Goal: Use online tool/utility: Utilize a website feature to perform a specific function

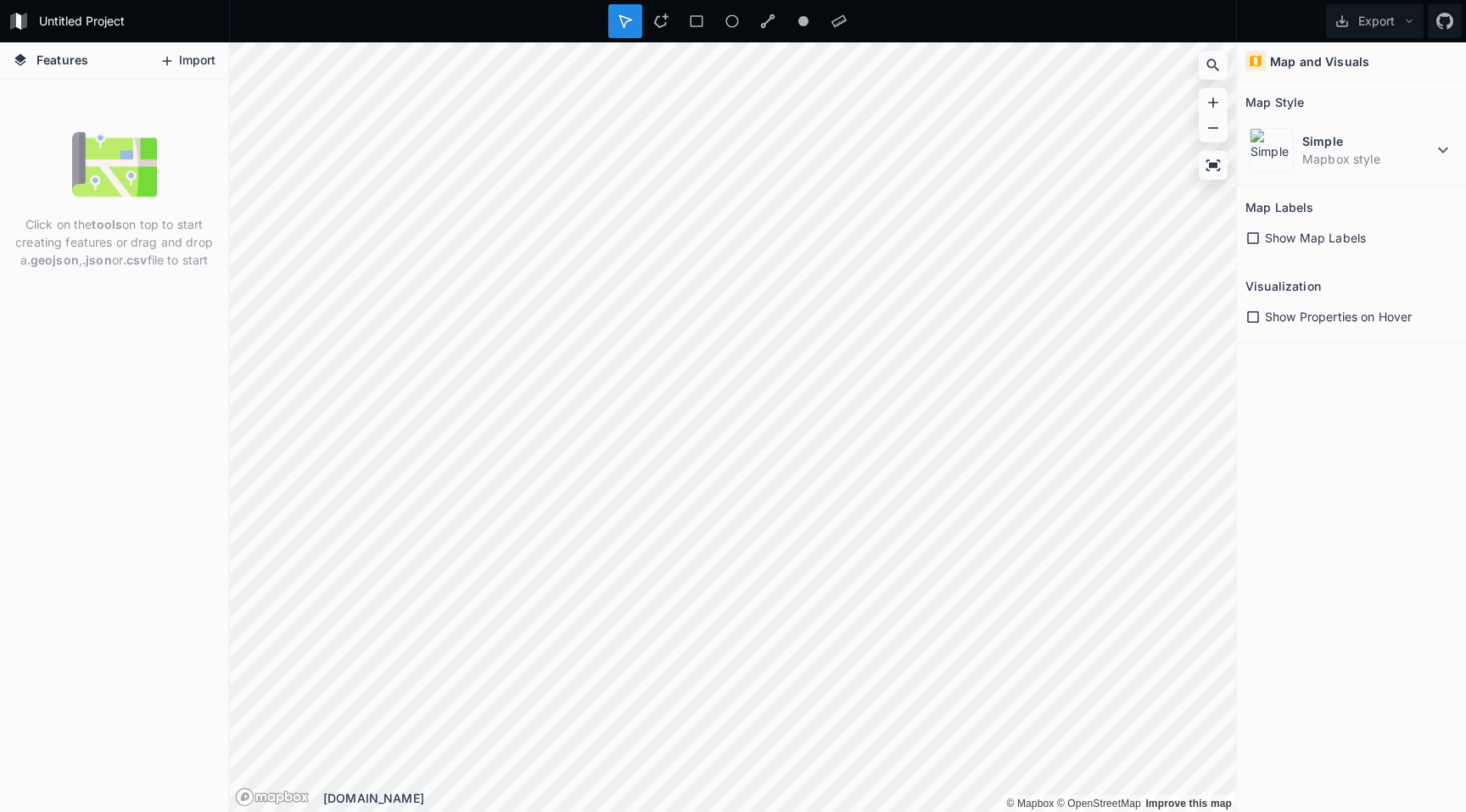
click at [188, 61] on button "Import" at bounding box center [187, 61] width 73 height 27
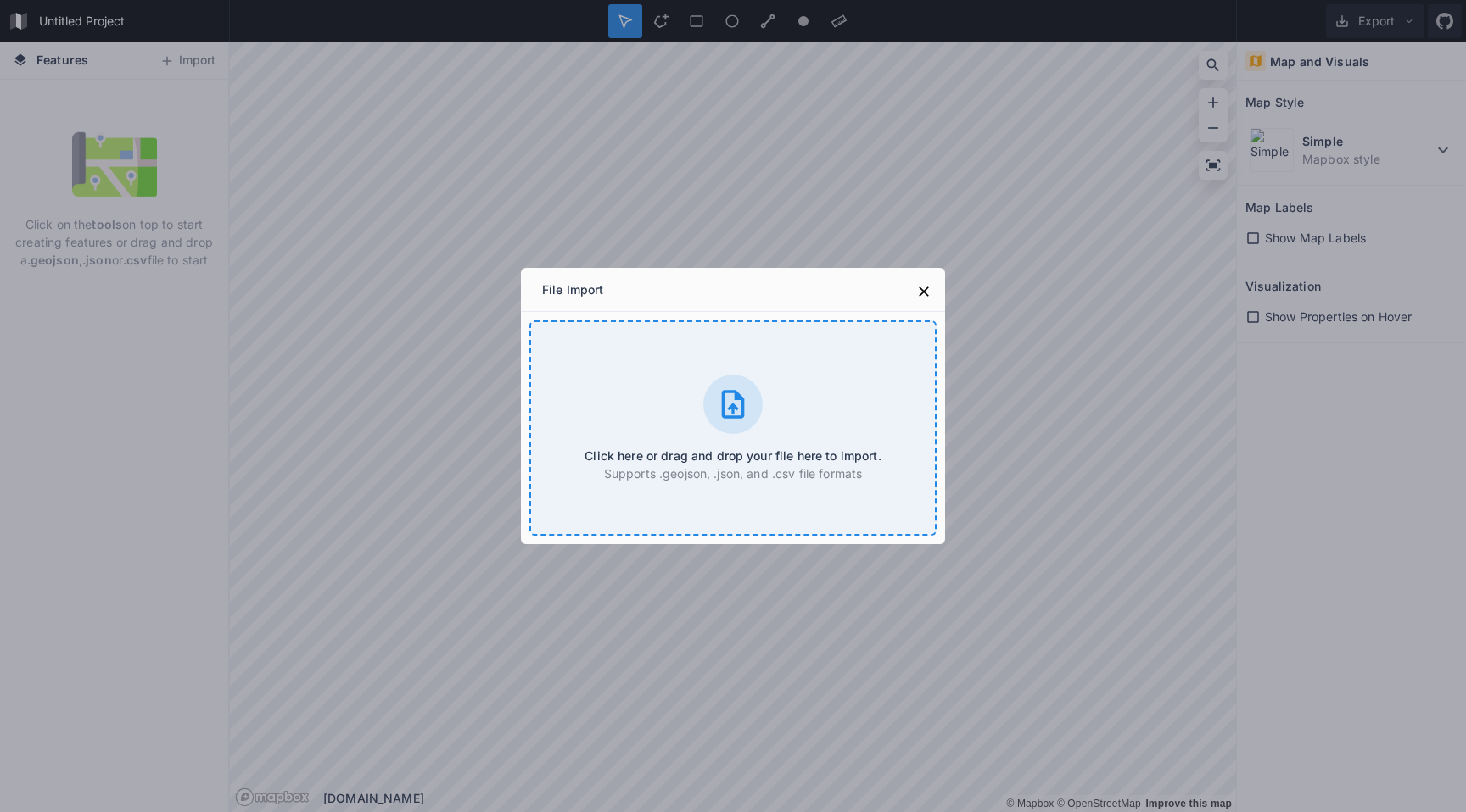
click at [726, 399] on icon at bounding box center [733, 405] width 34 height 34
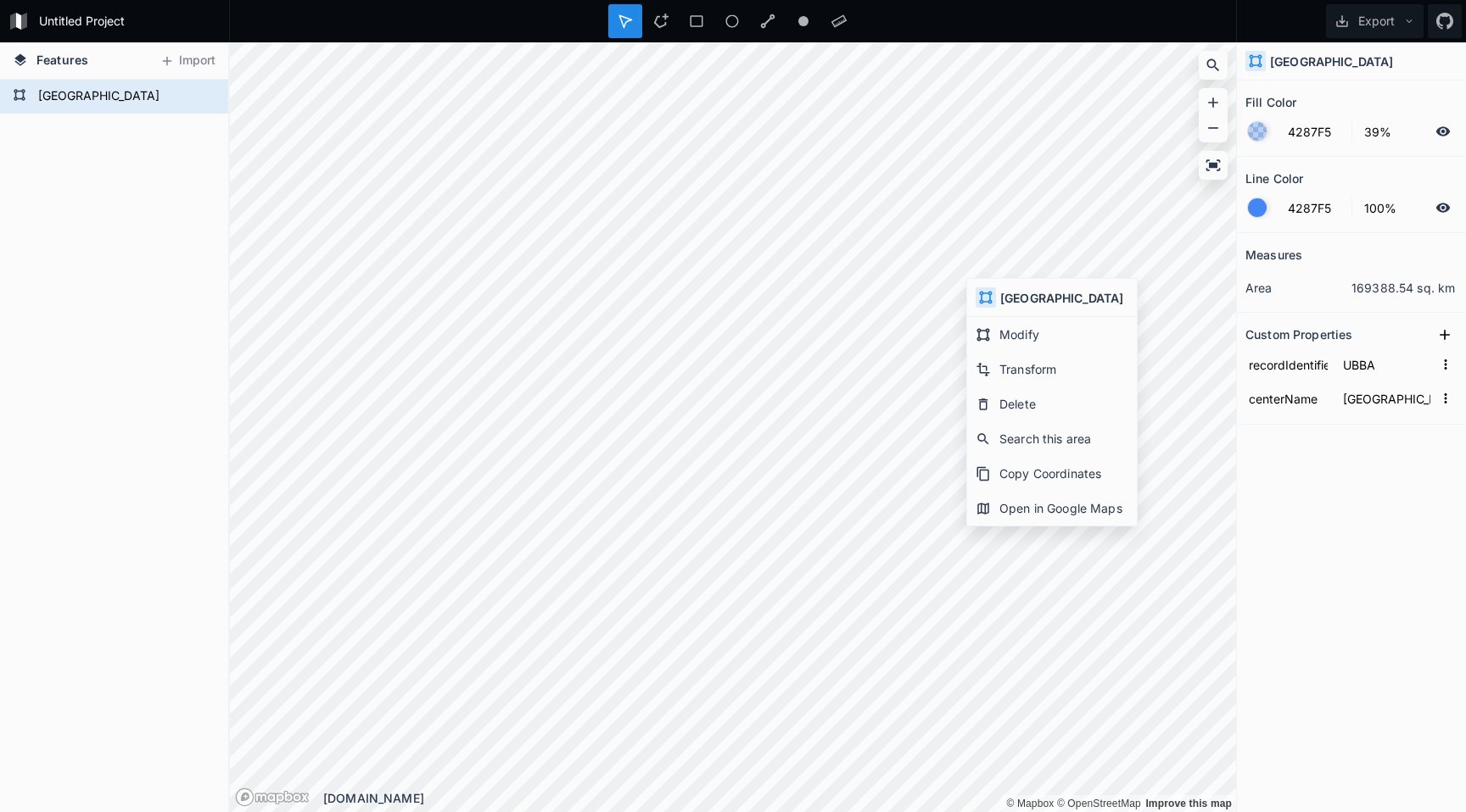
click at [983, 299] on icon at bounding box center [985, 297] width 15 height 15
click at [997, 351] on div "Modify" at bounding box center [1051, 368] width 169 height 35
drag, startPoint x: 755, startPoint y: 802, endPoint x: 730, endPoint y: 792, distance: 26.9
click at [731, 792] on div "[DOMAIN_NAME]" at bounding box center [780, 798] width 913 height 18
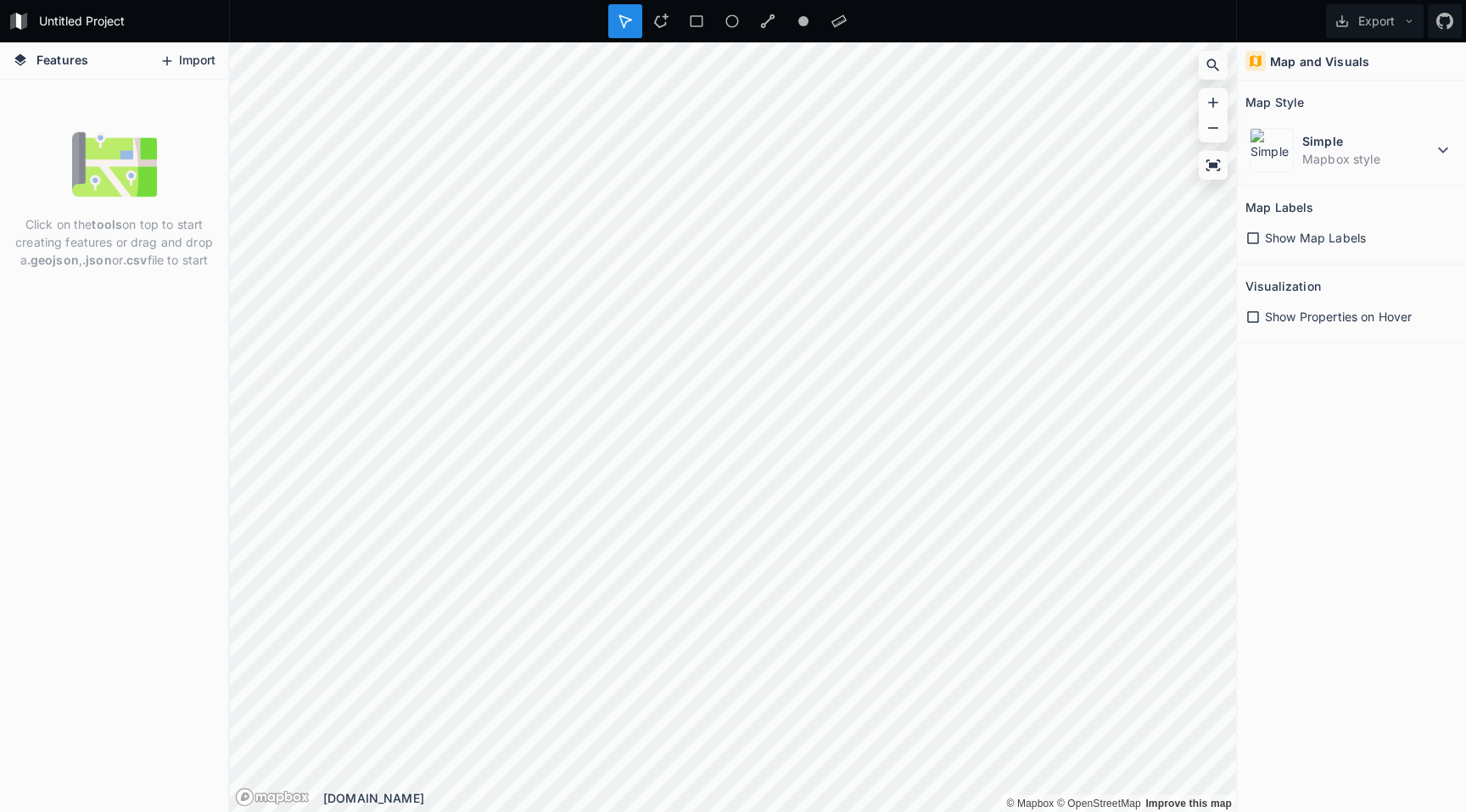
click at [178, 50] on button "Import" at bounding box center [187, 61] width 73 height 27
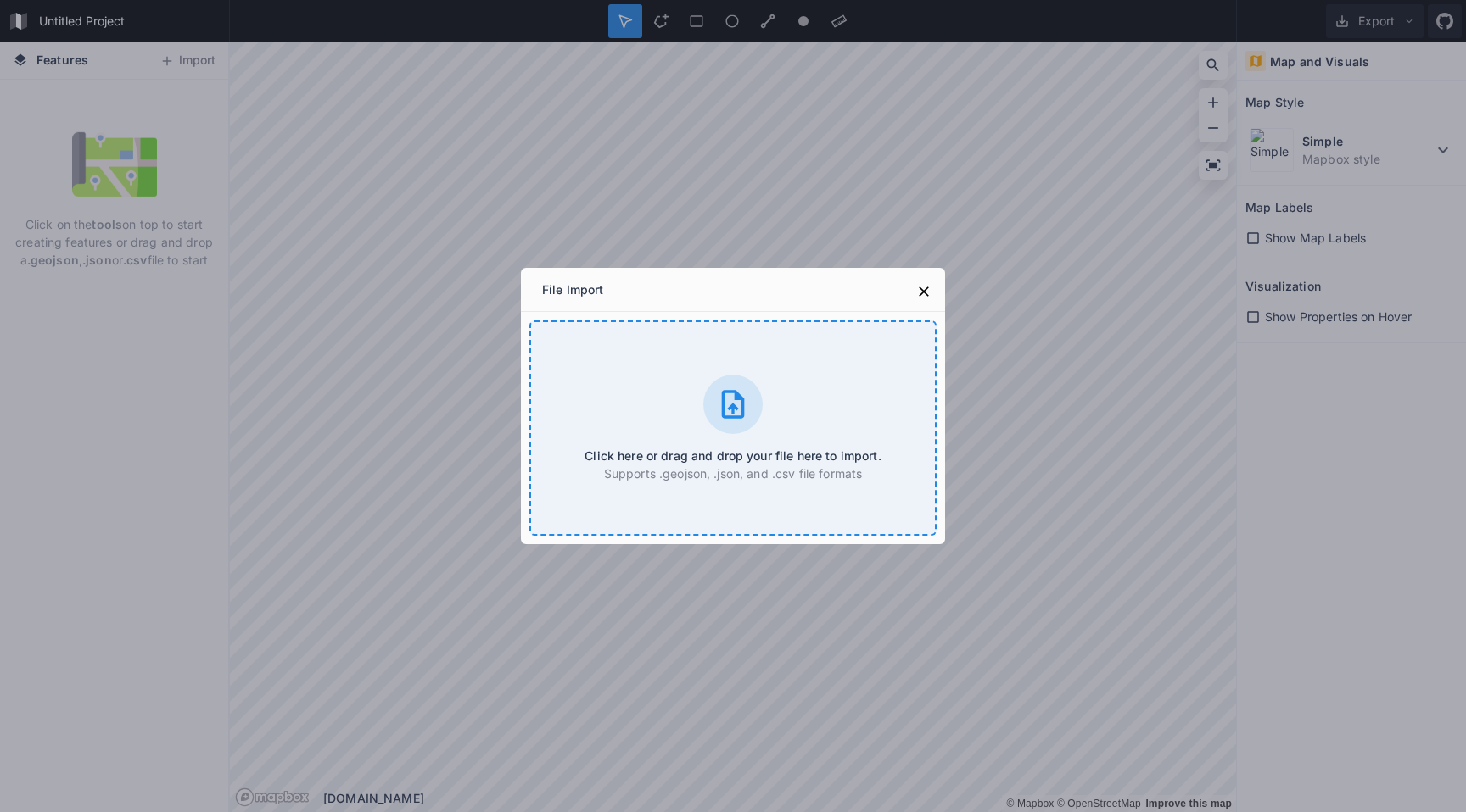
click at [767, 414] on div "Click here or drag and drop your file here to import. Supports .geojson, .json,…" at bounding box center [732, 428] width 407 height 215
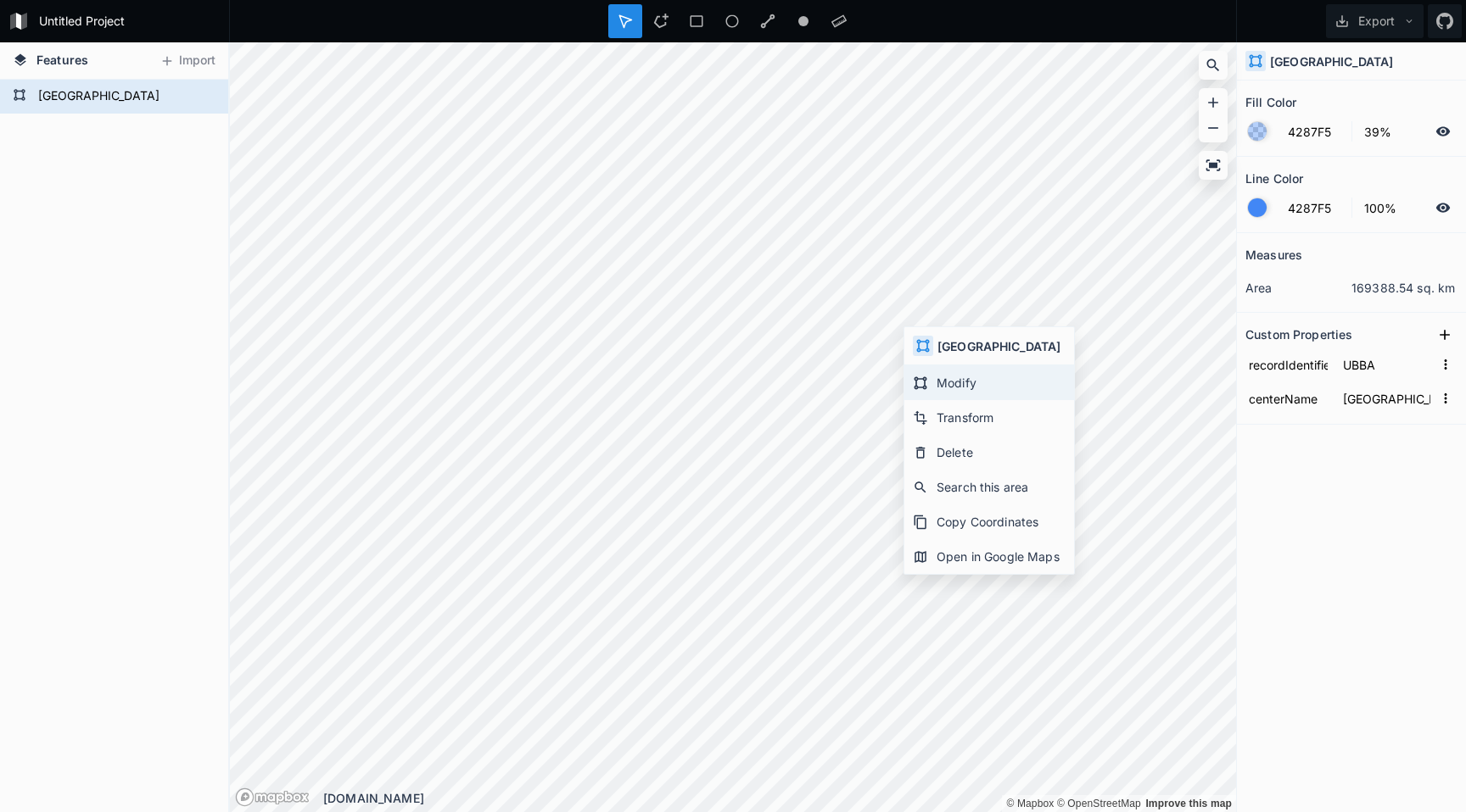
click at [932, 400] on div "Modify" at bounding box center [988, 417] width 169 height 35
click at [1215, 127] on icon at bounding box center [1213, 128] width 10 height 2
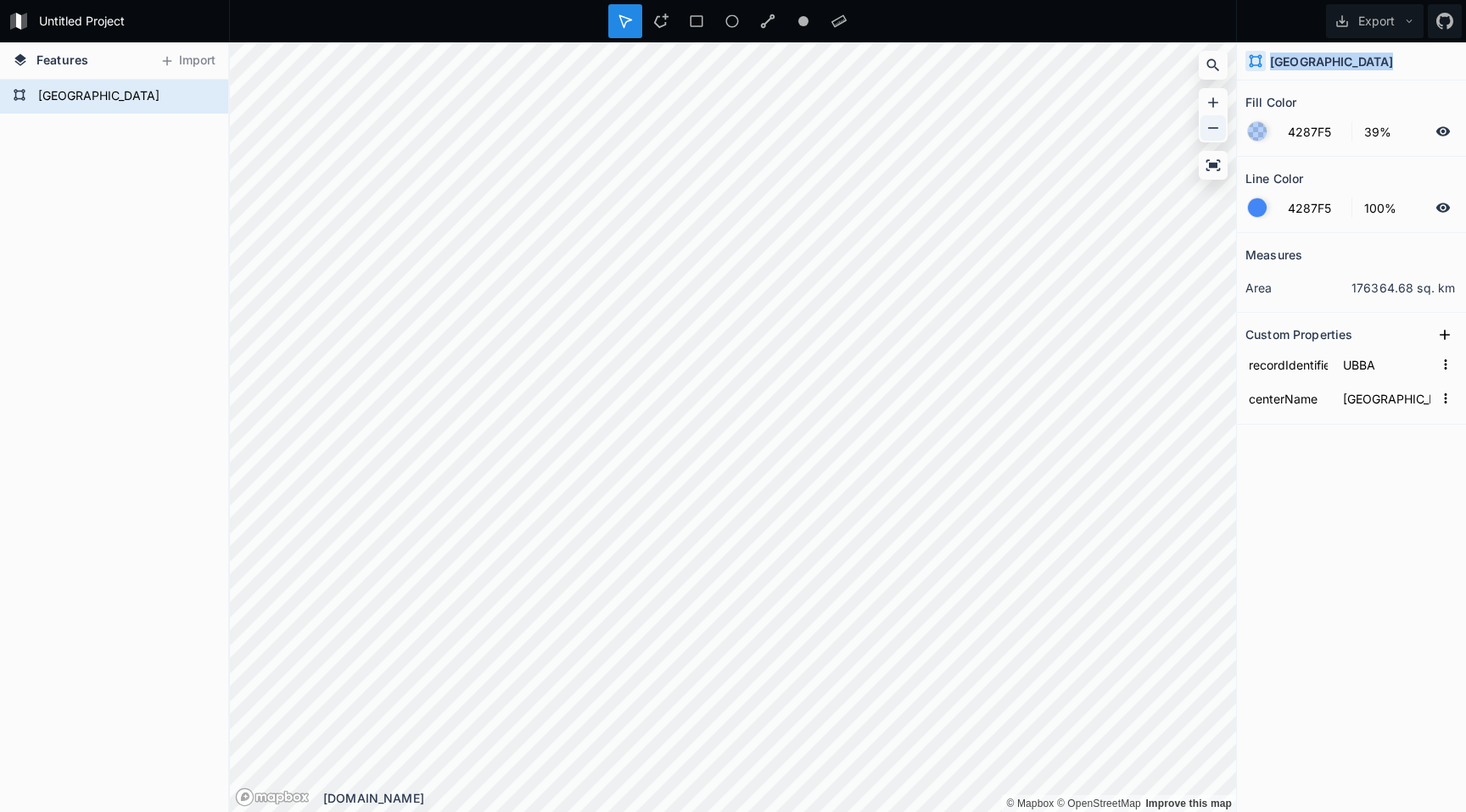
click at [1215, 127] on icon at bounding box center [1213, 128] width 10 height 2
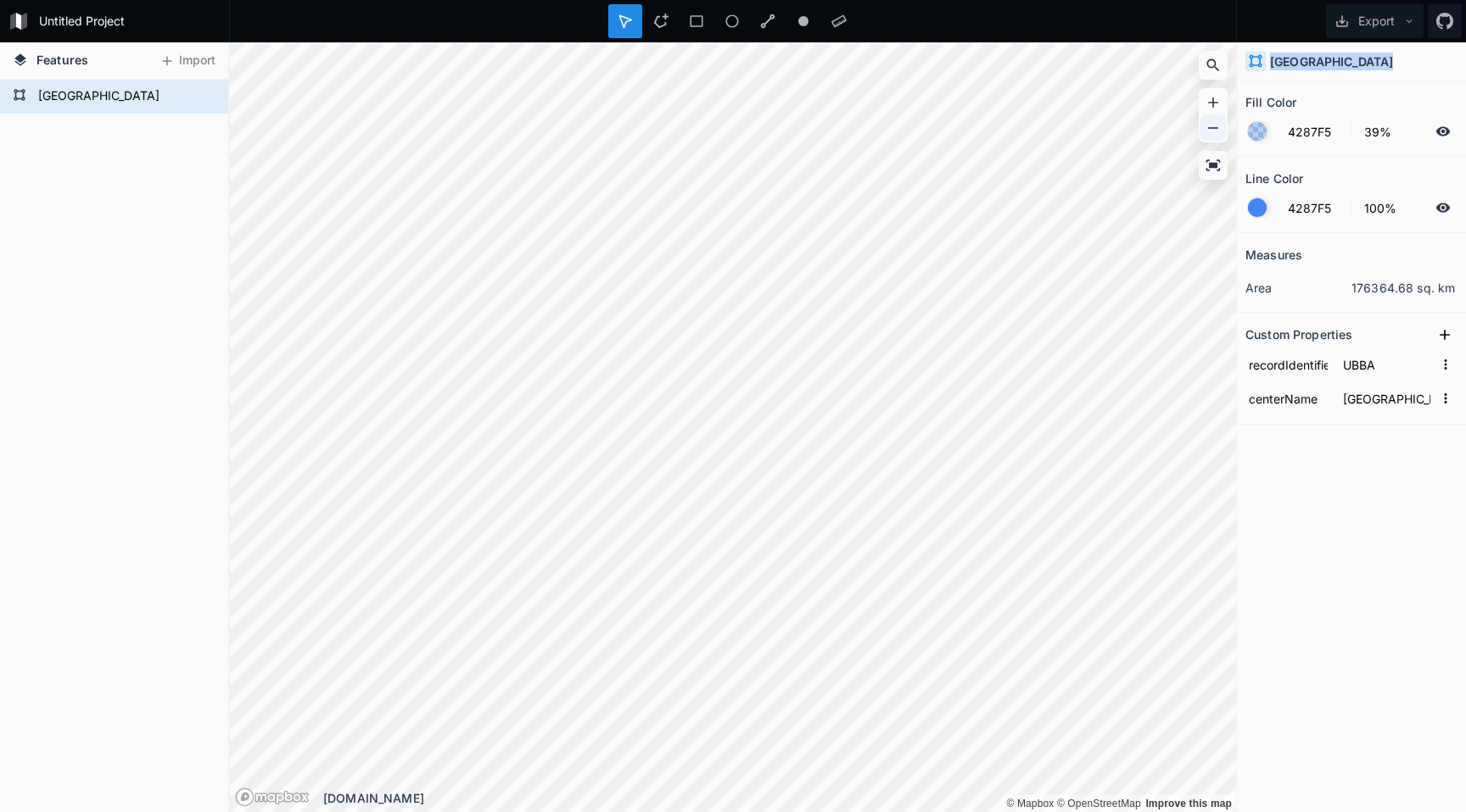
click at [1215, 127] on icon at bounding box center [1213, 128] width 10 height 2
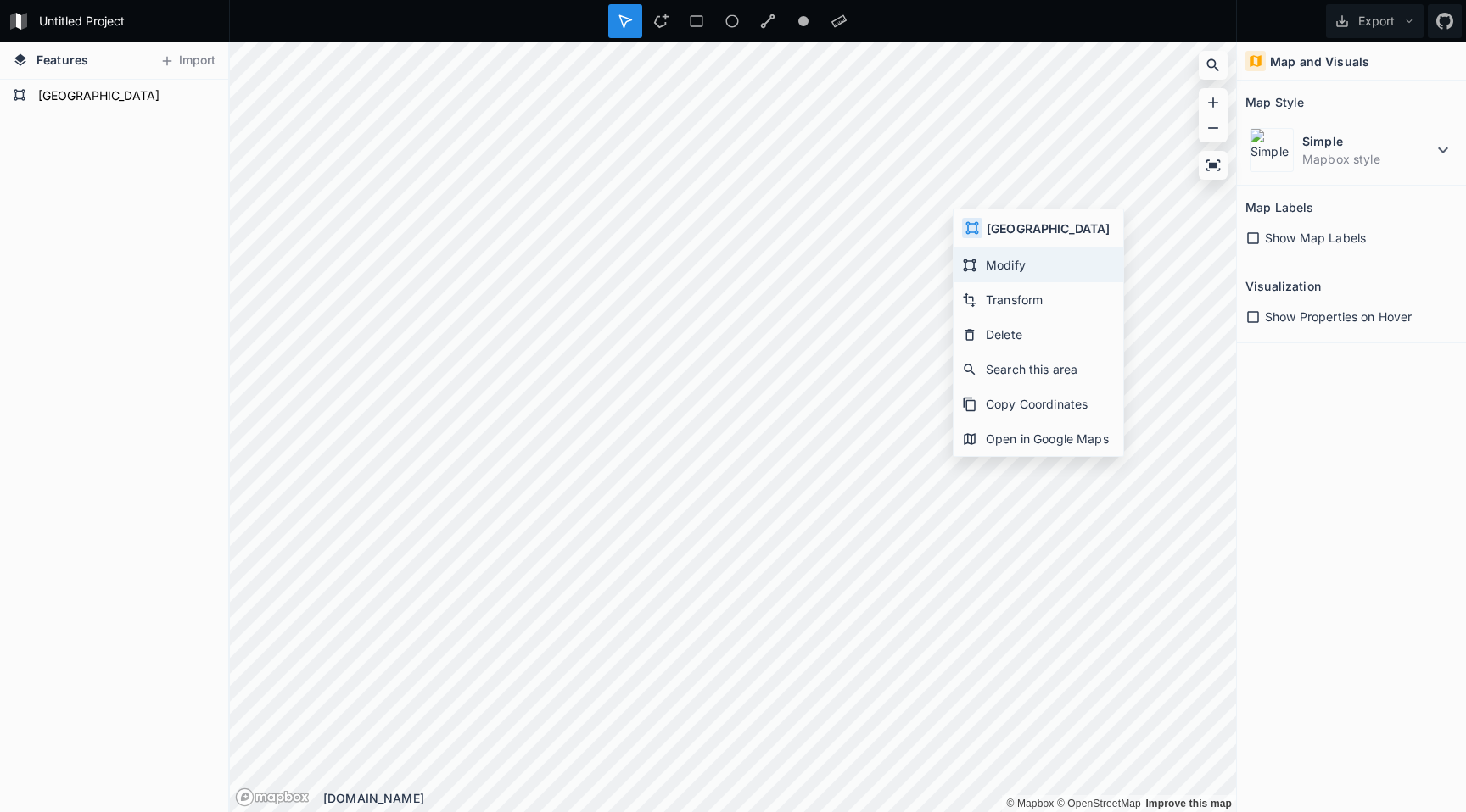
click at [999, 282] on div "Modify" at bounding box center [1038, 299] width 169 height 35
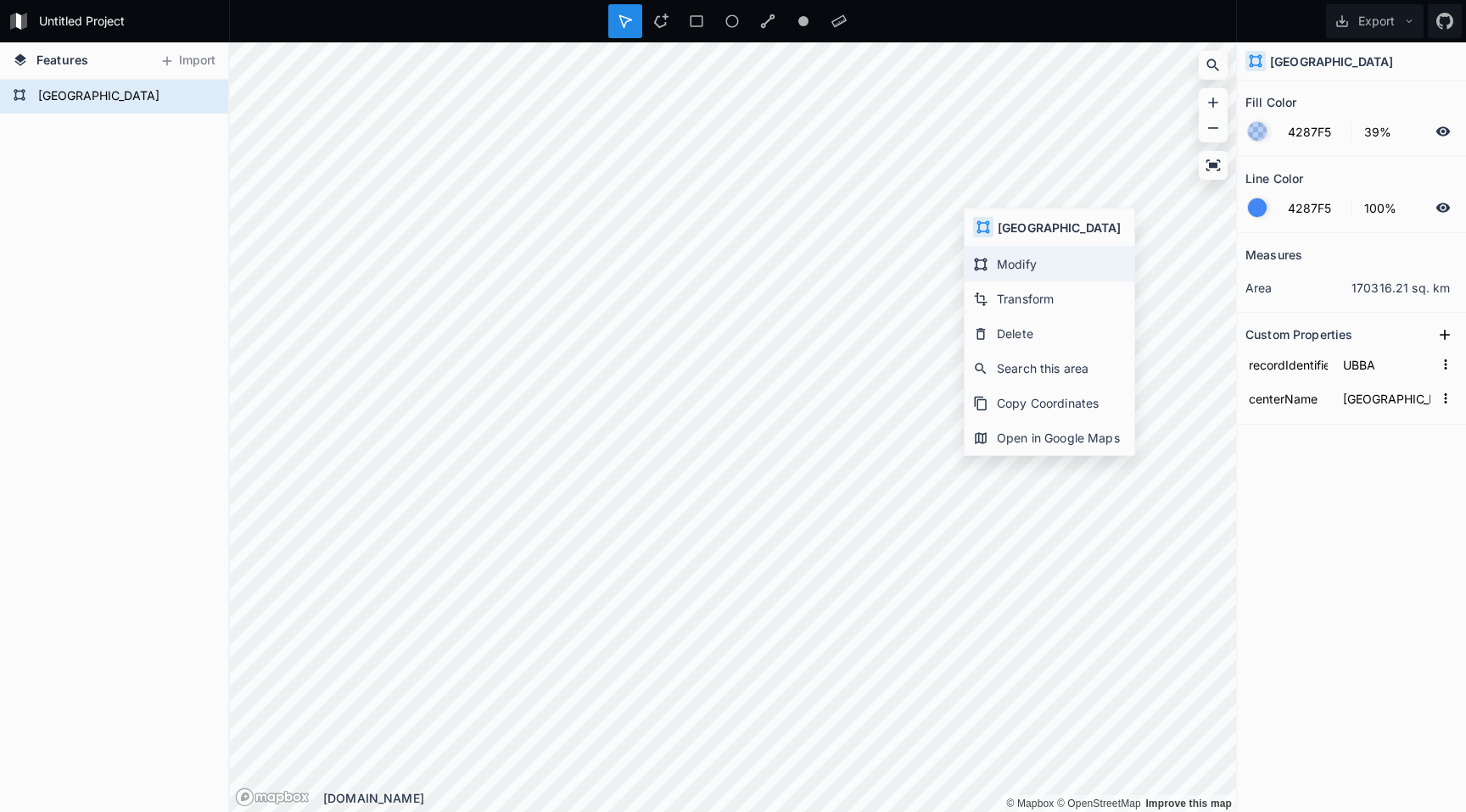
click at [1000, 281] on div "Modify" at bounding box center [1049, 298] width 169 height 35
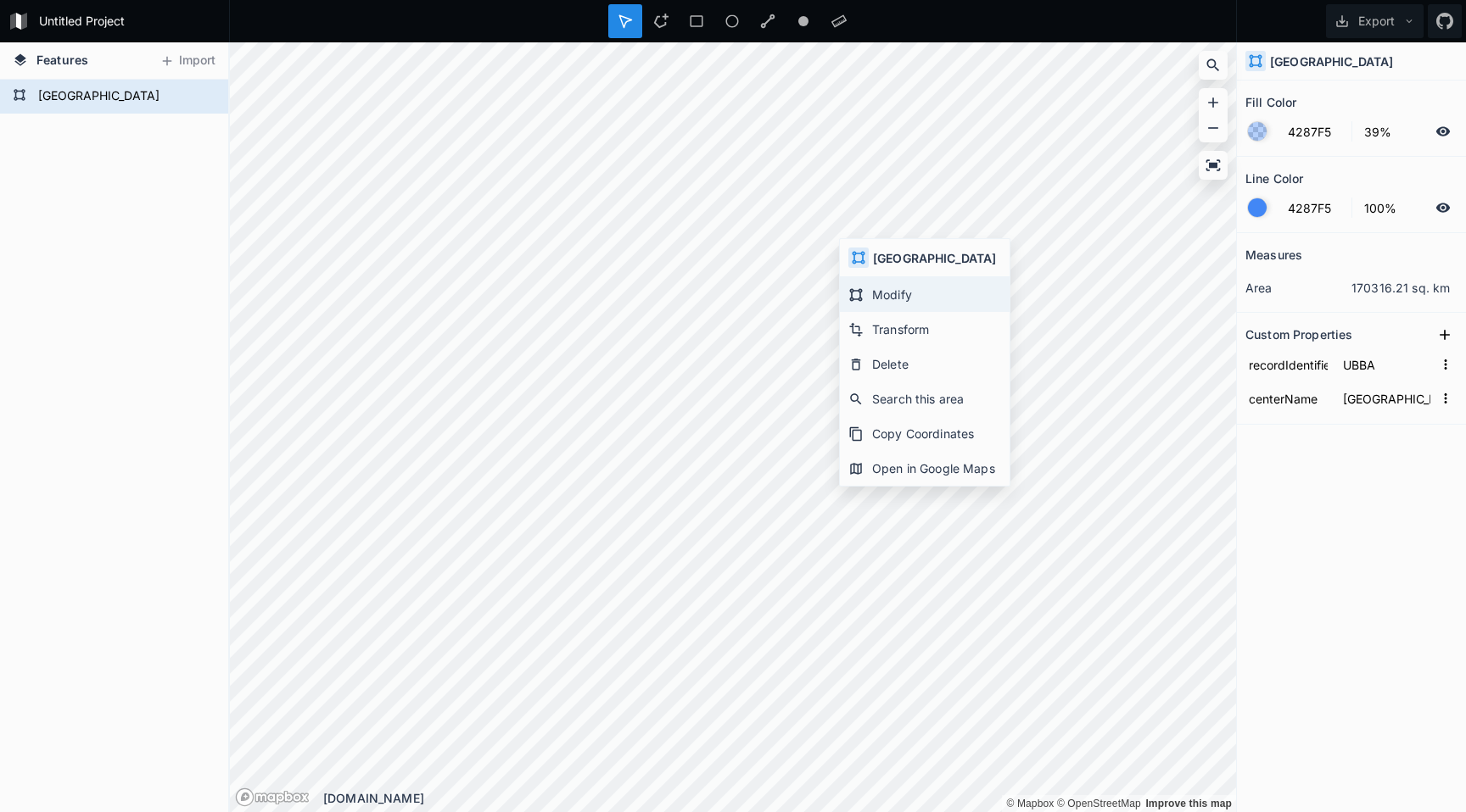
click at [876, 312] on div "Modify" at bounding box center [924, 329] width 169 height 35
click at [1321, 55] on div "[GEOGRAPHIC_DATA]" at bounding box center [1351, 61] width 229 height 38
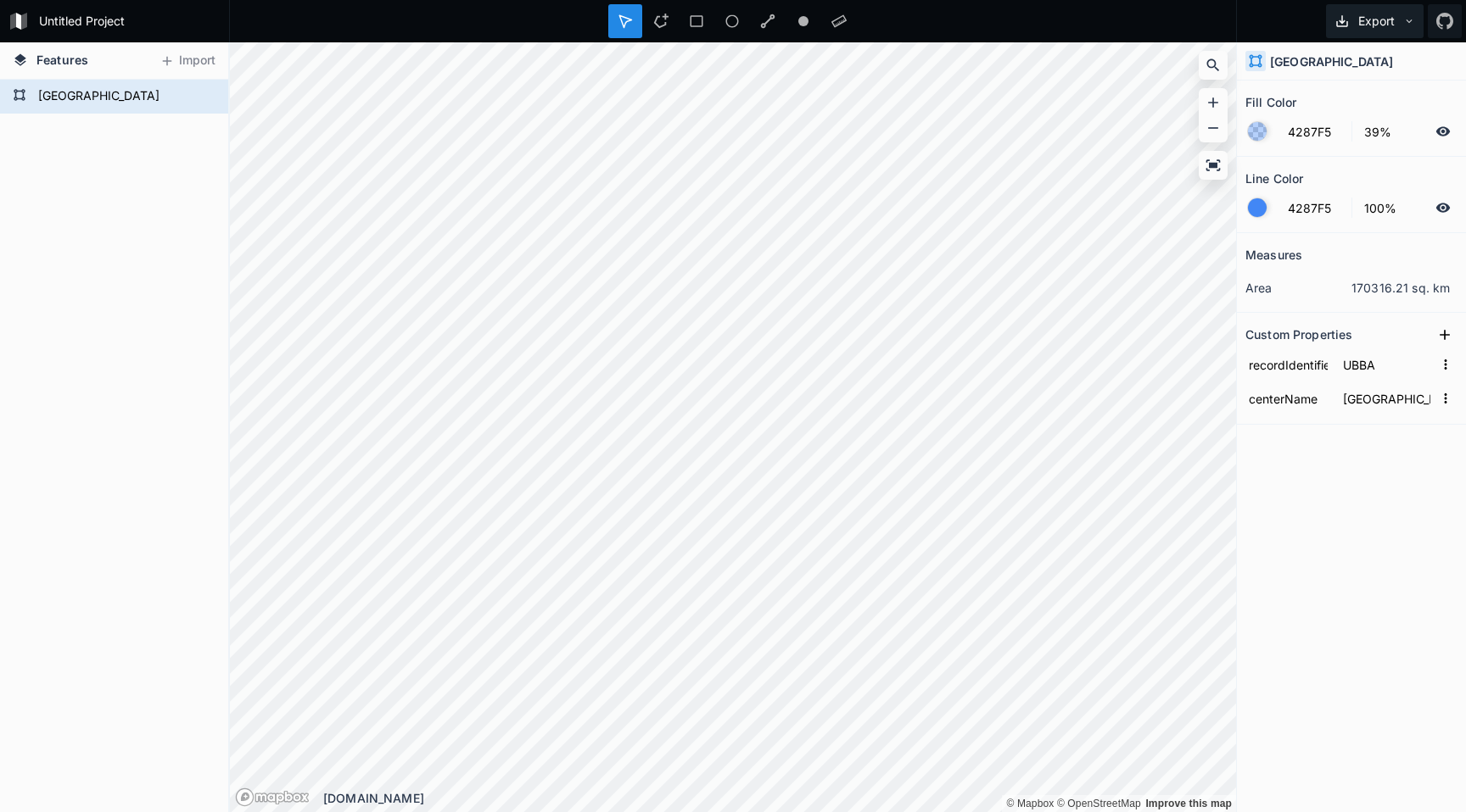
click at [1361, 14] on button "Export" at bounding box center [1374, 21] width 97 height 34
click at [1377, 114] on div "Export as .geojson" at bounding box center [1371, 131] width 169 height 35
click at [155, 269] on div "BAKU" at bounding box center [114, 446] width 228 height 733
click at [1373, 108] on div "Fill Color" at bounding box center [1351, 102] width 212 height 26
click at [1271, 60] on h4 "BAKU" at bounding box center [1331, 61] width 123 height 18
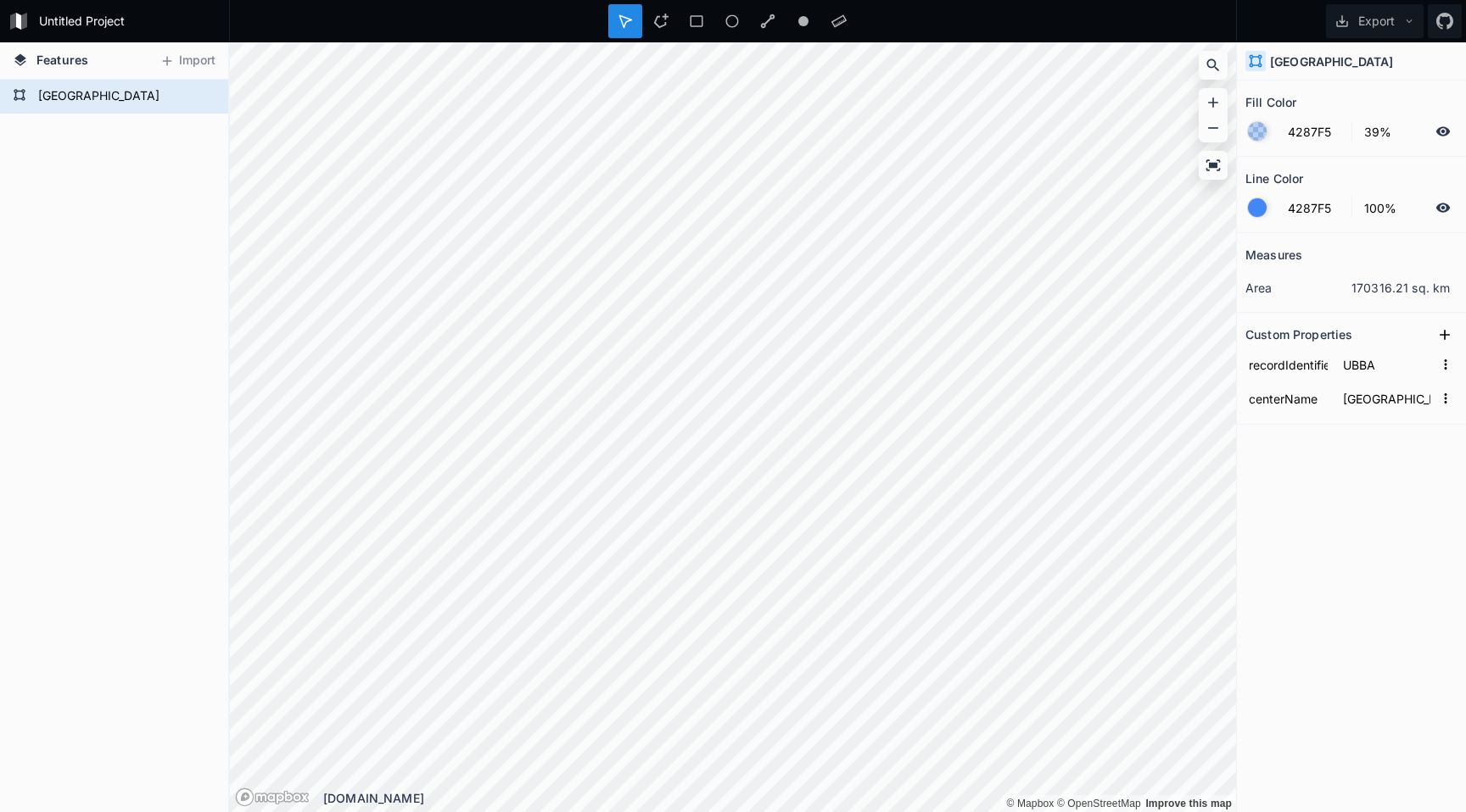
click at [1257, 60] on icon at bounding box center [1256, 61] width 15 height 15
click at [1215, 166] on icon at bounding box center [1213, 165] width 14 height 11
click at [1211, 129] on icon at bounding box center [1213, 128] width 17 height 17
click at [1214, 105] on icon at bounding box center [1213, 103] width 17 height 17
click at [1305, 22] on div "Export" at bounding box center [1351, 21] width 229 height 42
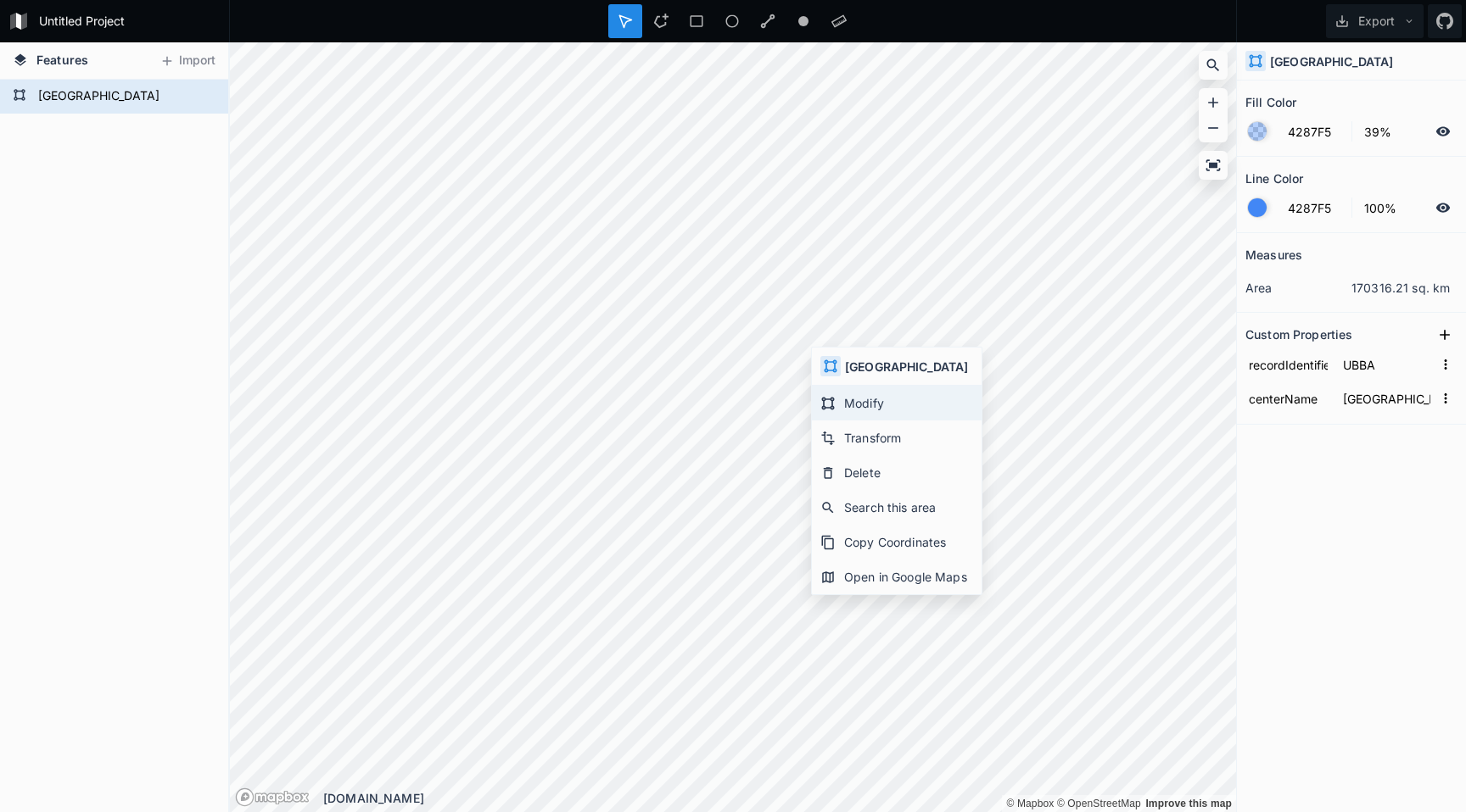
click at [857, 420] on div "Modify" at bounding box center [896, 437] width 169 height 35
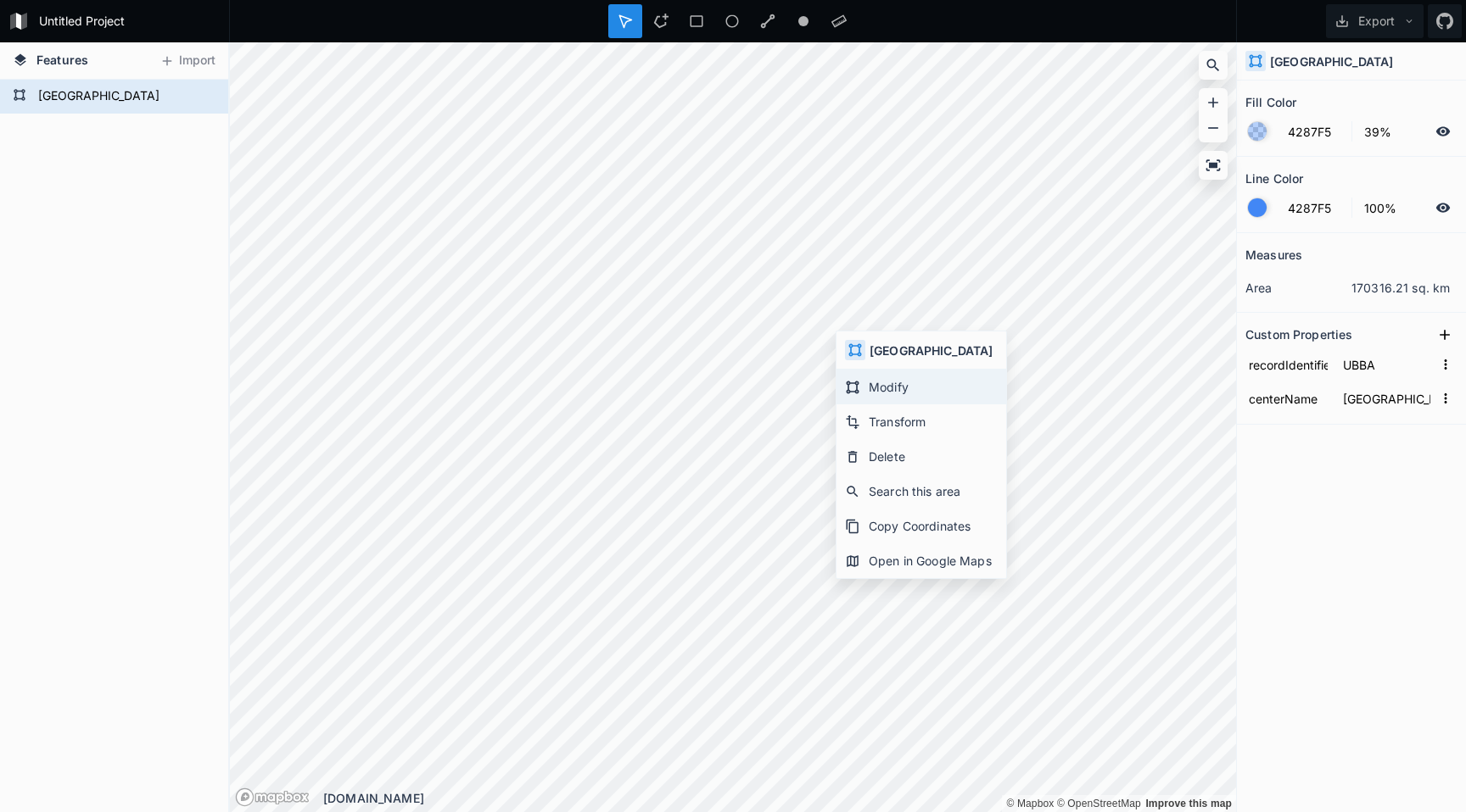
click at [864, 405] on div "Modify" at bounding box center [921, 421] width 169 height 35
click at [1214, 67] on icon at bounding box center [1214, 66] width 13 height 13
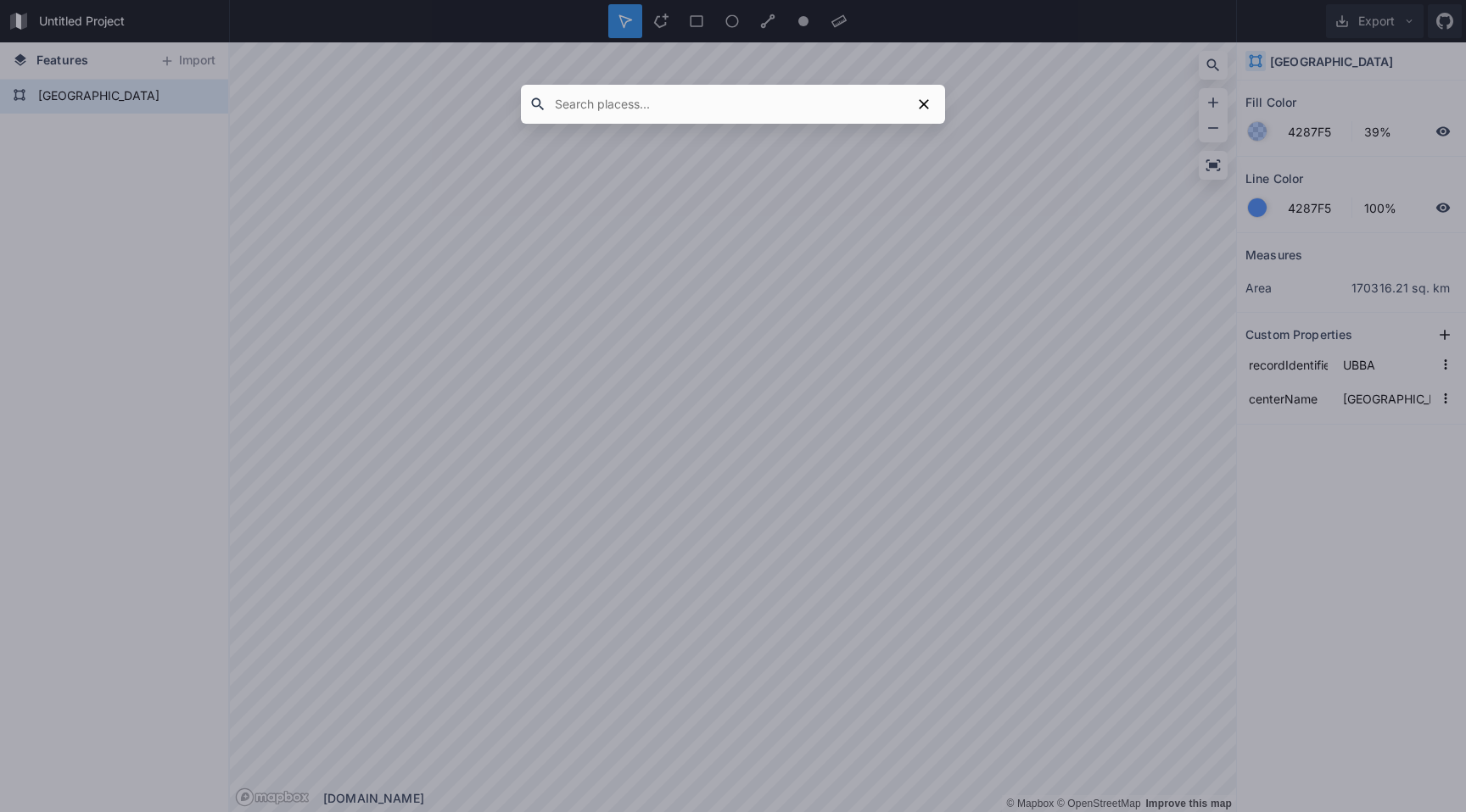
click at [1019, 244] on div at bounding box center [733, 406] width 1466 height 812
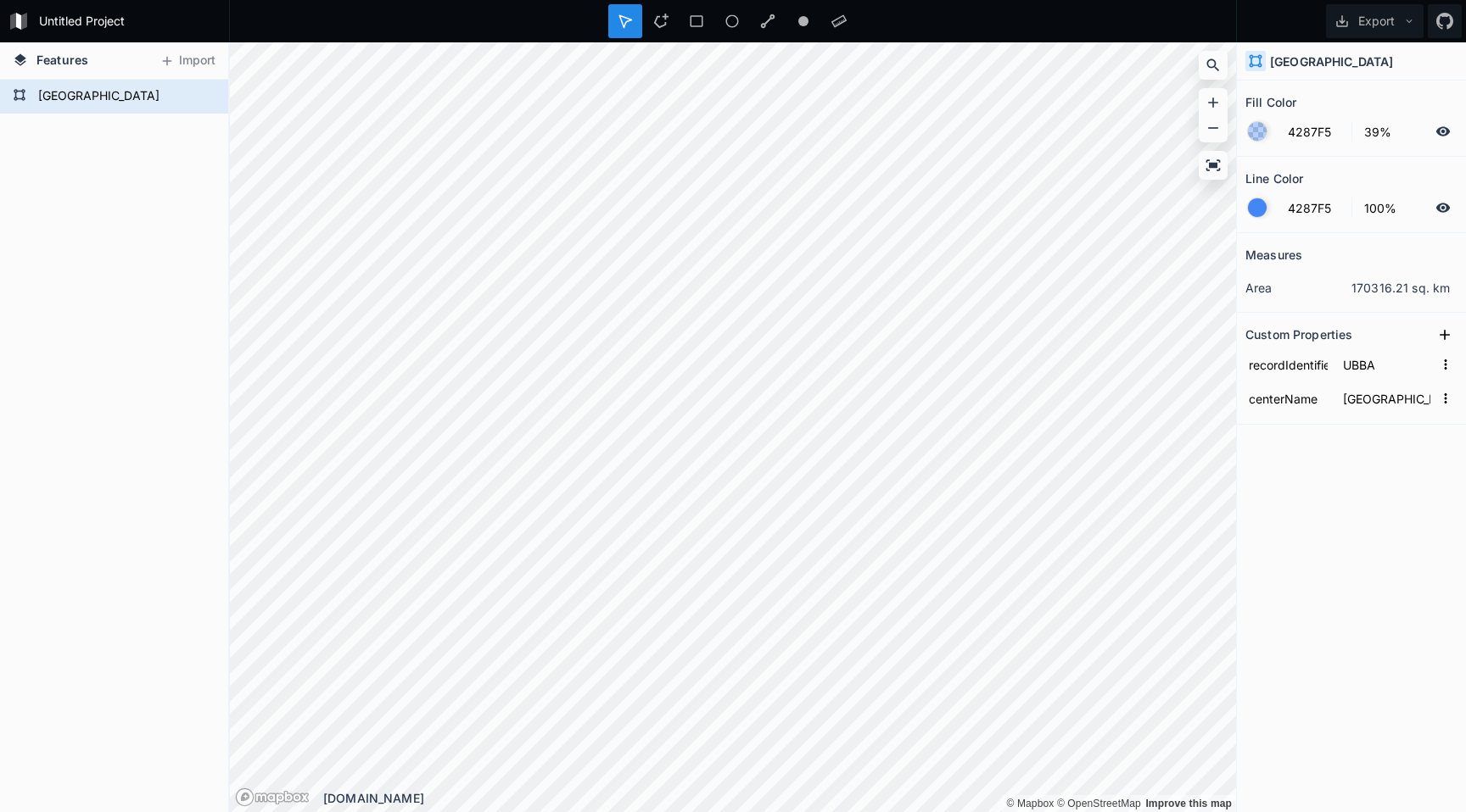
click at [144, 224] on div "BAKU" at bounding box center [114, 446] width 228 height 733
click at [149, 90] on form "BAKU" at bounding box center [112, 96] width 159 height 25
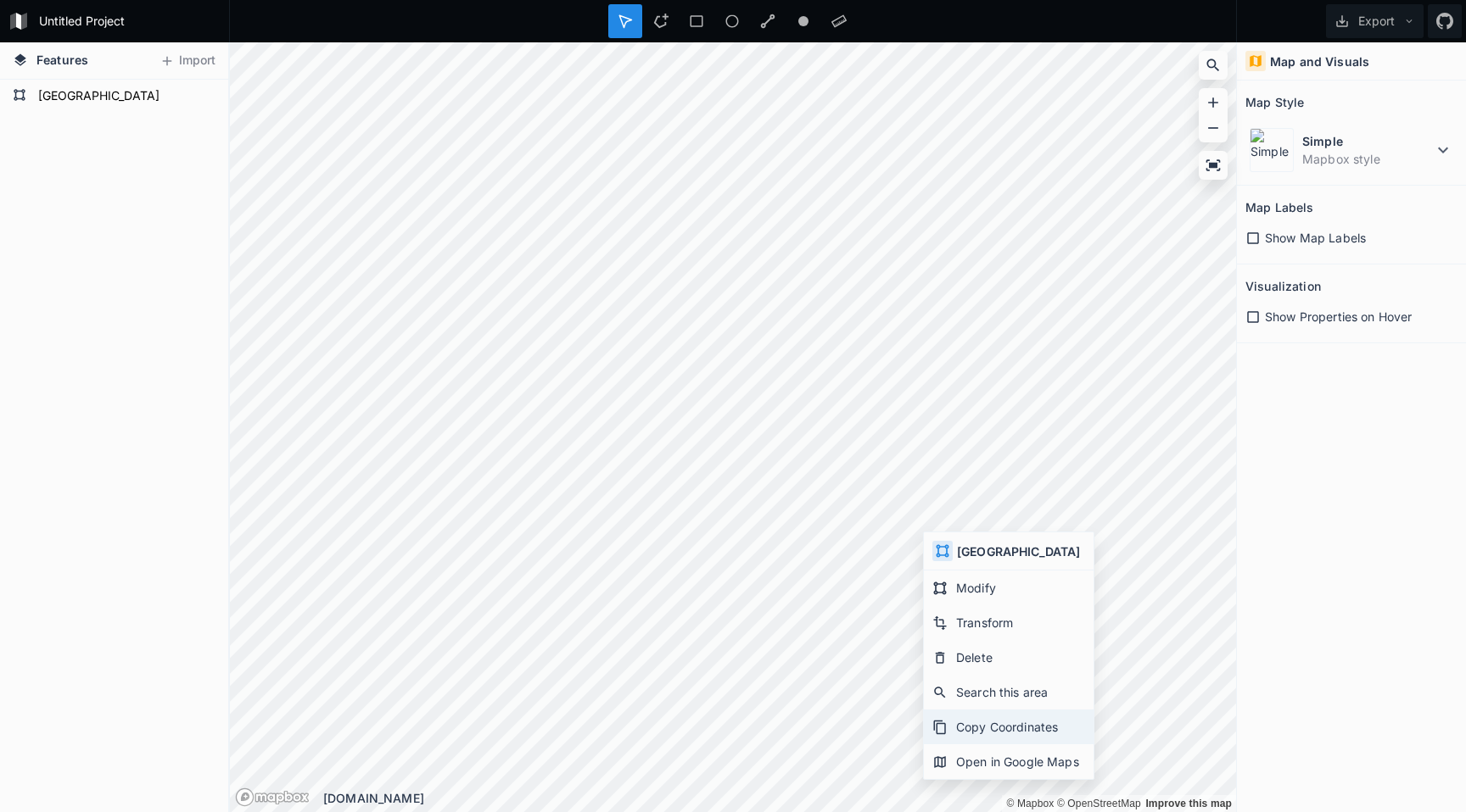
click at [966, 745] on div "Copy Coordinates" at bounding box center [1008, 762] width 169 height 35
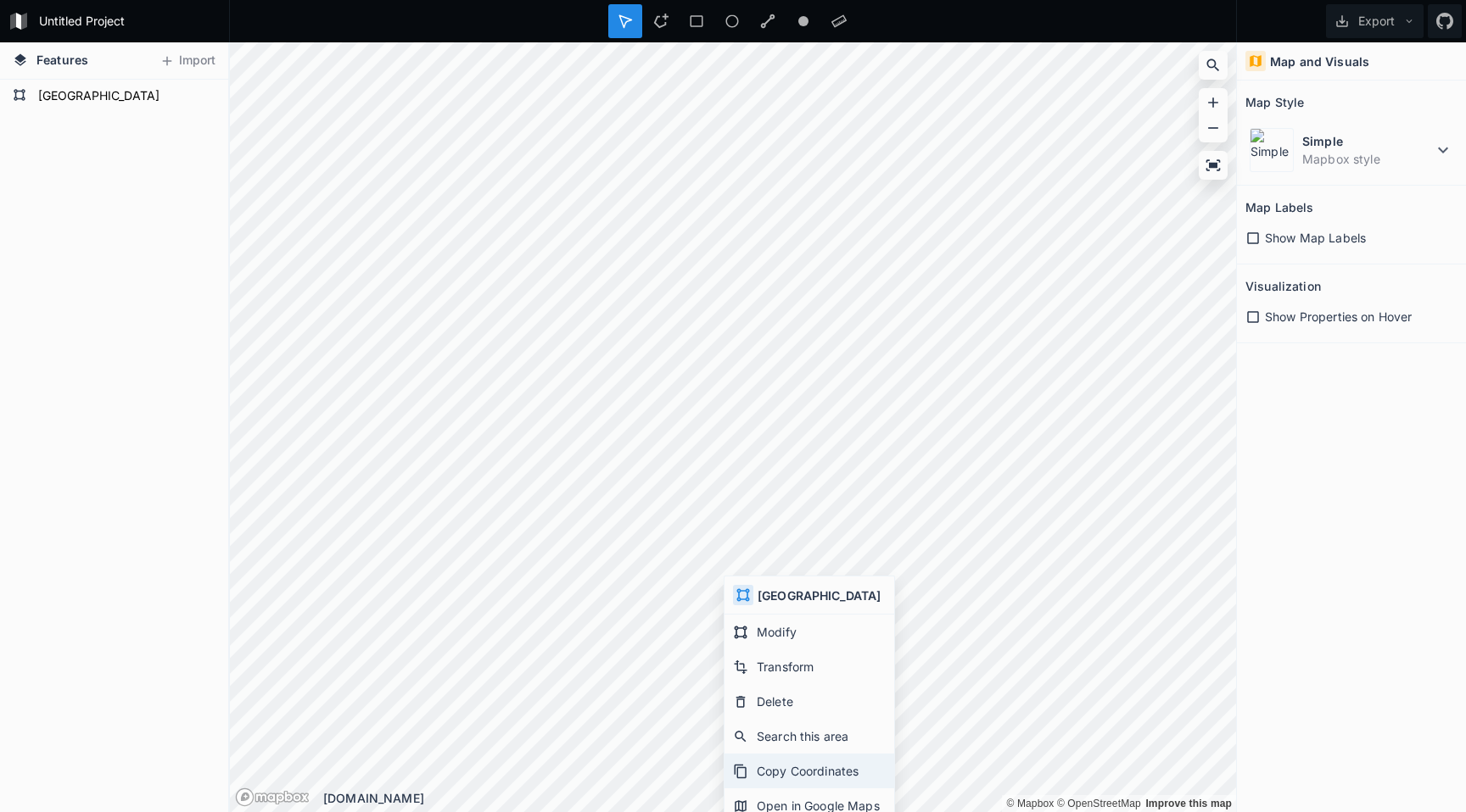
click at [817, 789] on div "Copy Coordinates" at bounding box center [809, 805] width 169 height 35
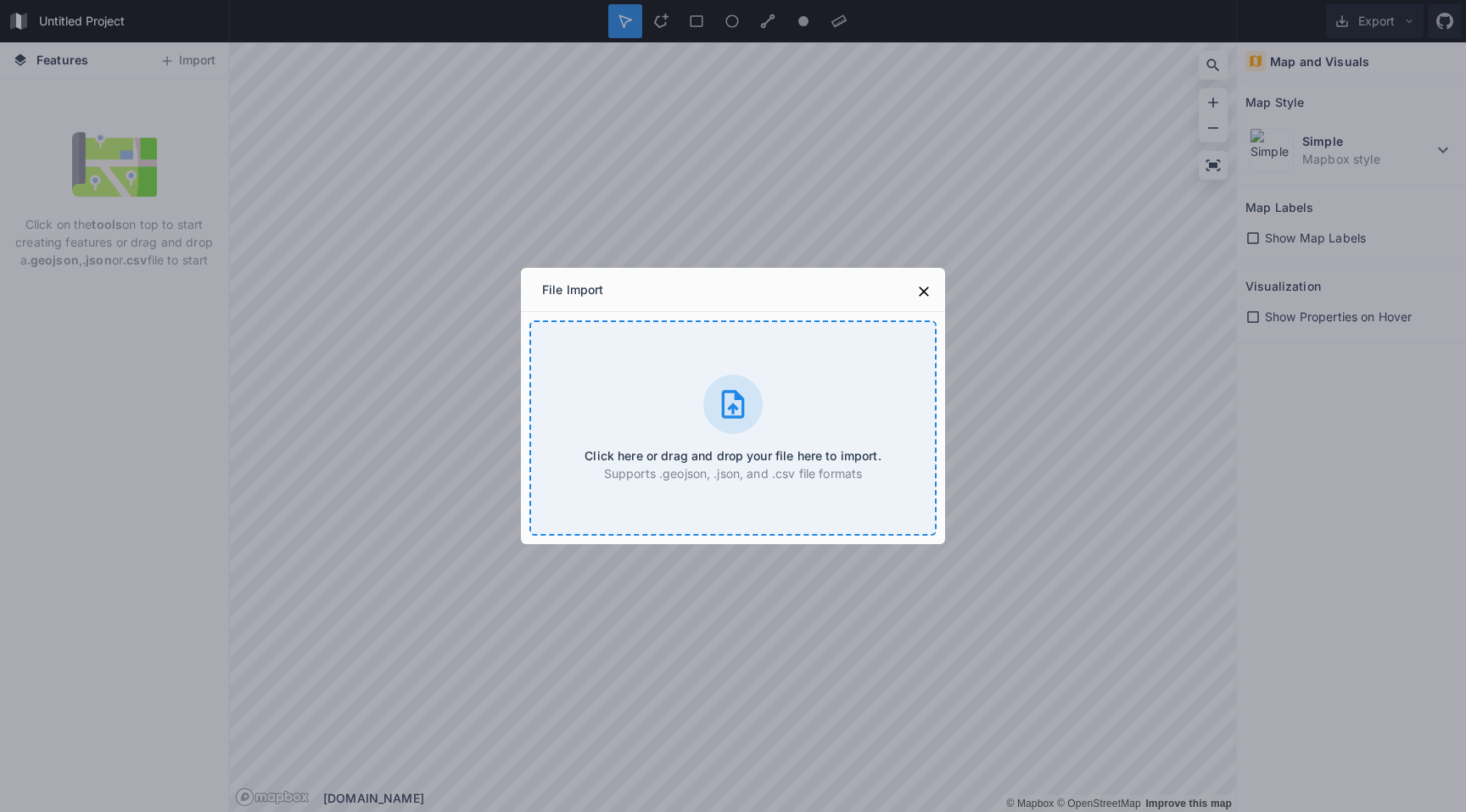
click at [734, 384] on div at bounding box center [733, 405] width 60 height 60
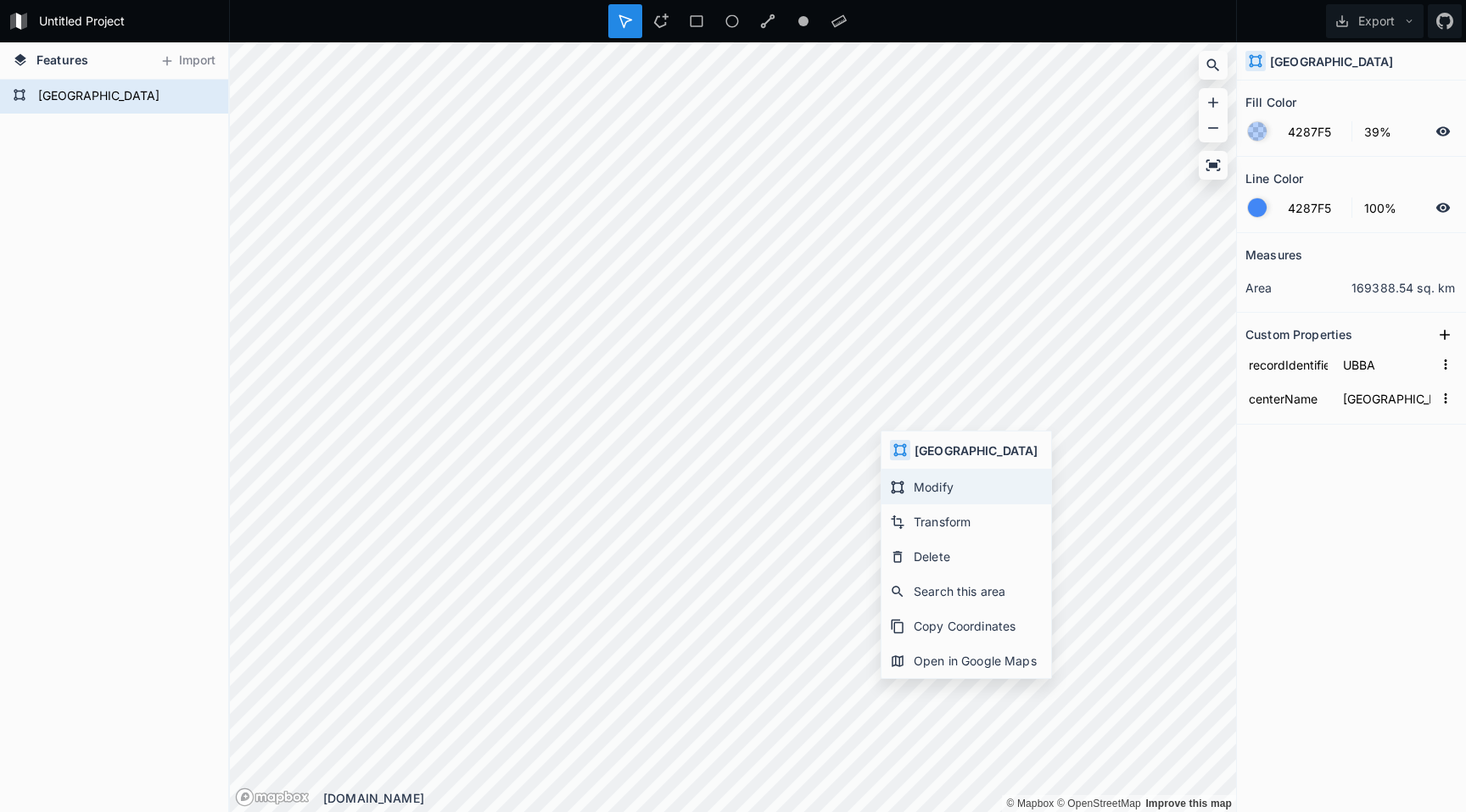
click at [913, 505] on div "Modify" at bounding box center [966, 521] width 169 height 35
click at [1215, 132] on icon at bounding box center [1213, 128] width 17 height 17
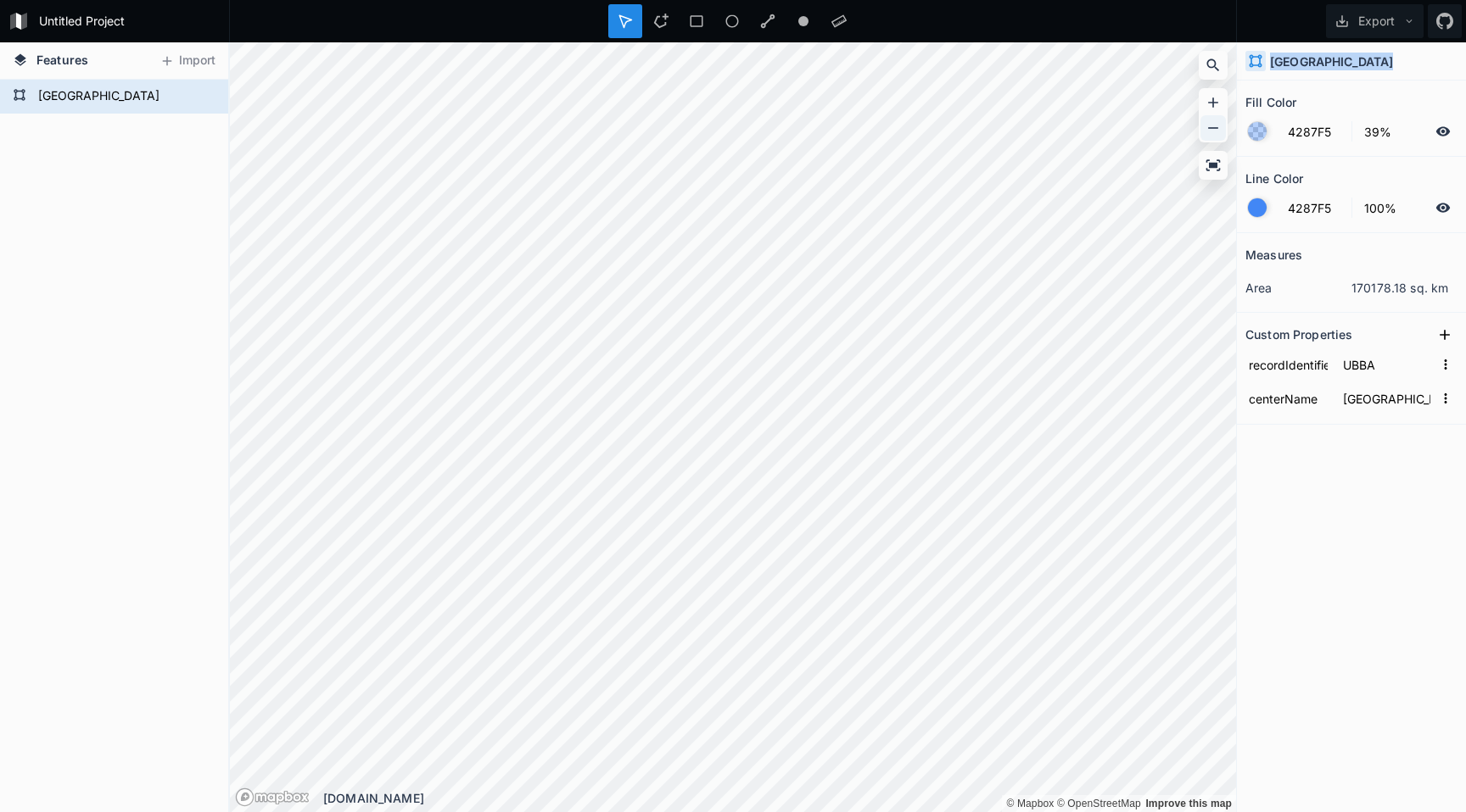
click at [1215, 132] on icon at bounding box center [1213, 128] width 17 height 17
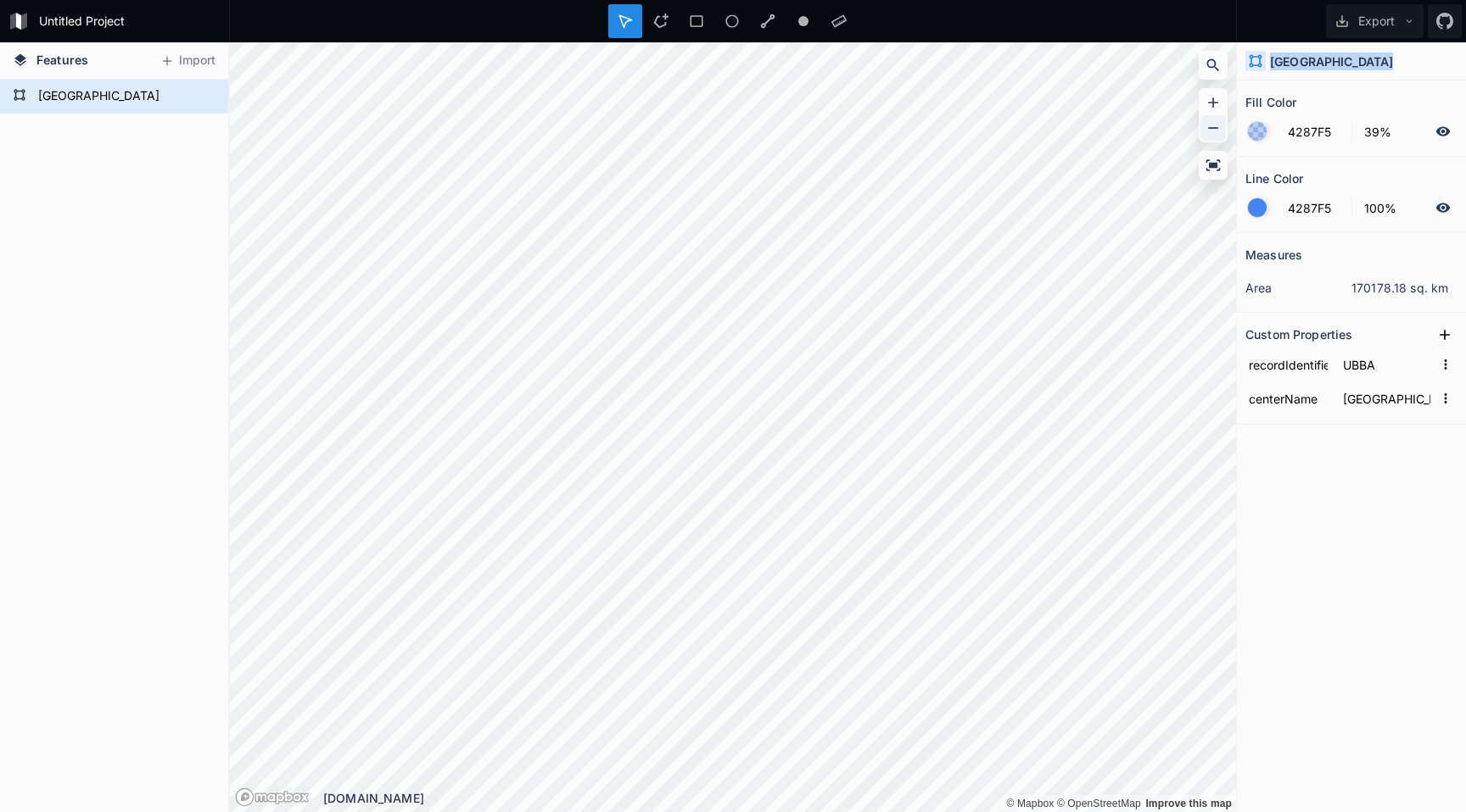
click at [1215, 132] on icon at bounding box center [1213, 128] width 17 height 17
click at [1205, 107] on icon at bounding box center [1213, 103] width 17 height 17
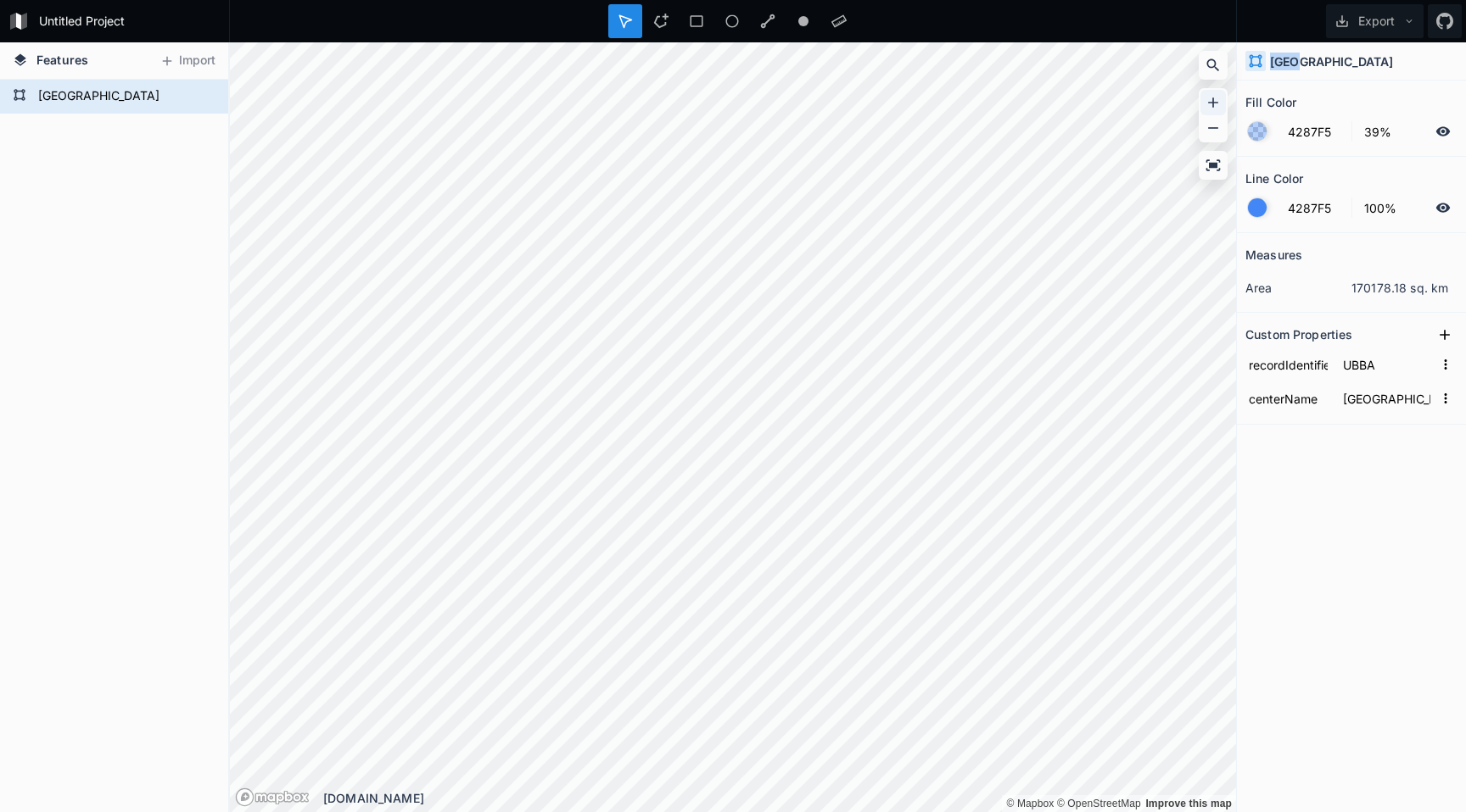
click at [1205, 107] on icon at bounding box center [1213, 103] width 17 height 17
click at [1215, 131] on icon at bounding box center [1213, 128] width 17 height 17
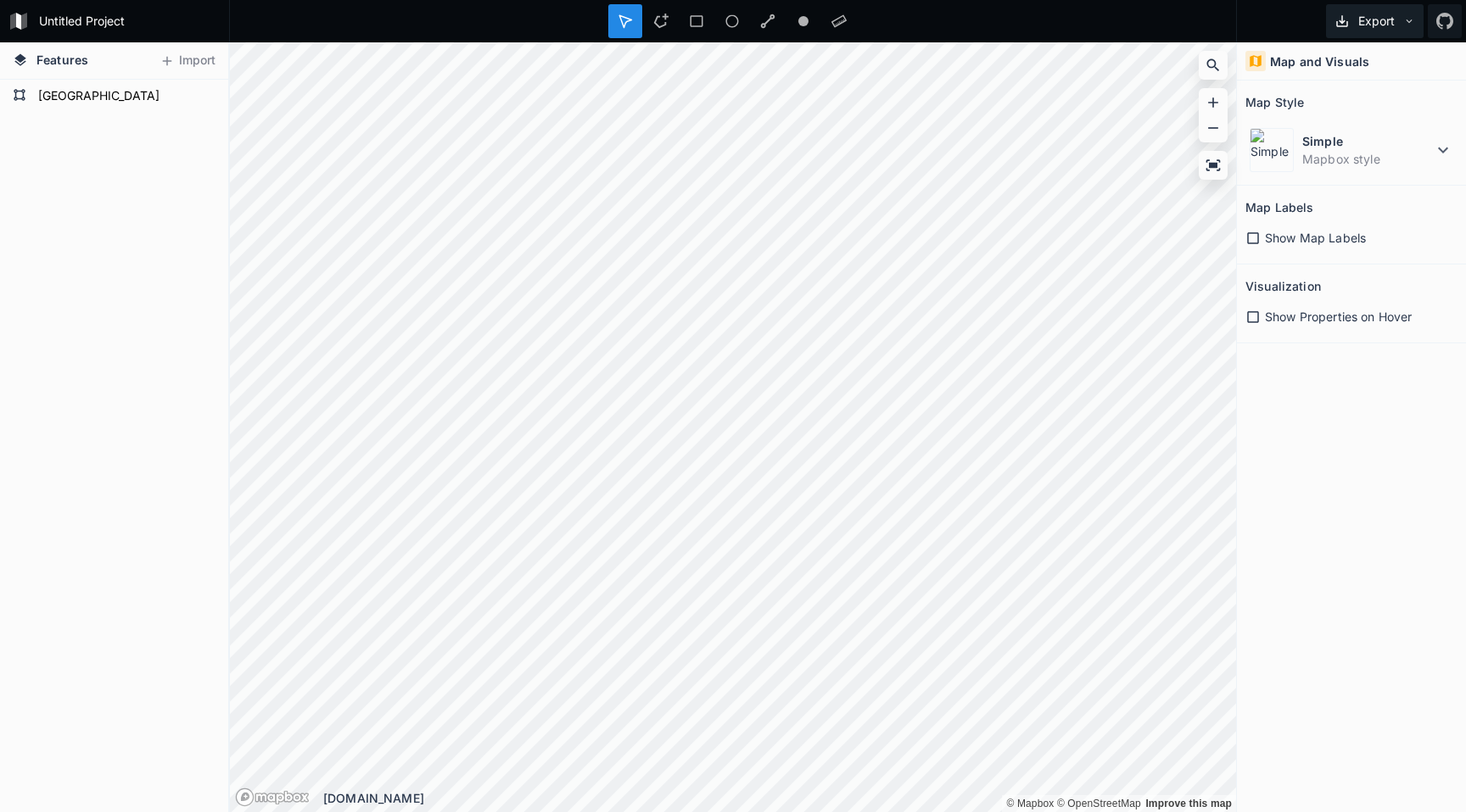
click at [1359, 22] on button "Export" at bounding box center [1374, 21] width 97 height 34
click at [1335, 114] on div "Export as .geojson" at bounding box center [1371, 131] width 169 height 35
click at [917, 340] on div "Copy Coordinates" at bounding box center [923, 357] width 169 height 35
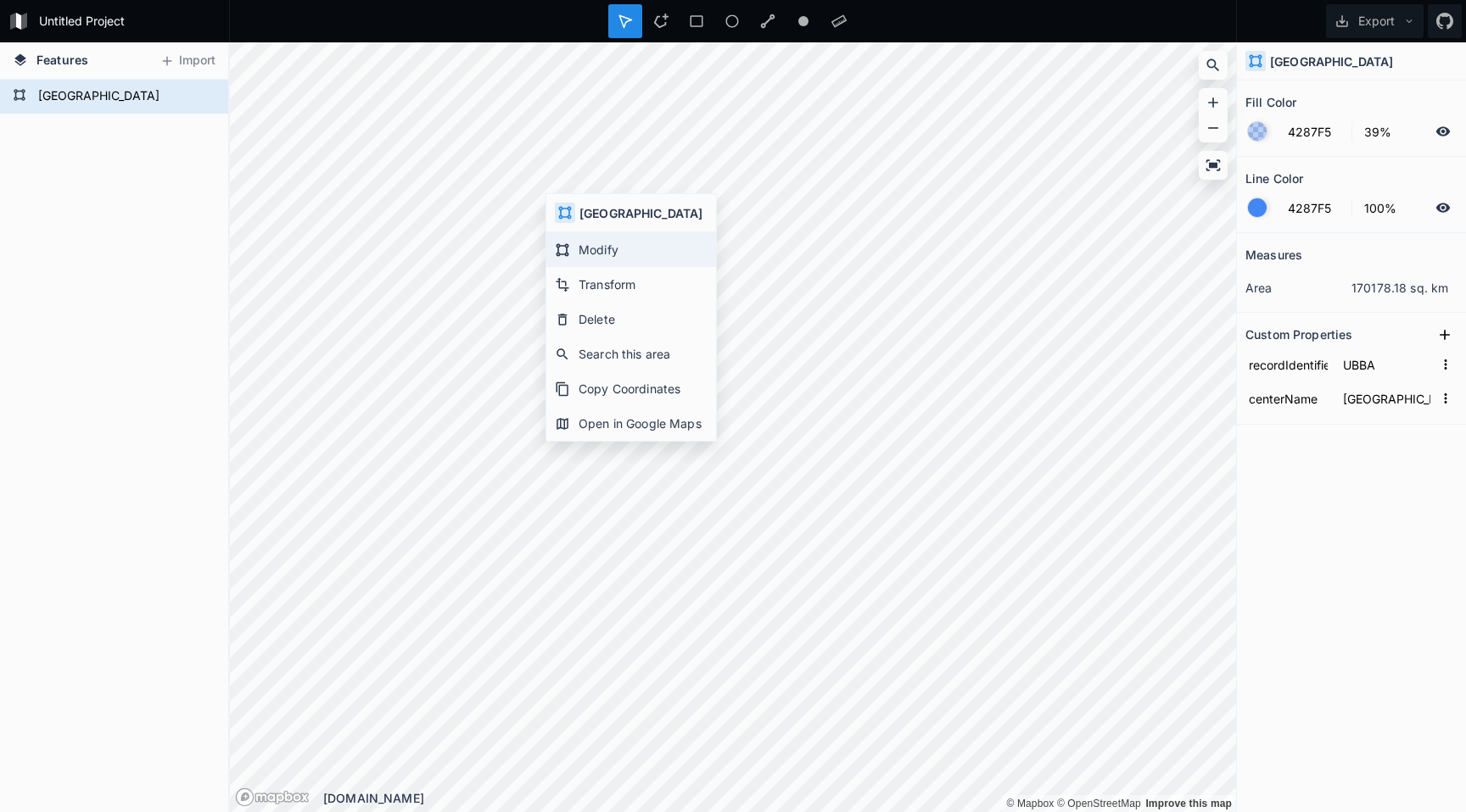
click at [578, 267] on div "Modify" at bounding box center [630, 284] width 169 height 35
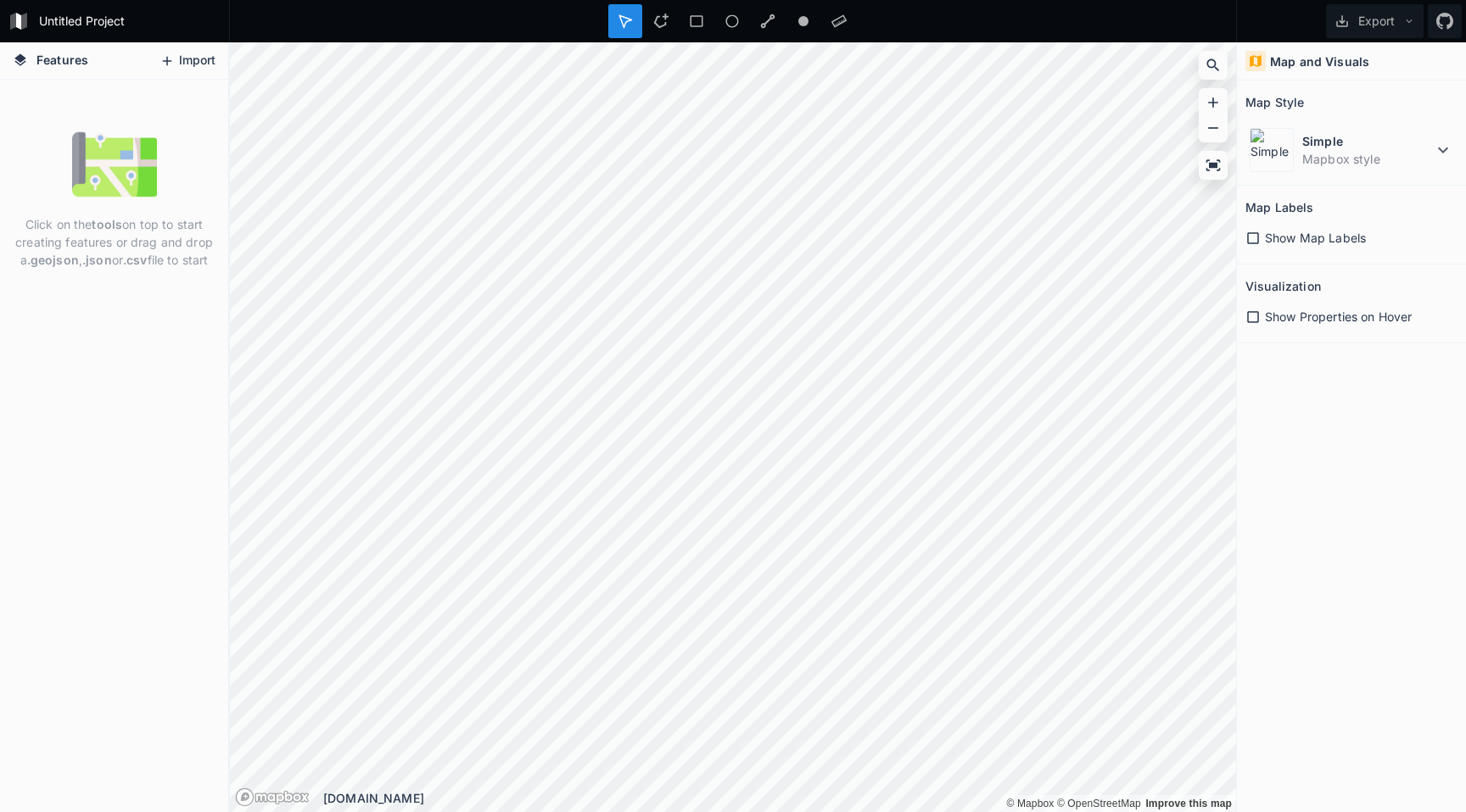
click at [207, 63] on button "Import" at bounding box center [187, 61] width 73 height 27
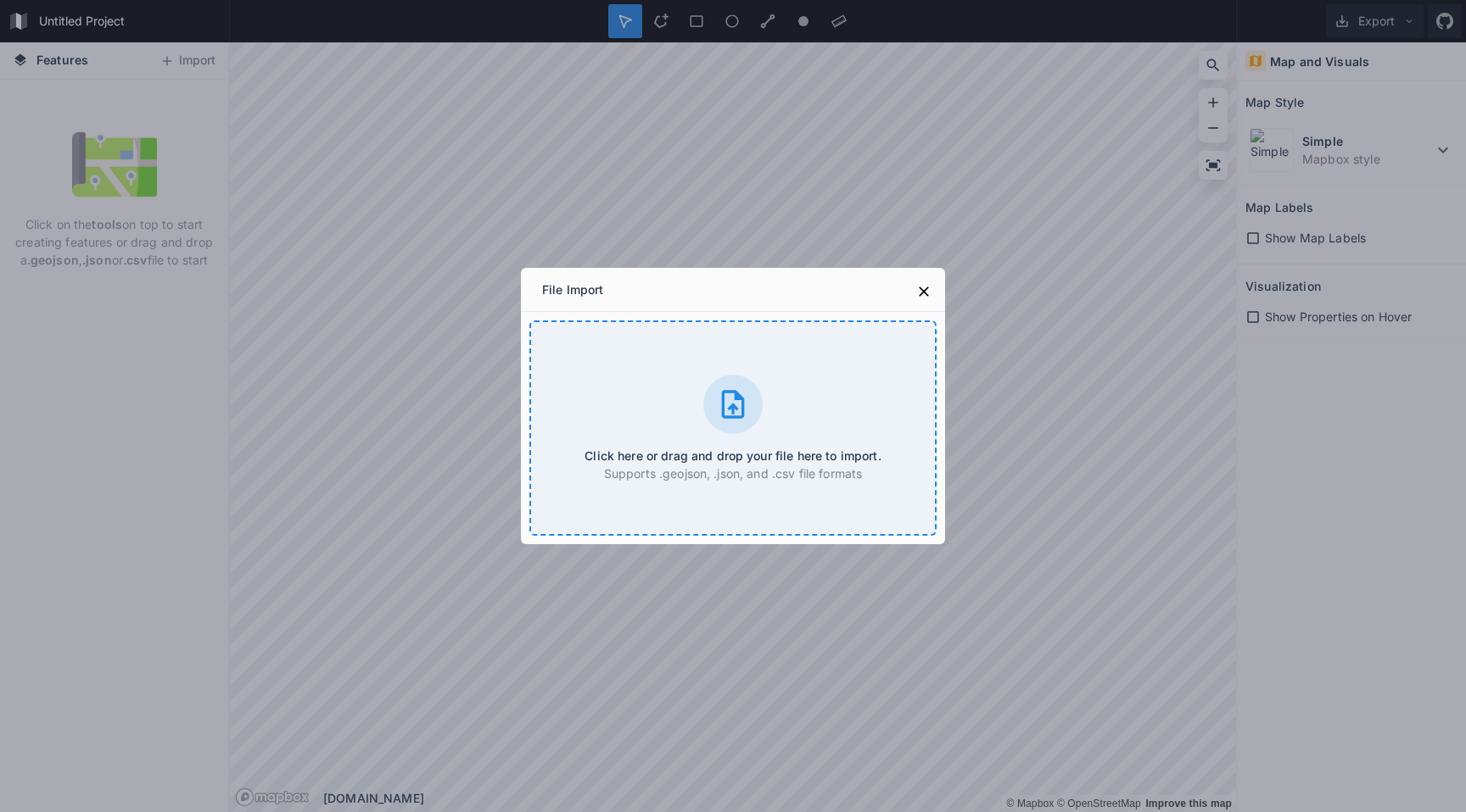
click at [717, 401] on div at bounding box center [733, 405] width 60 height 60
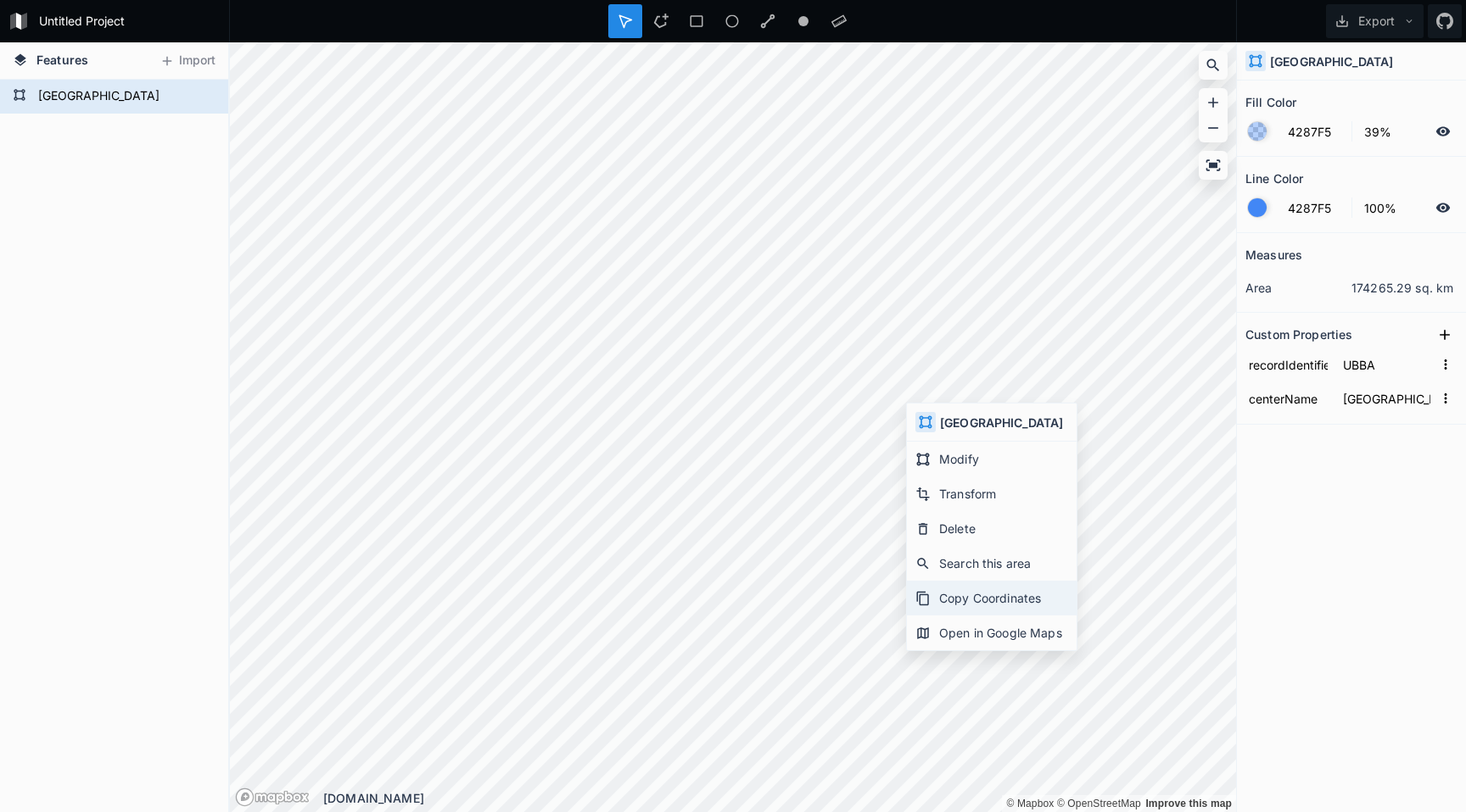
click at [995, 616] on div "Copy Coordinates" at bounding box center [991, 633] width 169 height 35
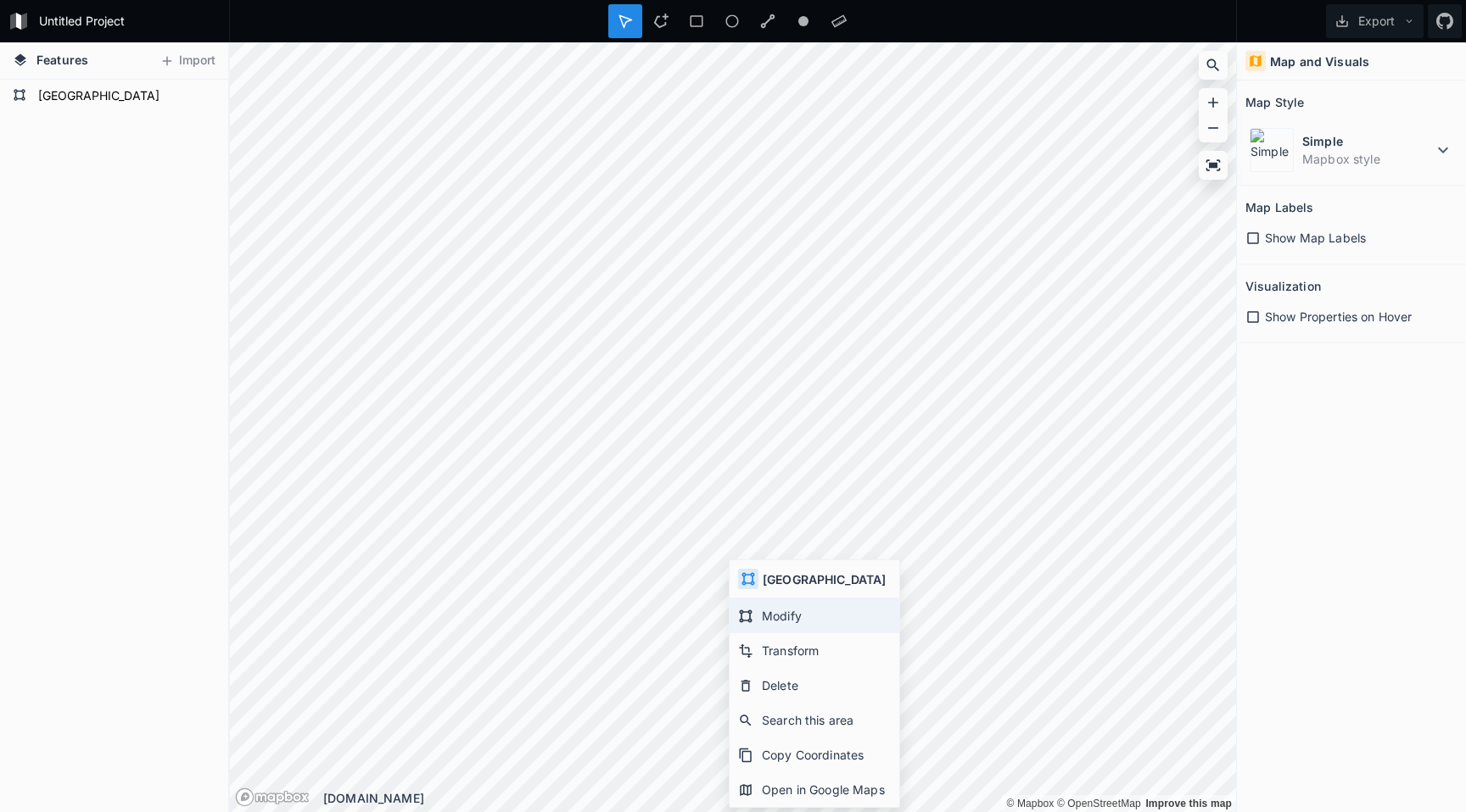
click at [749, 608] on icon at bounding box center [745, 616] width 15 height 15
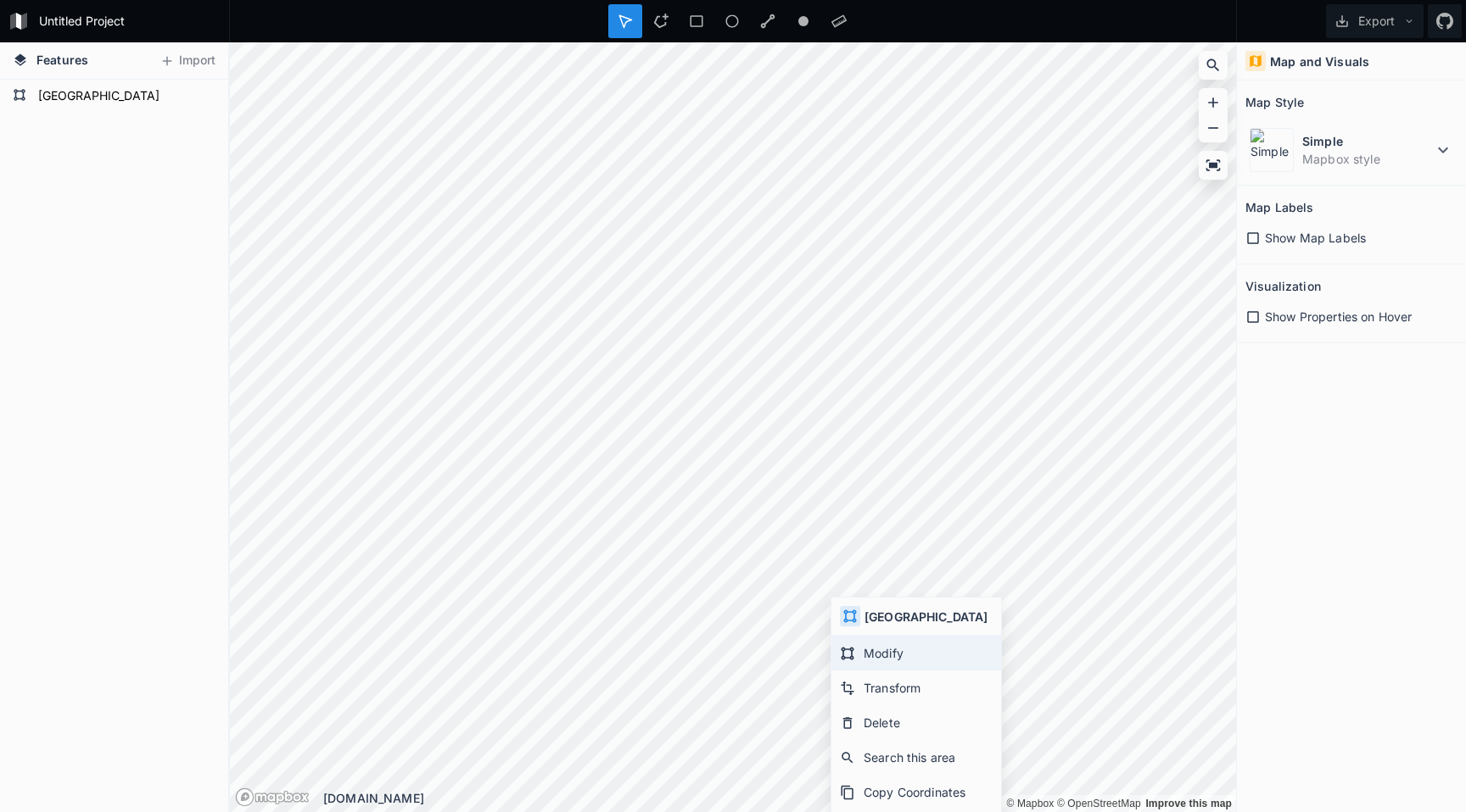
click at [863, 671] on div "Modify" at bounding box center [915, 688] width 169 height 35
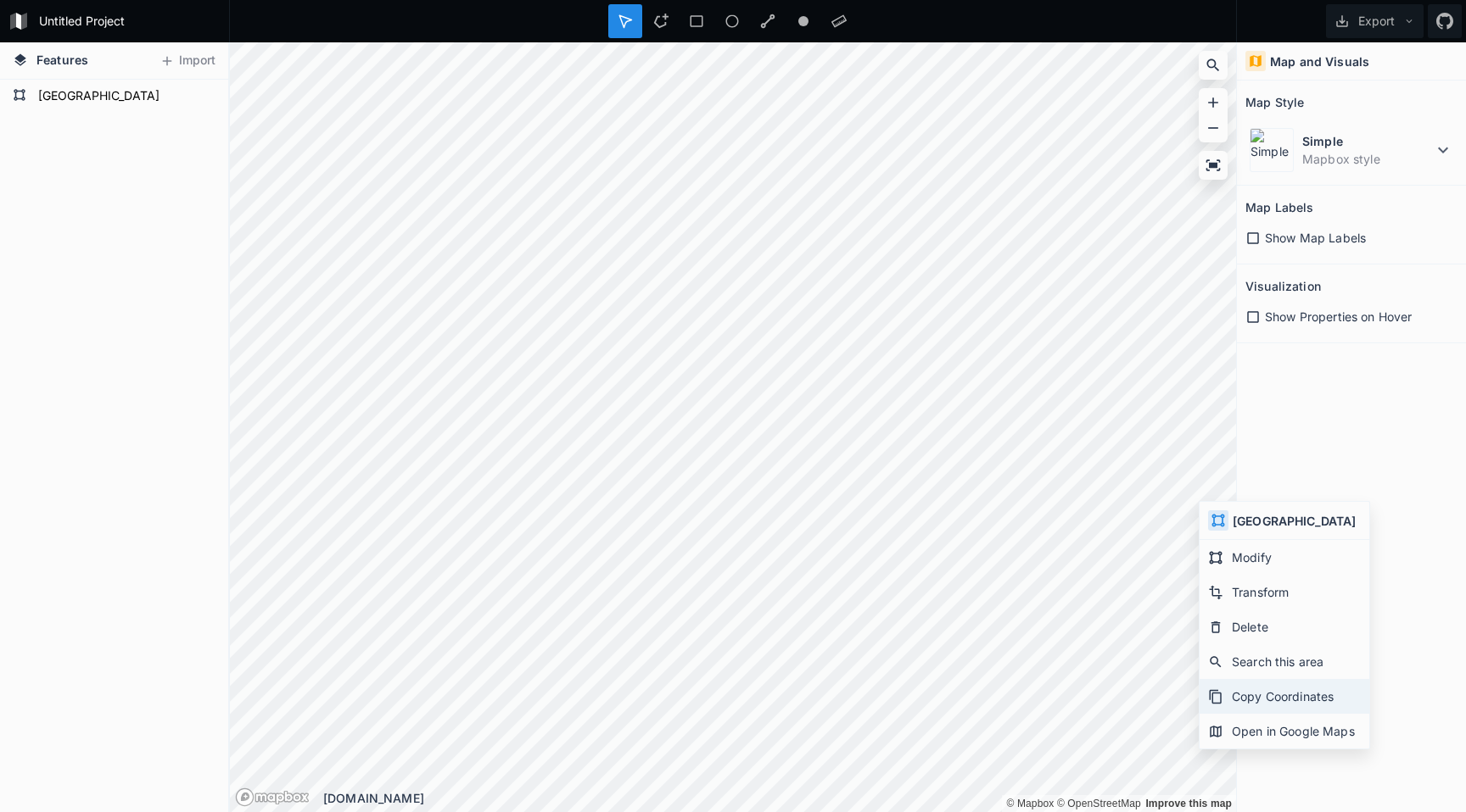
click at [1244, 714] on div "Copy Coordinates" at bounding box center [1284, 731] width 169 height 35
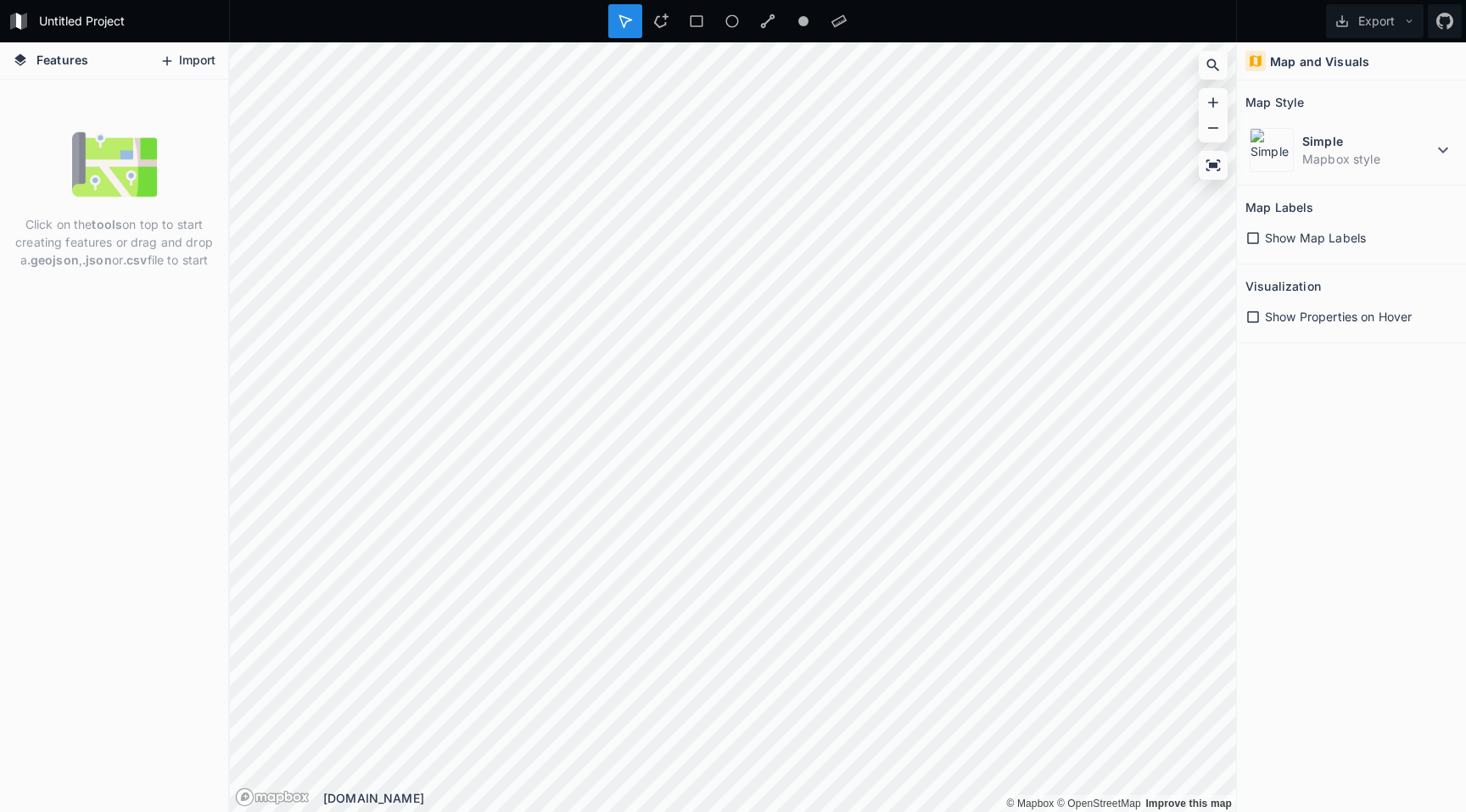
click at [201, 60] on button "Import" at bounding box center [187, 61] width 73 height 27
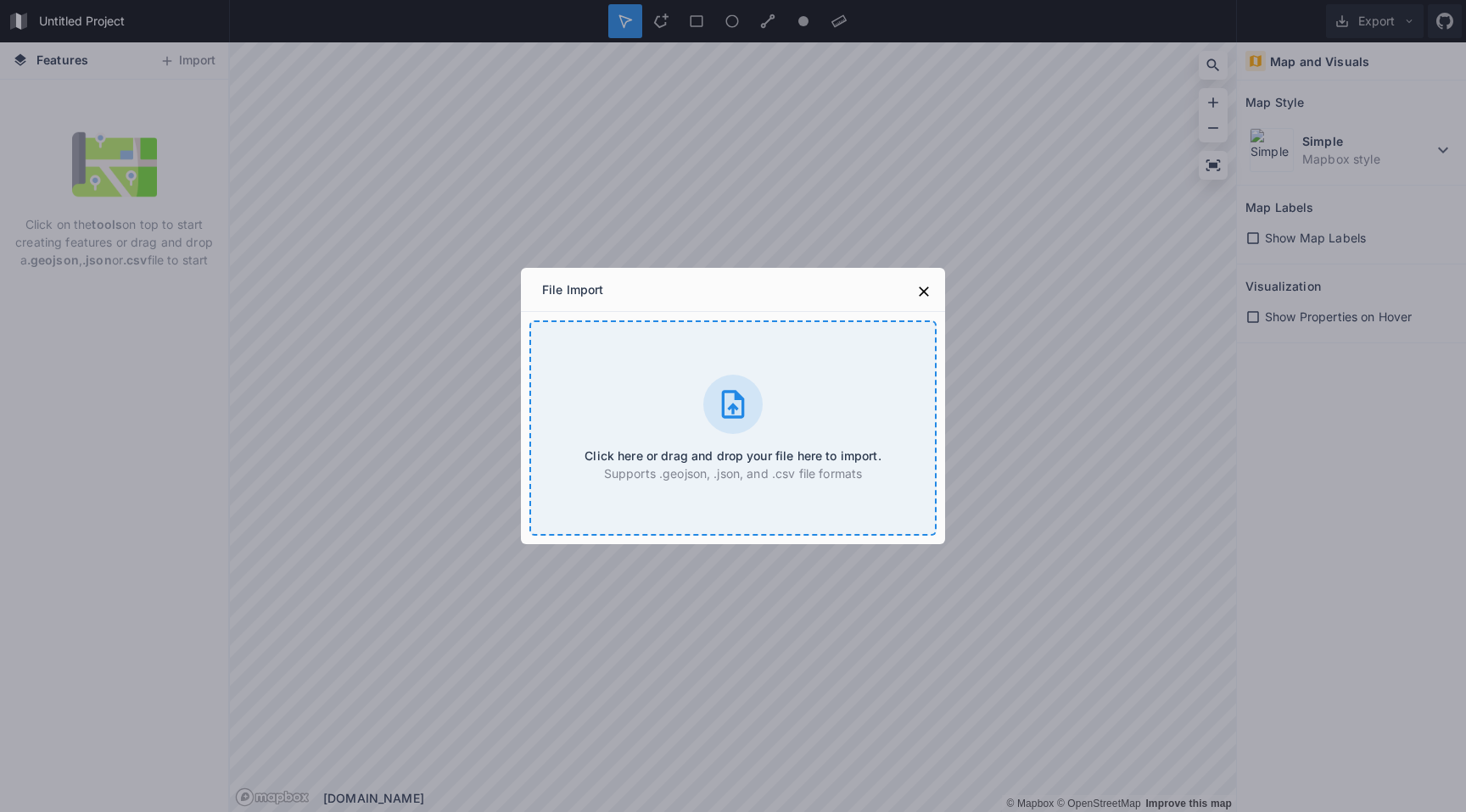
click at [719, 386] on div at bounding box center [733, 405] width 60 height 60
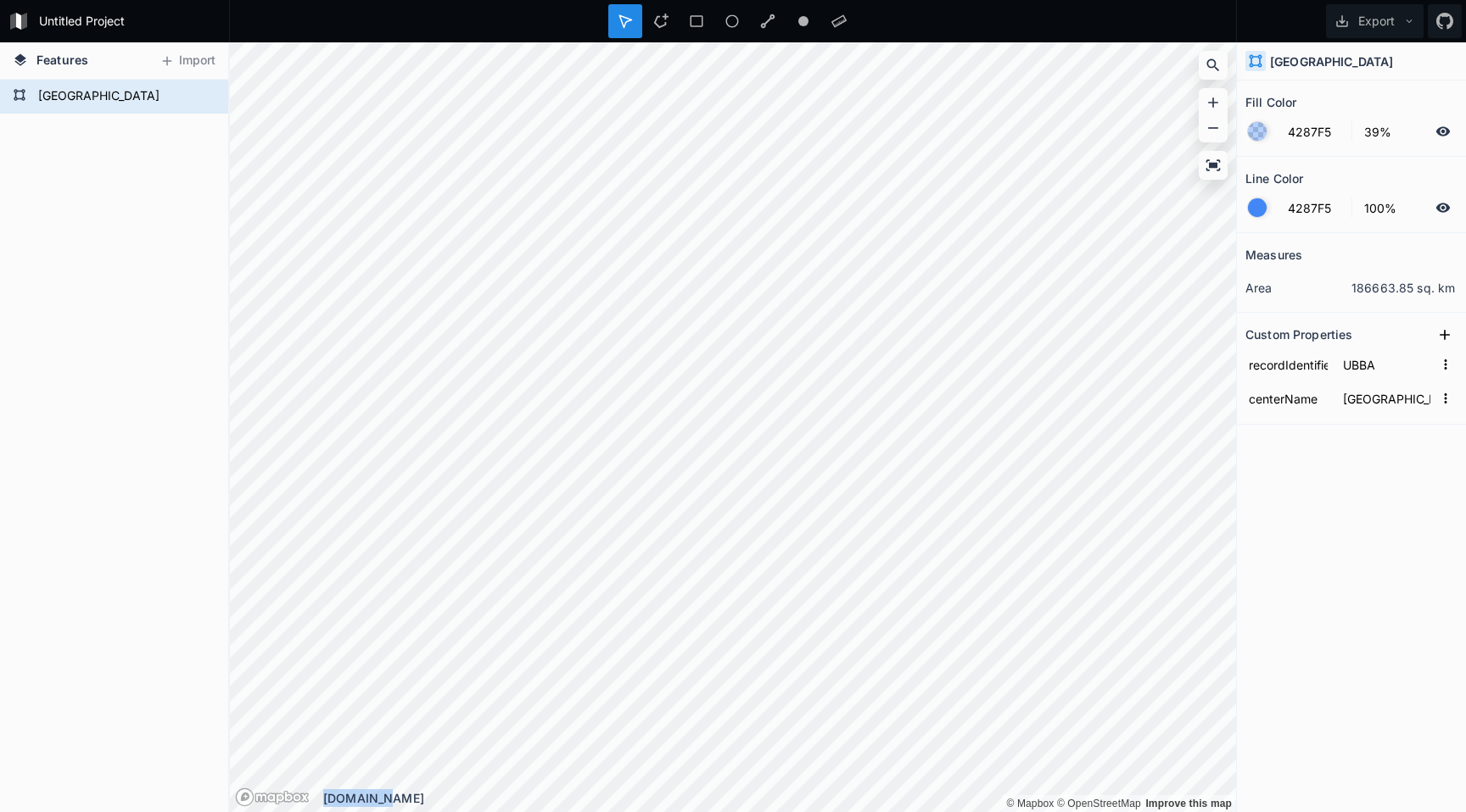
click at [617, 562] on div "© Mapbox © OpenStreetMap Improve this map © Mapbox © OpenStreetMap Improve this…" at bounding box center [733, 427] width 1006 height 770
click at [534, 598] on div "© Mapbox © OpenStreetMap Improve this map © Mapbox © OpenStreetMap Improve this…" at bounding box center [733, 427] width 1006 height 770
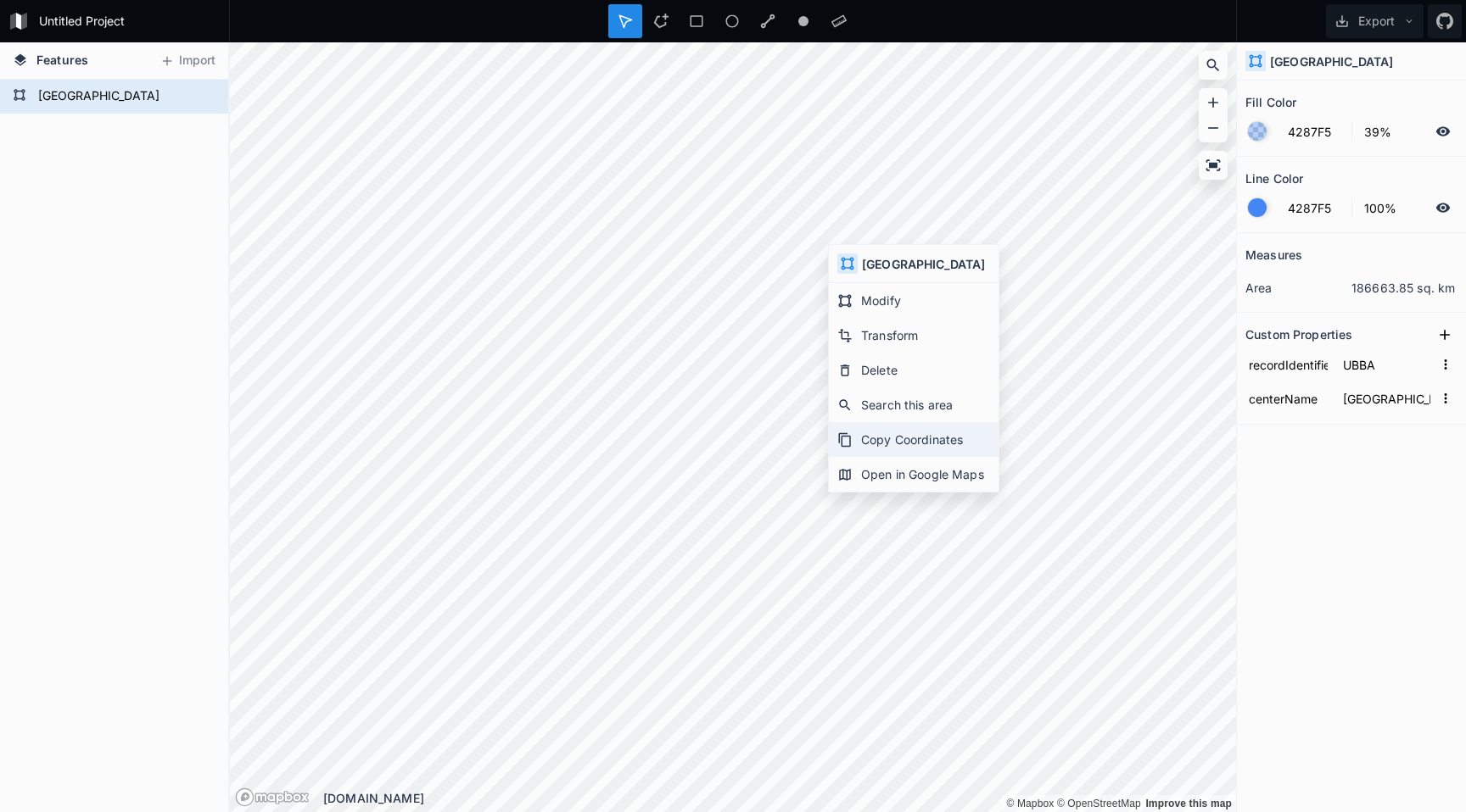
click at [927, 457] on div "Copy Coordinates" at bounding box center [913, 474] width 169 height 35
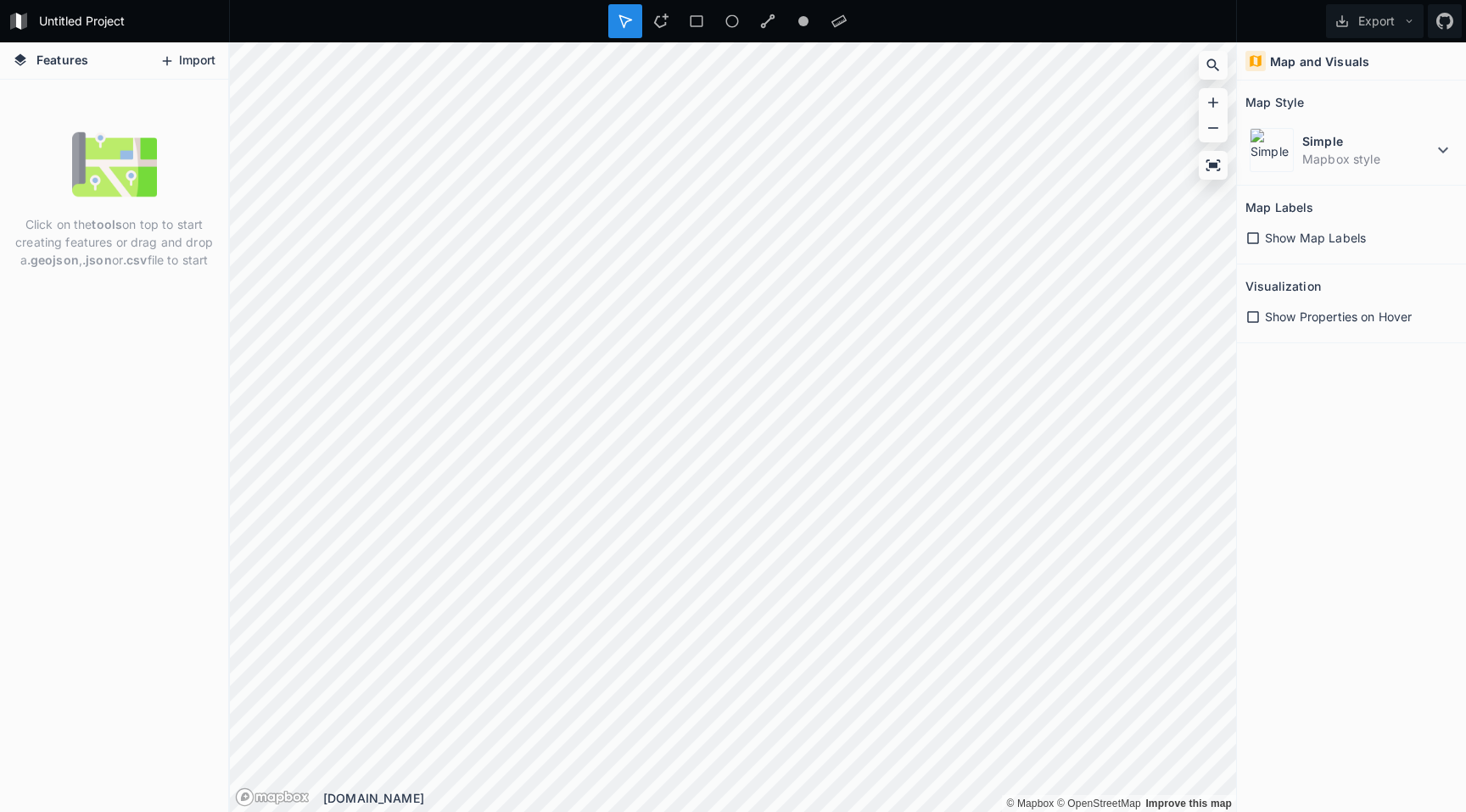
click at [180, 60] on button "Import" at bounding box center [187, 61] width 73 height 27
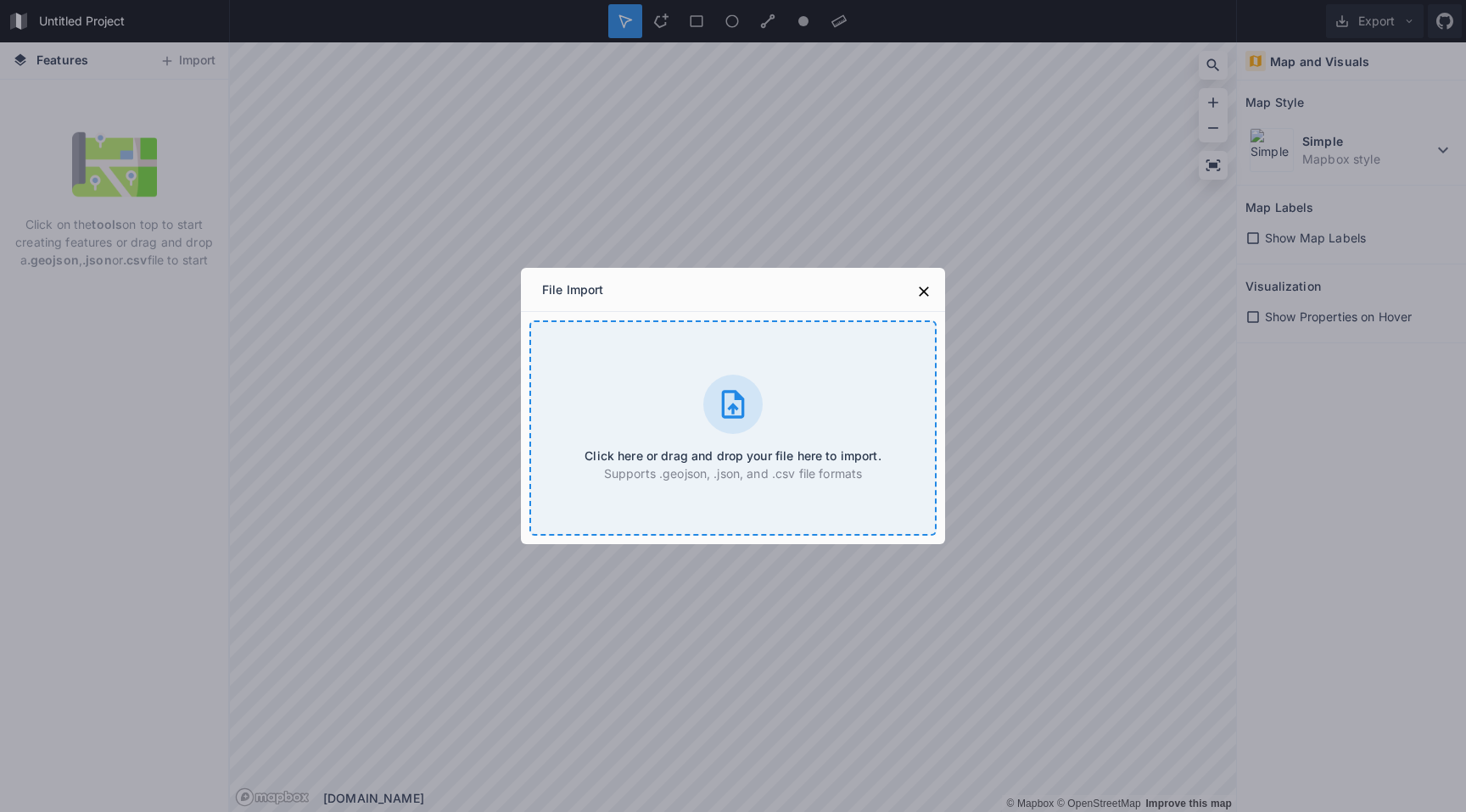
click at [724, 414] on icon at bounding box center [733, 404] width 22 height 28
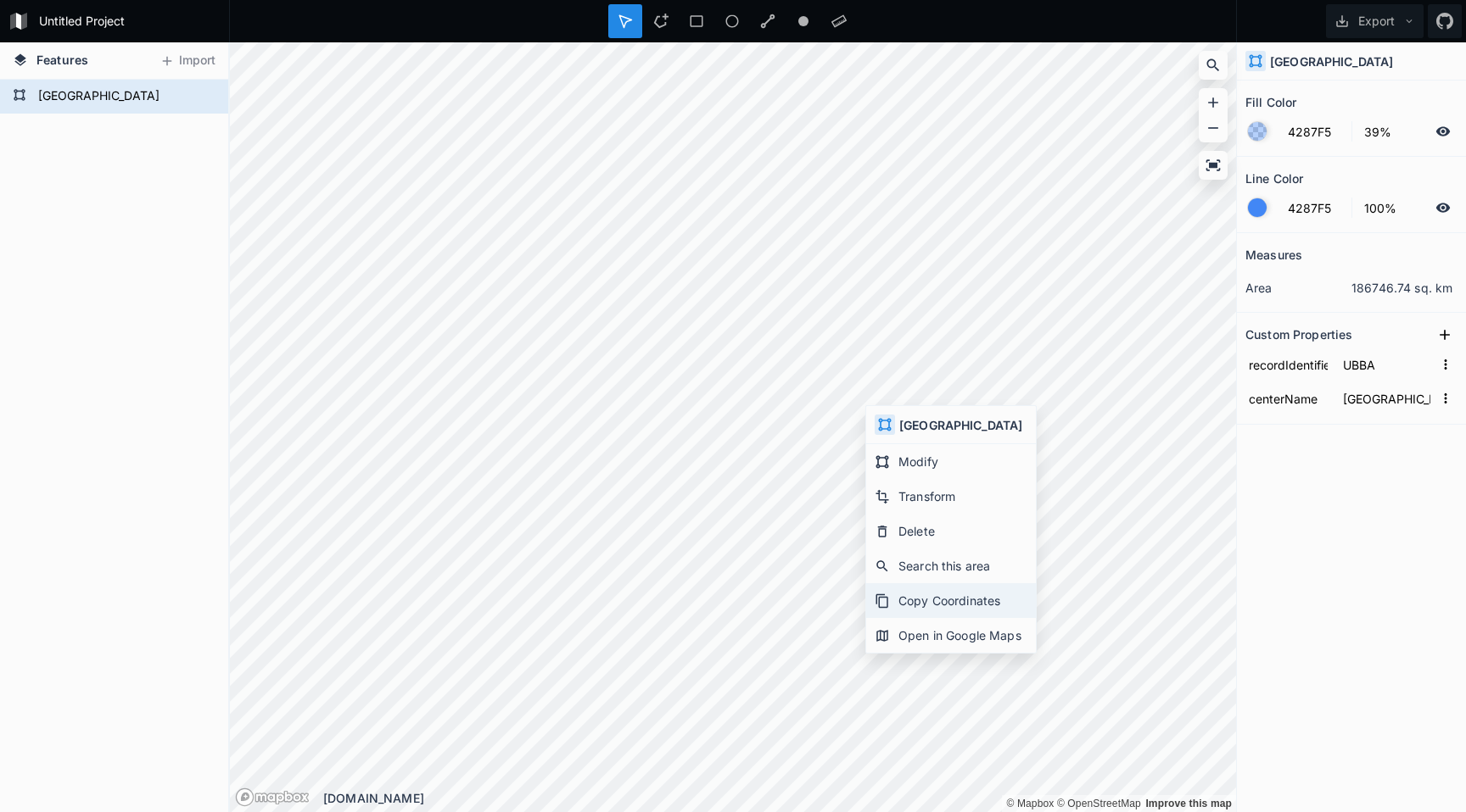
click at [878, 605] on icon at bounding box center [882, 600] width 12 height 14
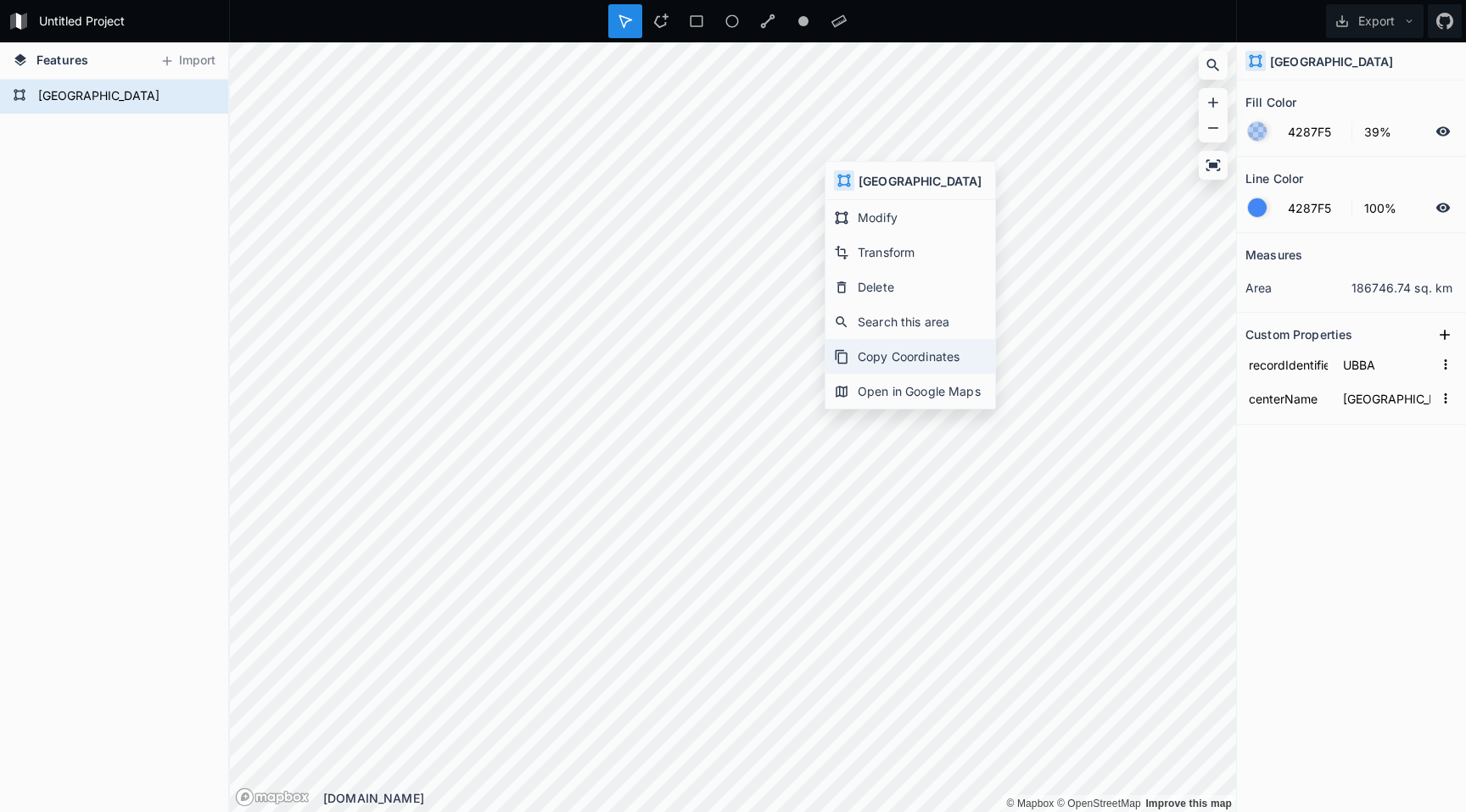
click at [910, 374] on div "Copy Coordinates" at bounding box center [910, 391] width 169 height 35
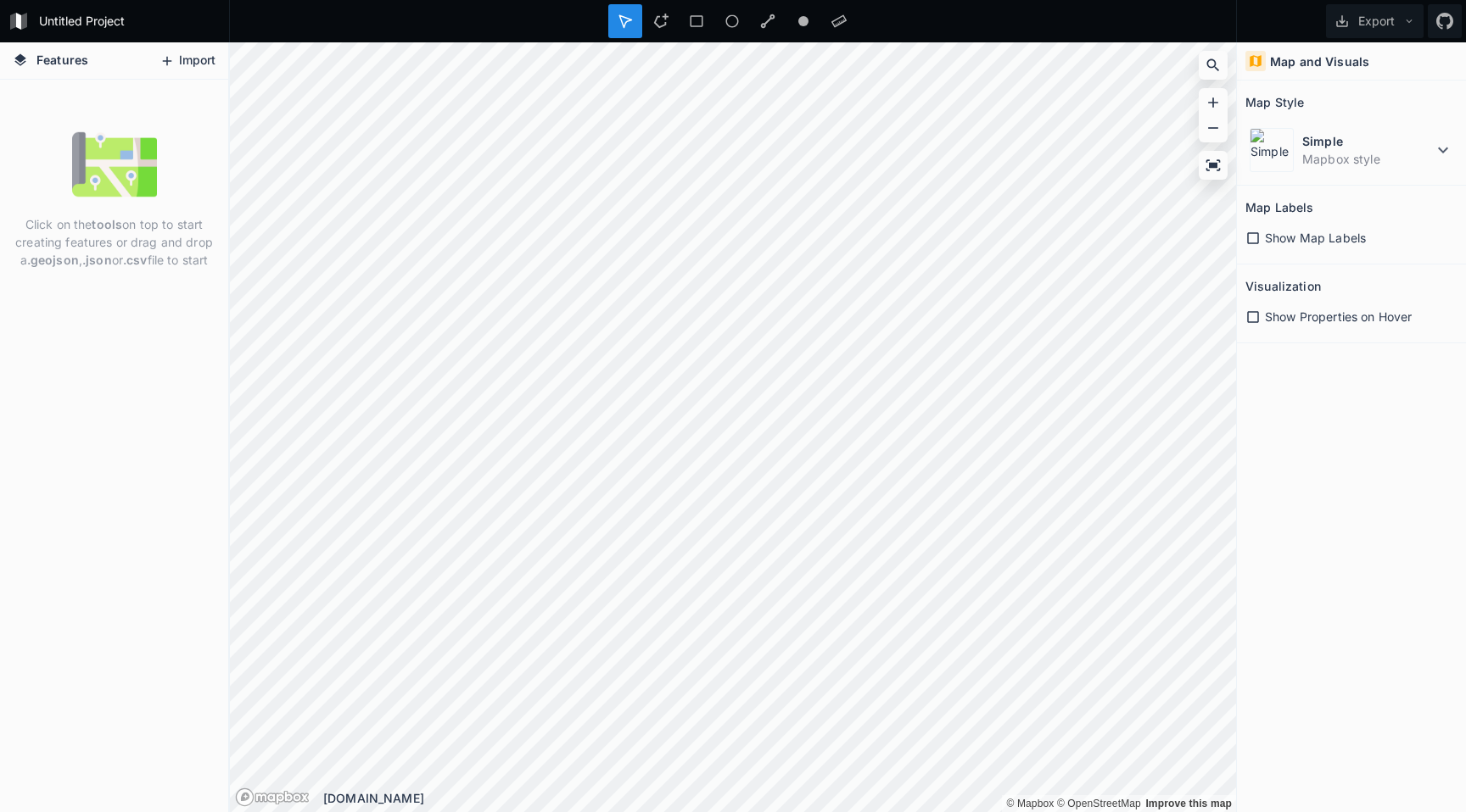
click at [192, 60] on button "Import" at bounding box center [187, 61] width 73 height 27
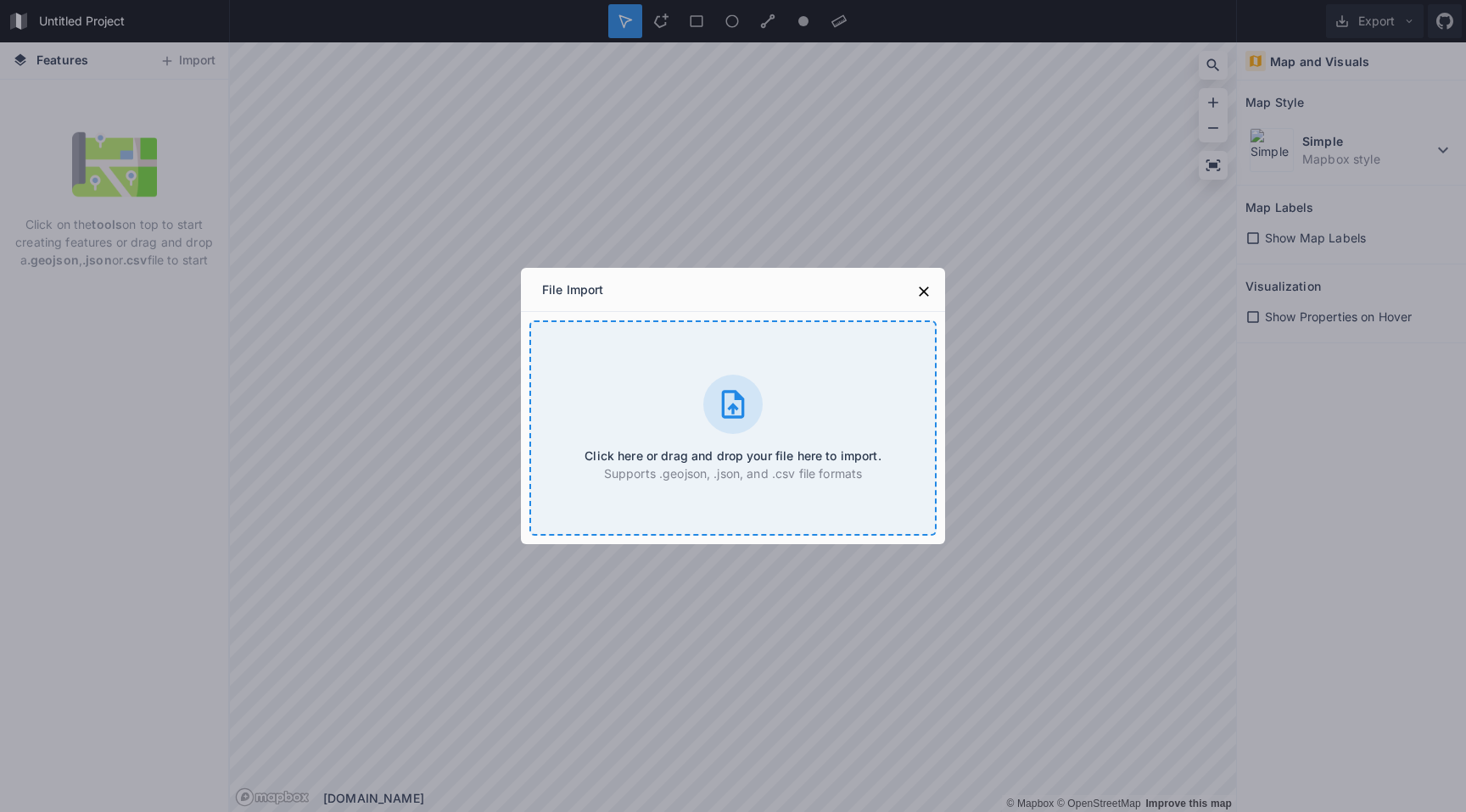
click at [711, 408] on div at bounding box center [733, 405] width 60 height 60
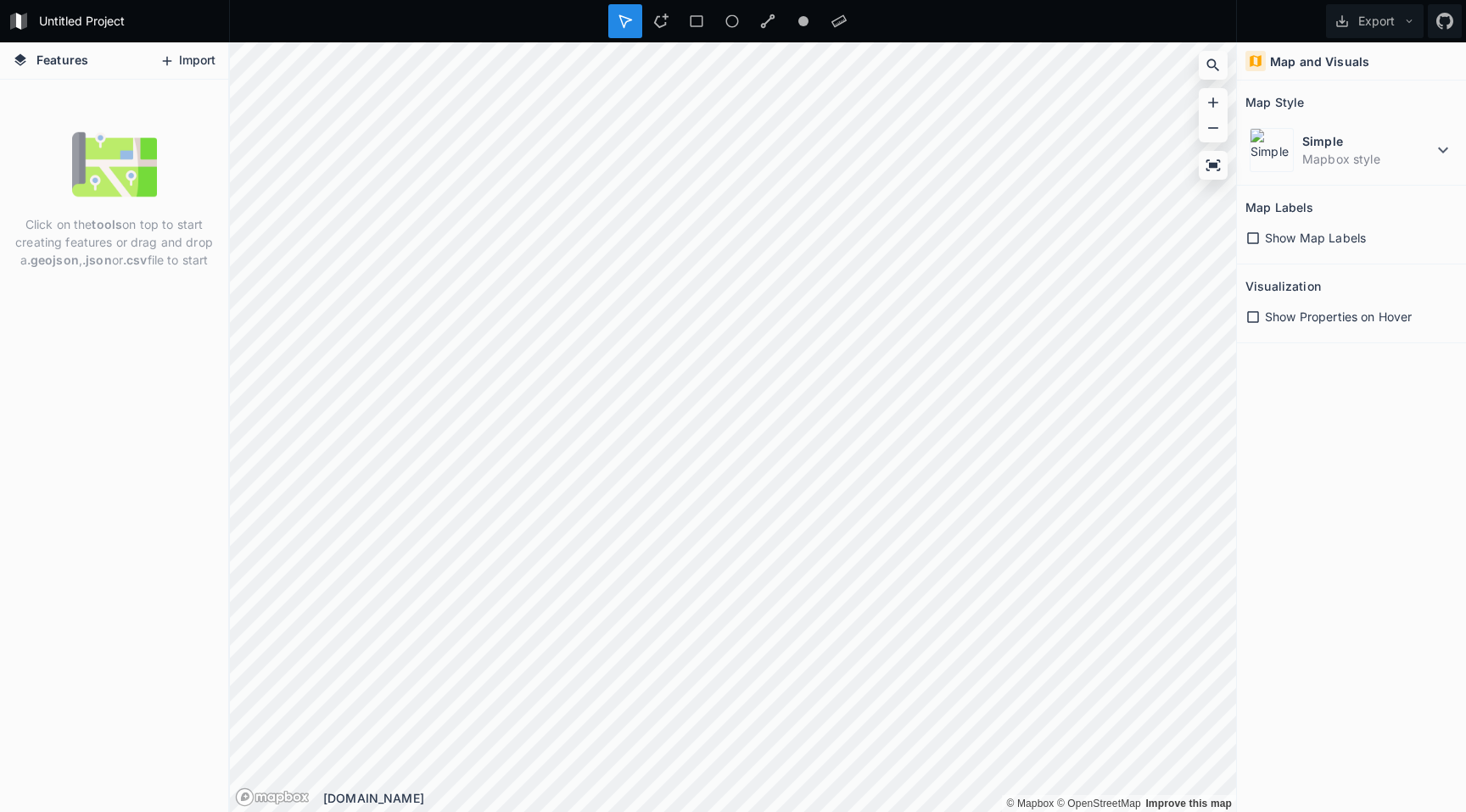
click at [191, 60] on button "Import" at bounding box center [187, 61] width 73 height 27
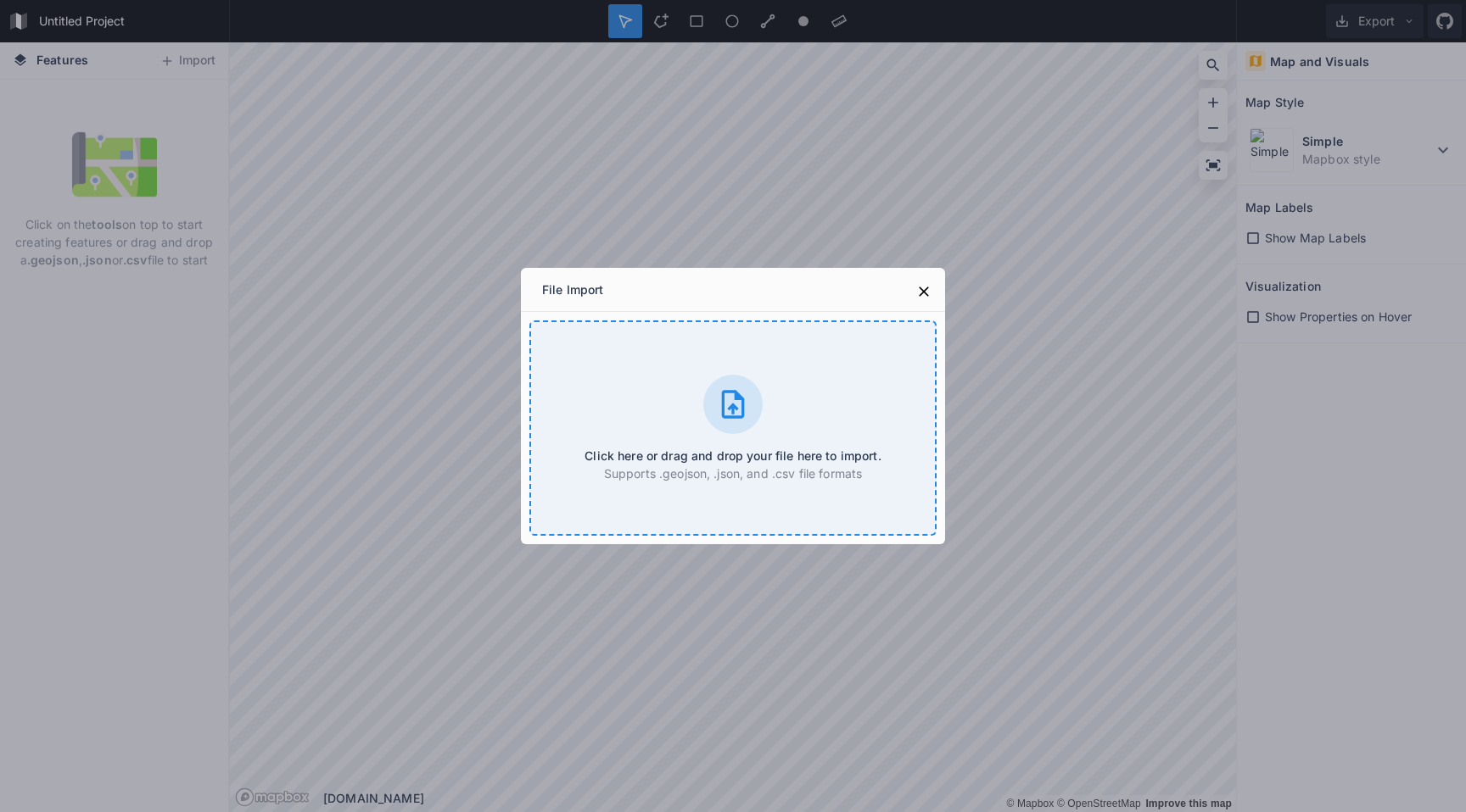
click at [728, 398] on icon at bounding box center [733, 405] width 34 height 34
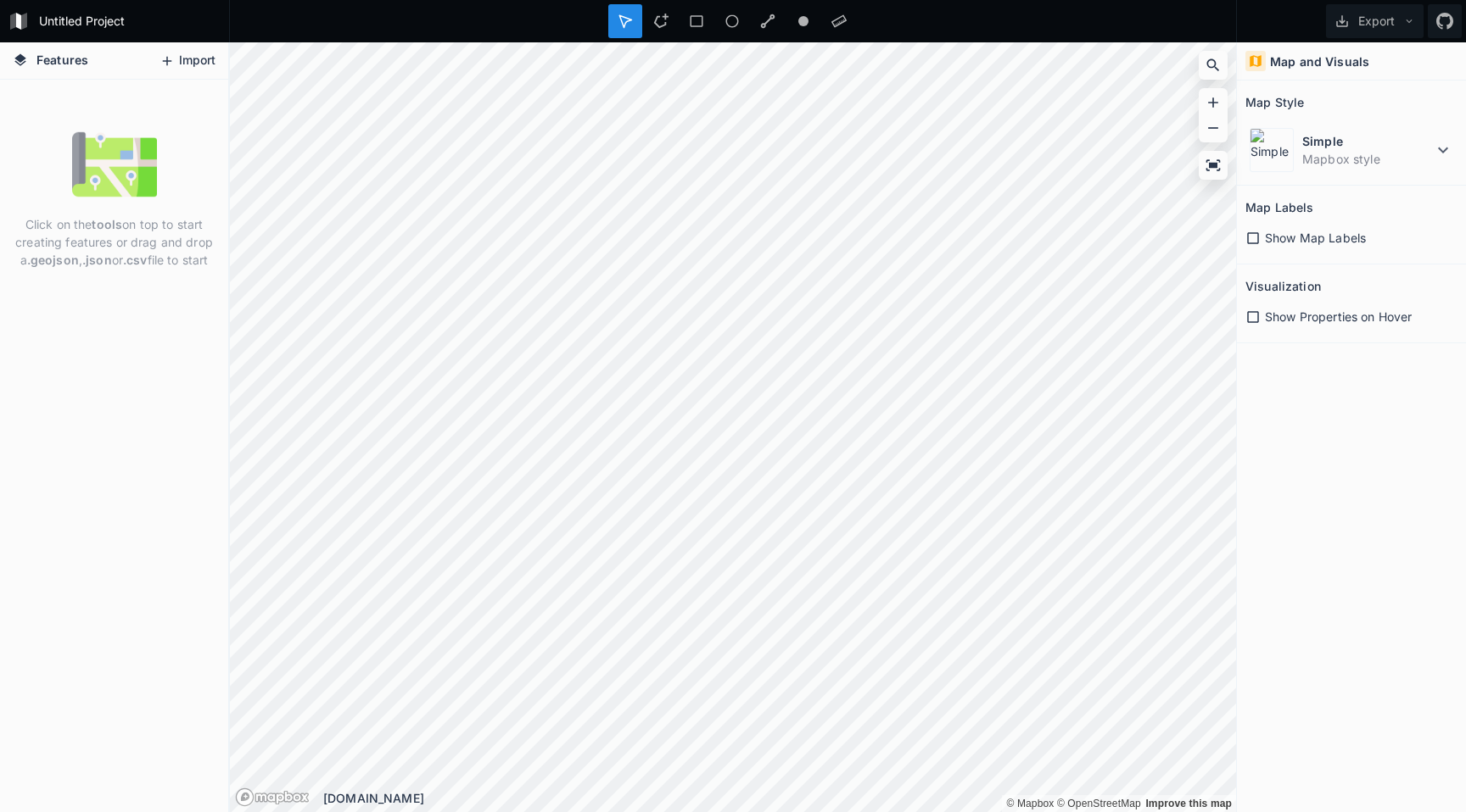
click at [176, 70] on button "Import" at bounding box center [187, 61] width 73 height 27
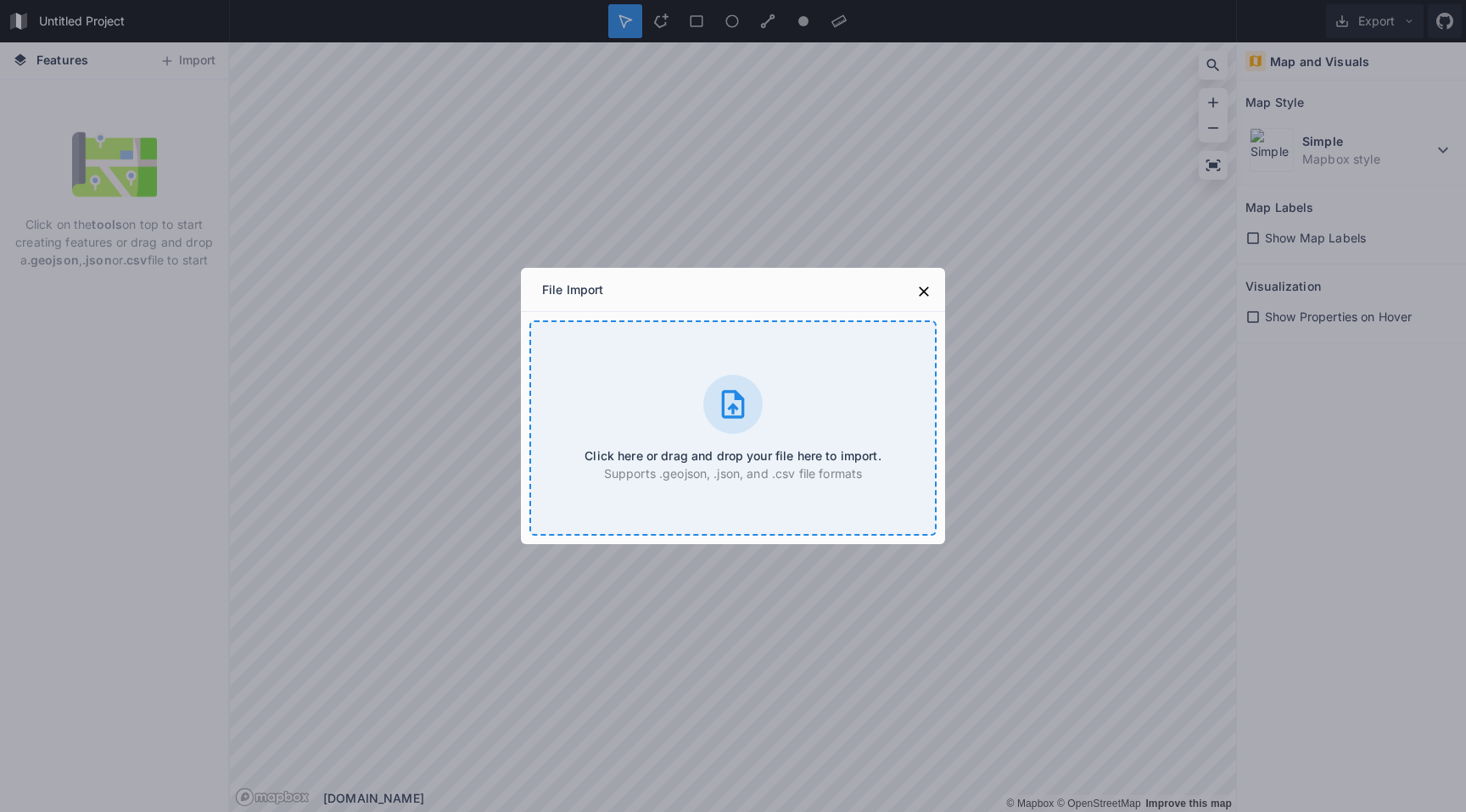
click at [719, 395] on icon at bounding box center [733, 405] width 34 height 34
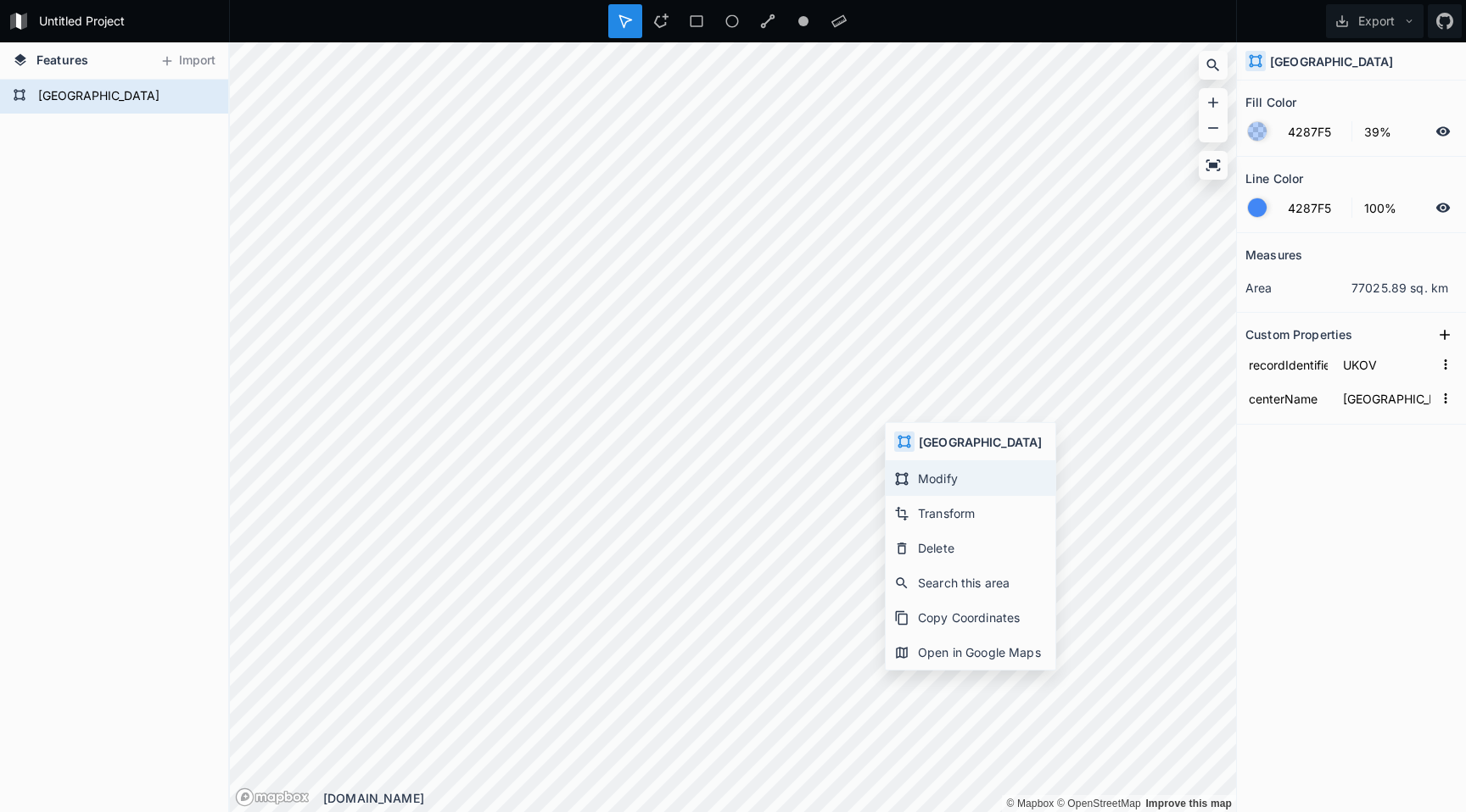
click at [913, 496] on div "Modify" at bounding box center [970, 513] width 169 height 35
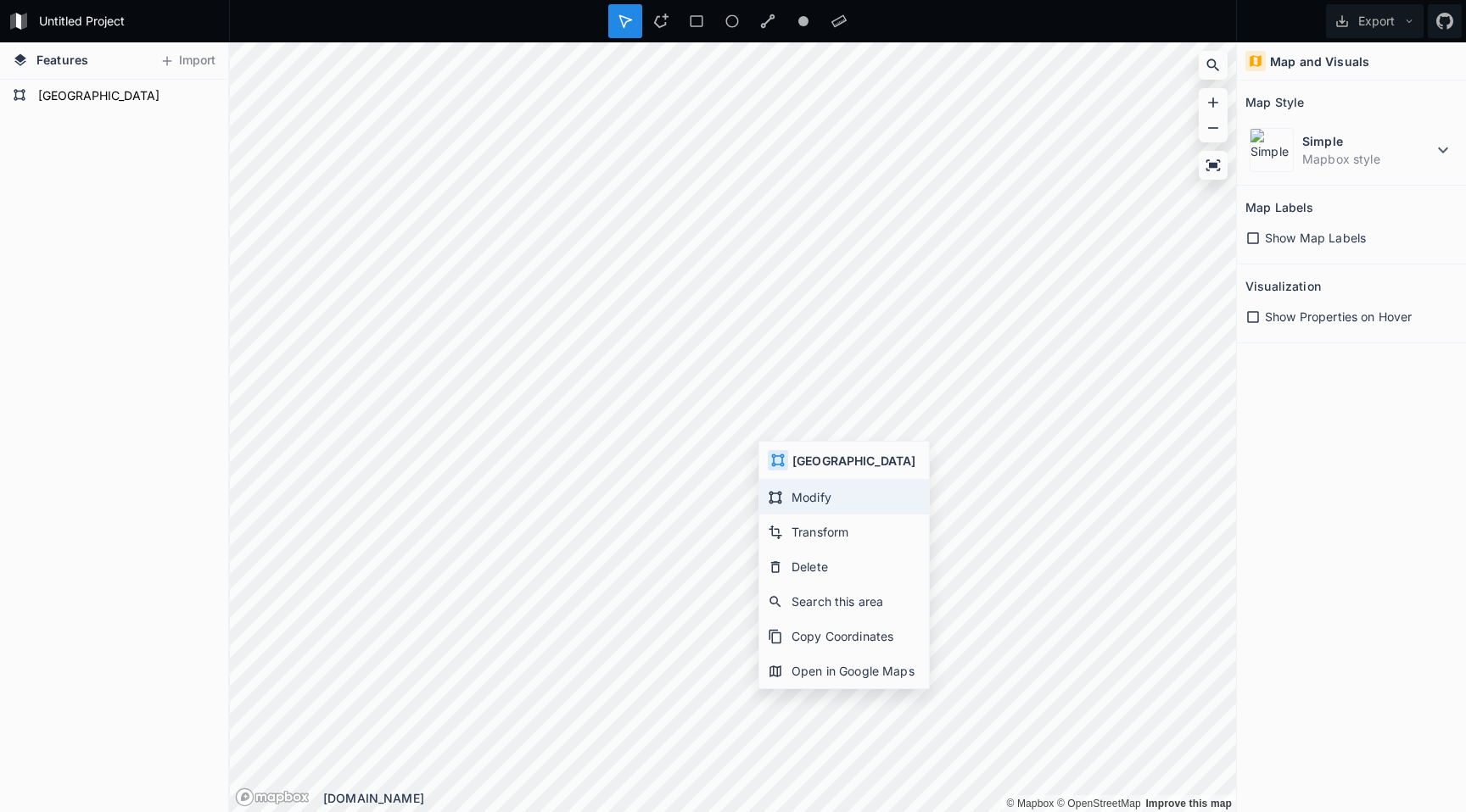
click at [782, 500] on icon at bounding box center [775, 497] width 15 height 15
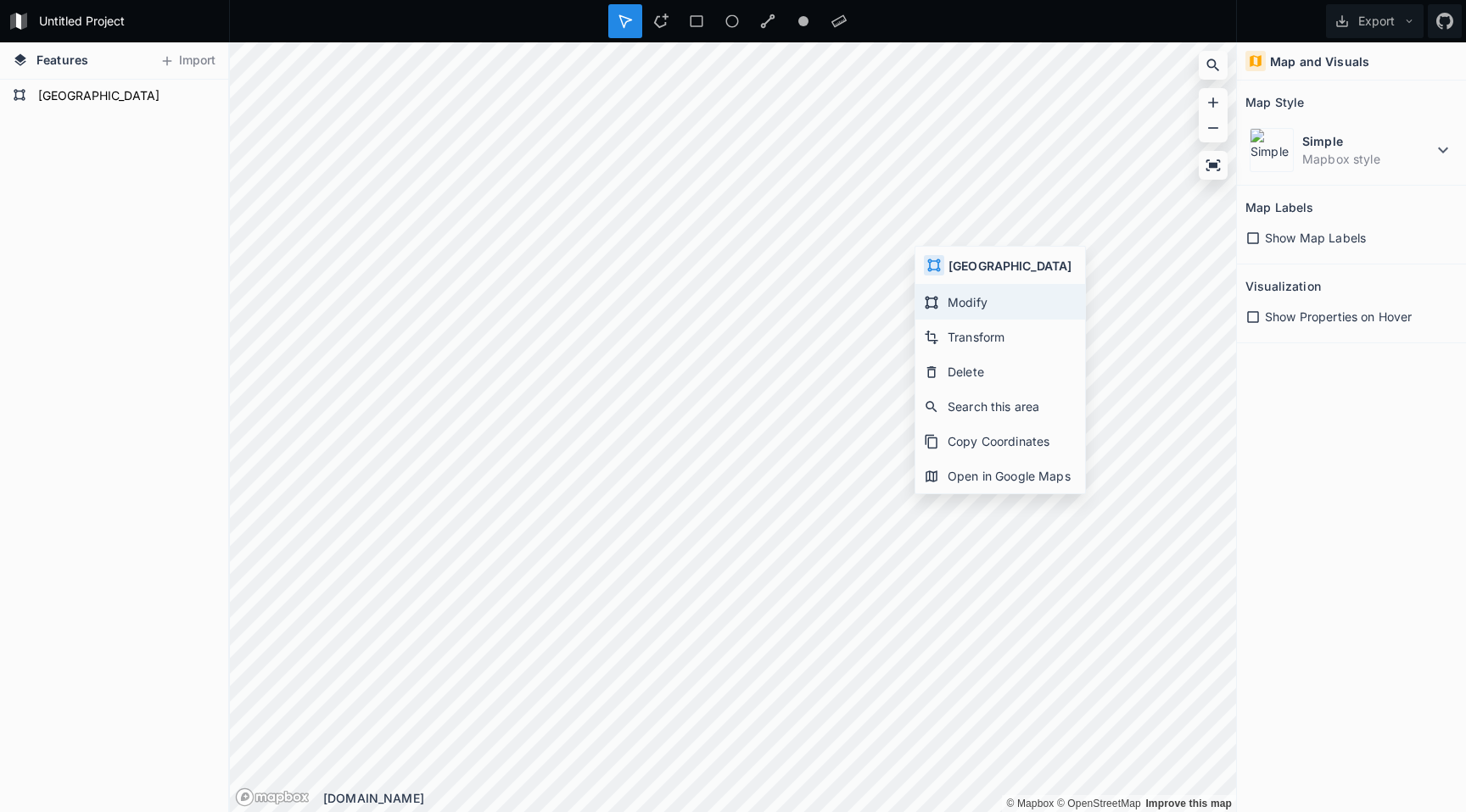
click at [947, 320] on div "Modify" at bounding box center [999, 336] width 169 height 35
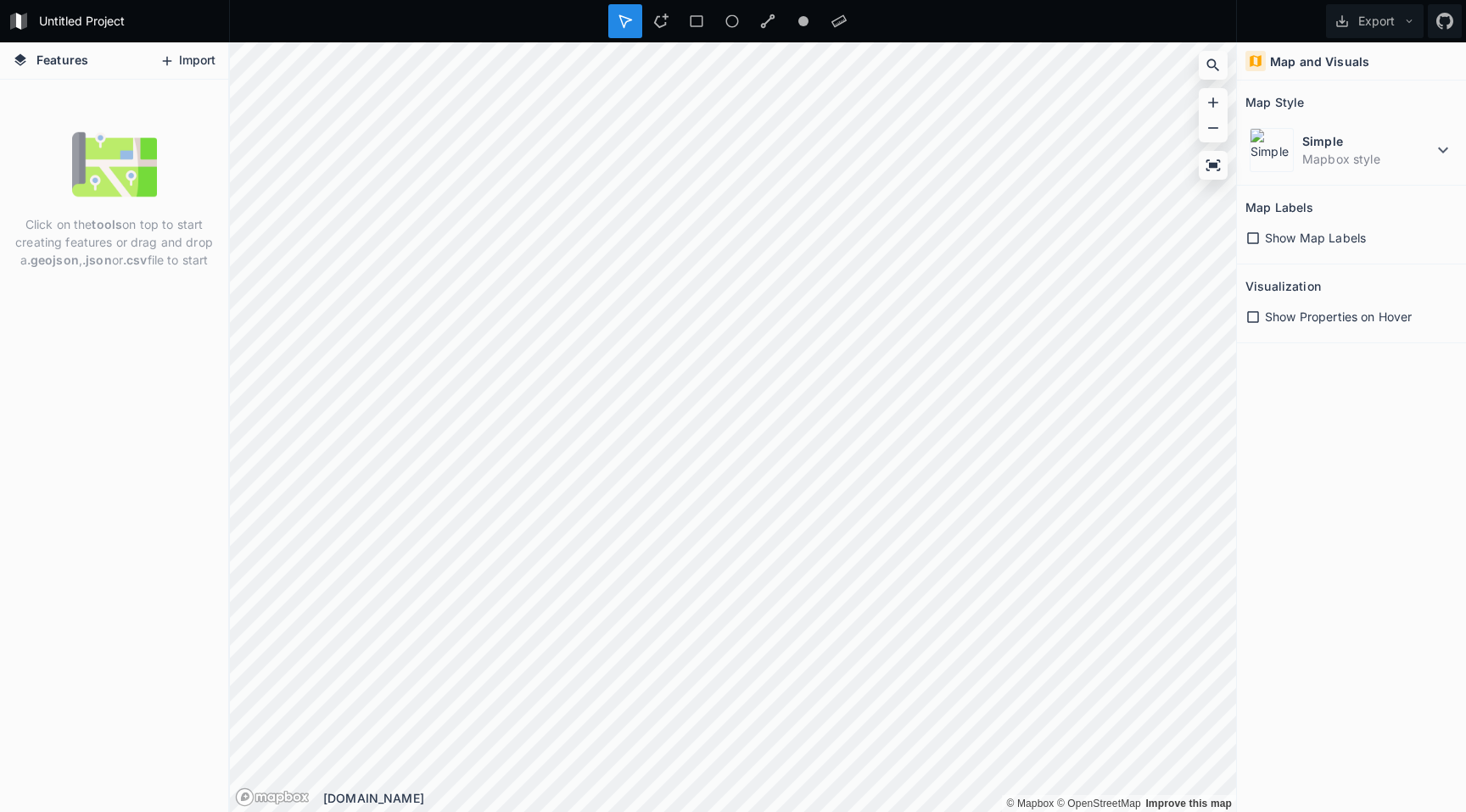
click at [179, 59] on button "Import" at bounding box center [187, 61] width 73 height 27
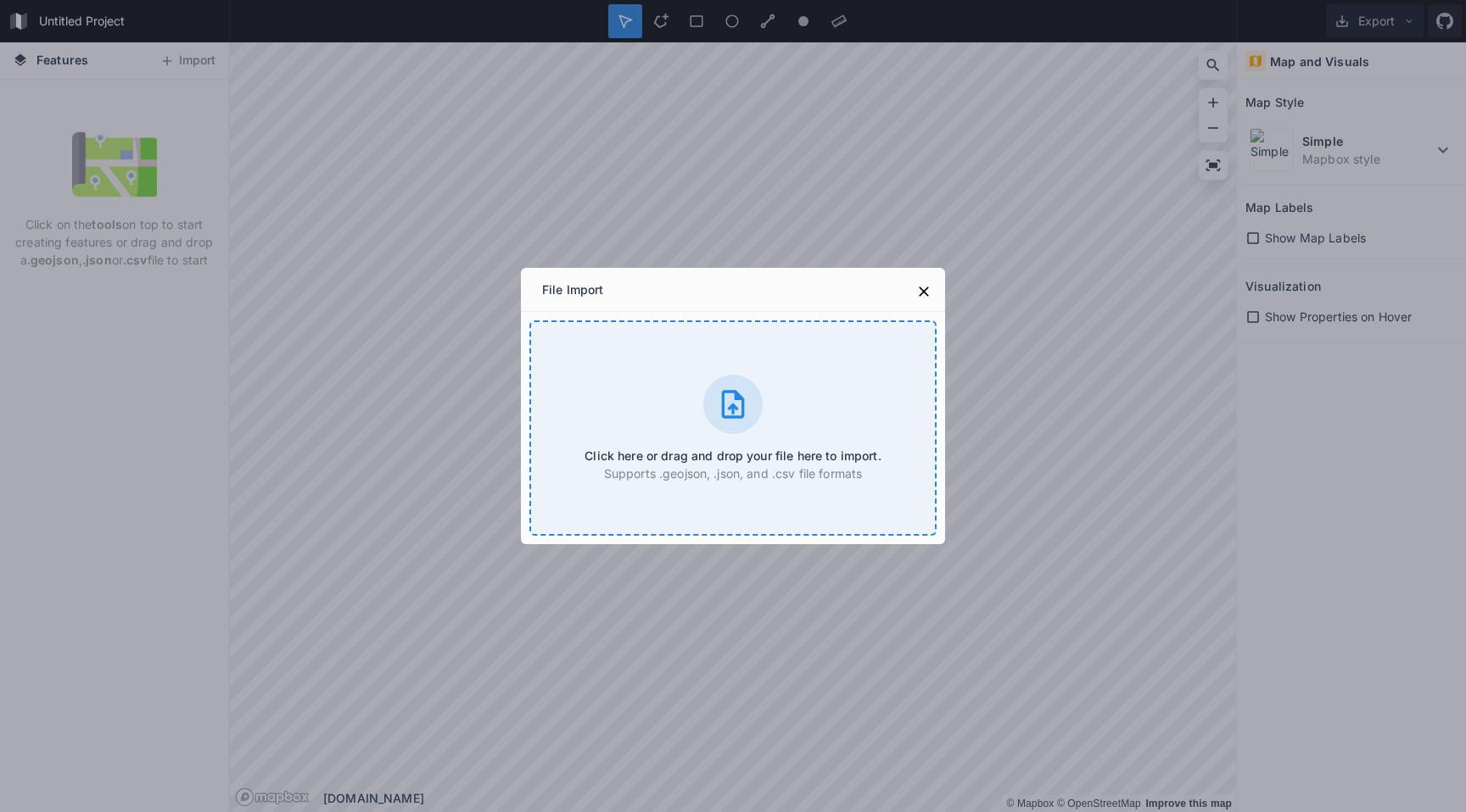
click at [725, 404] on icon at bounding box center [733, 405] width 34 height 34
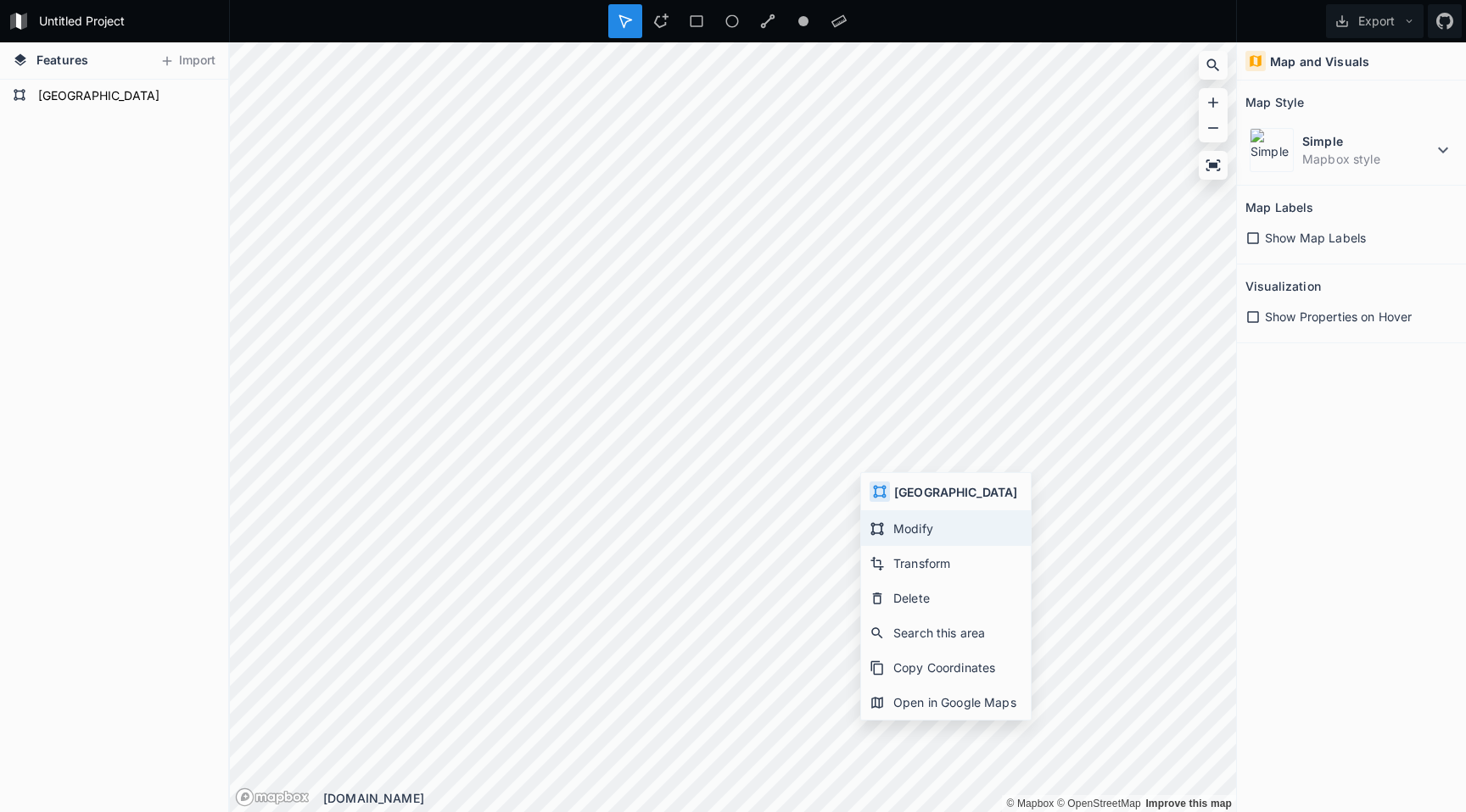
click at [891, 546] on div "Modify" at bounding box center [945, 563] width 169 height 35
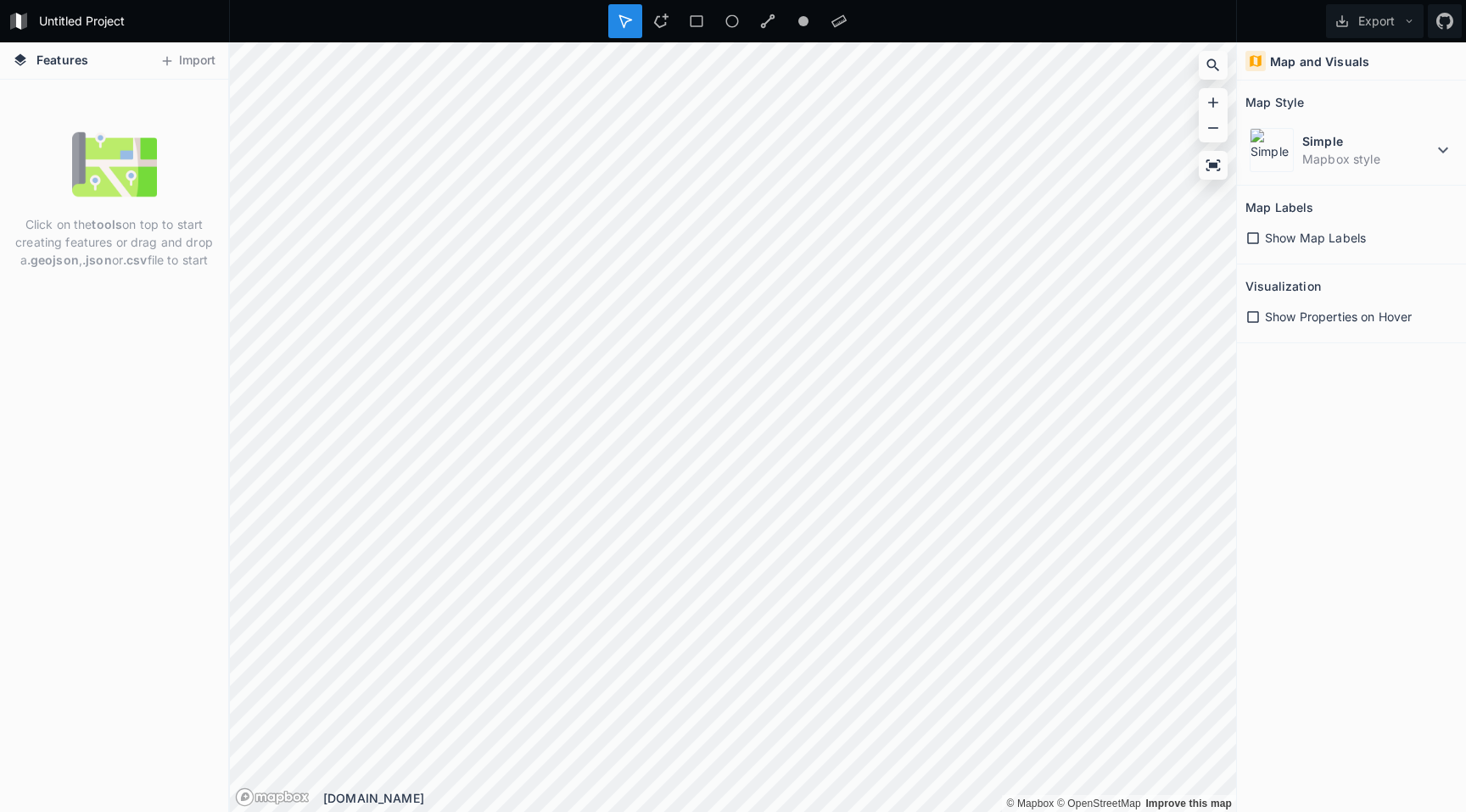
click at [204, 62] on button "Import" at bounding box center [187, 61] width 73 height 27
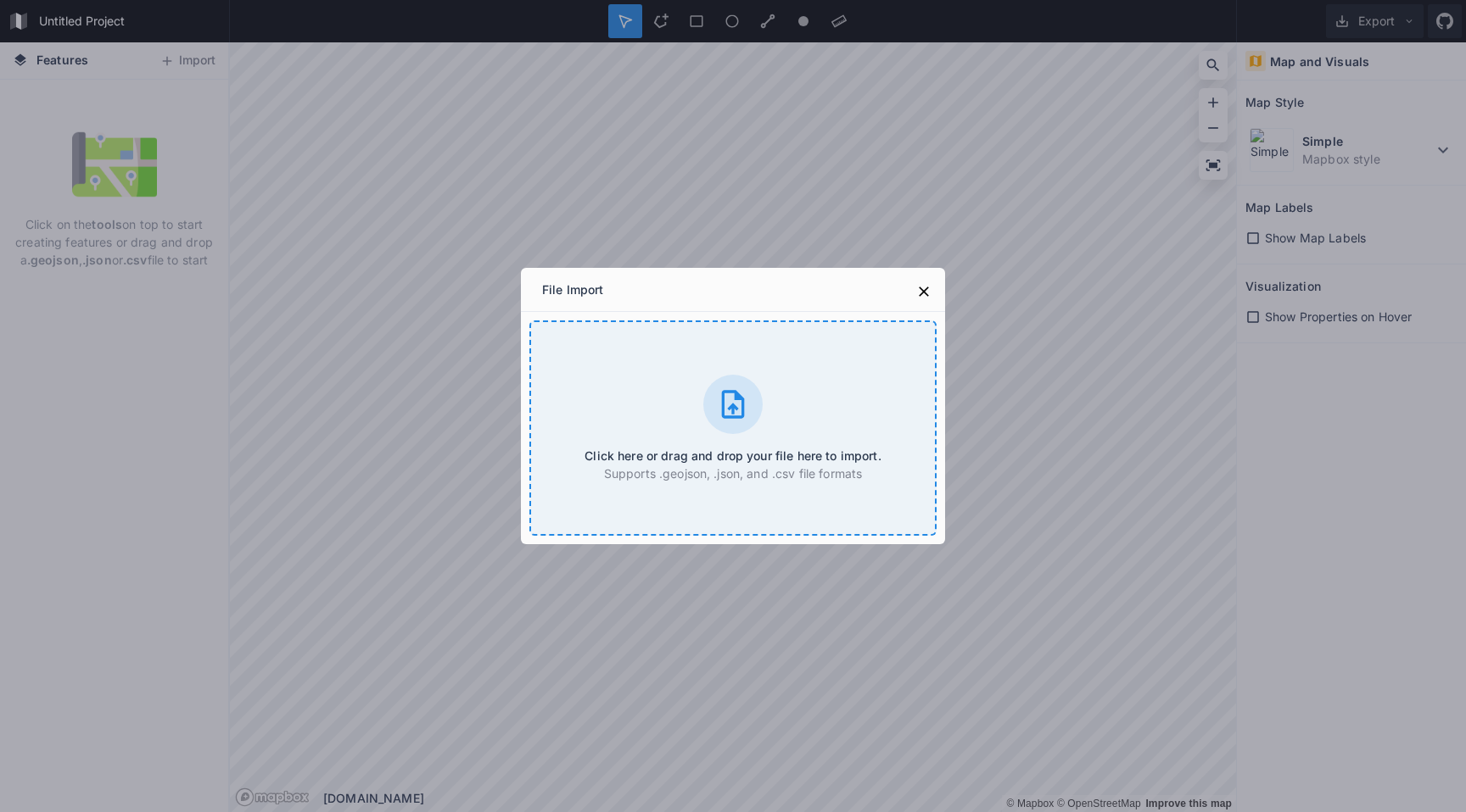
click at [734, 391] on icon at bounding box center [733, 404] width 22 height 28
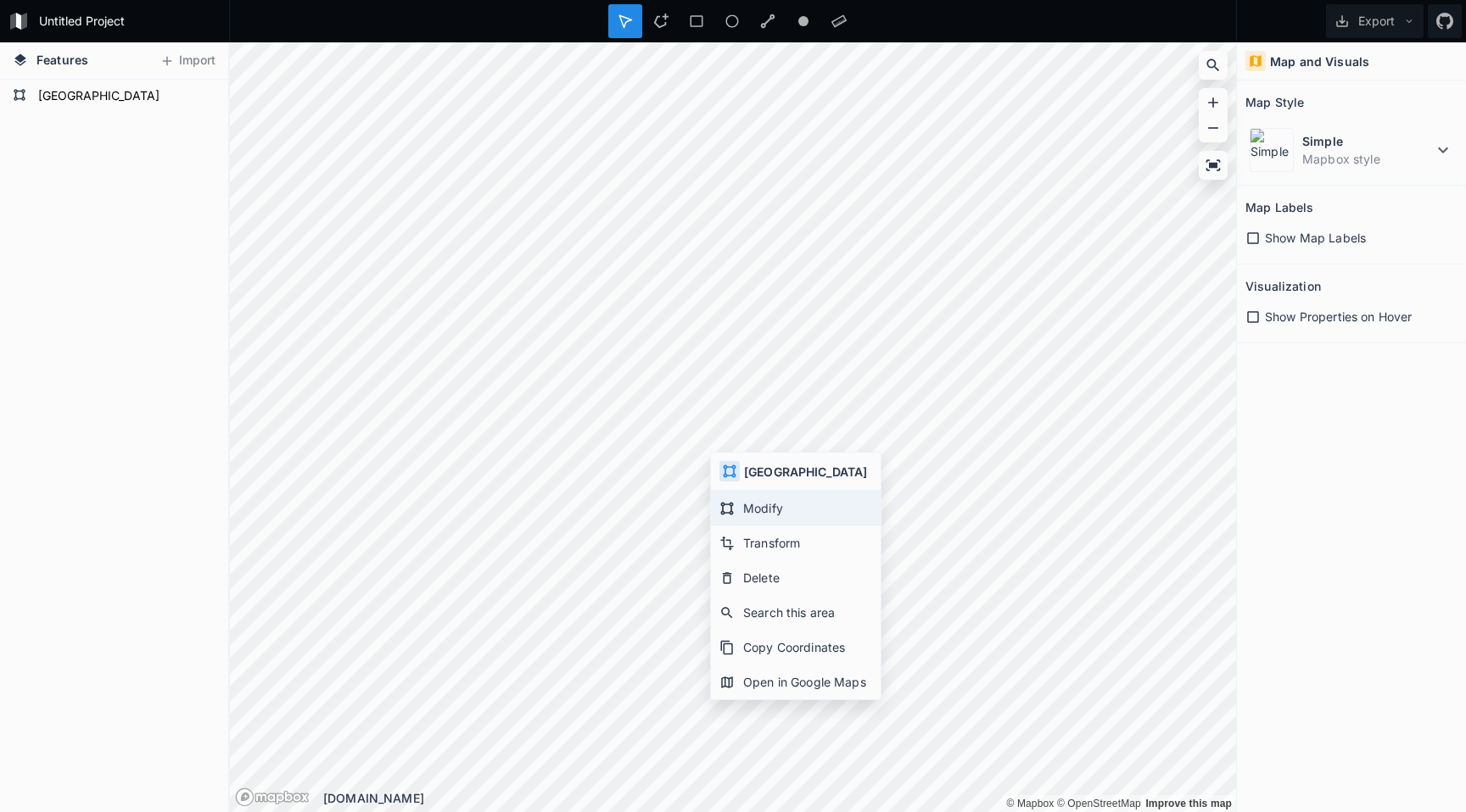
click at [737, 525] on div "Modify" at bounding box center [795, 542] width 169 height 35
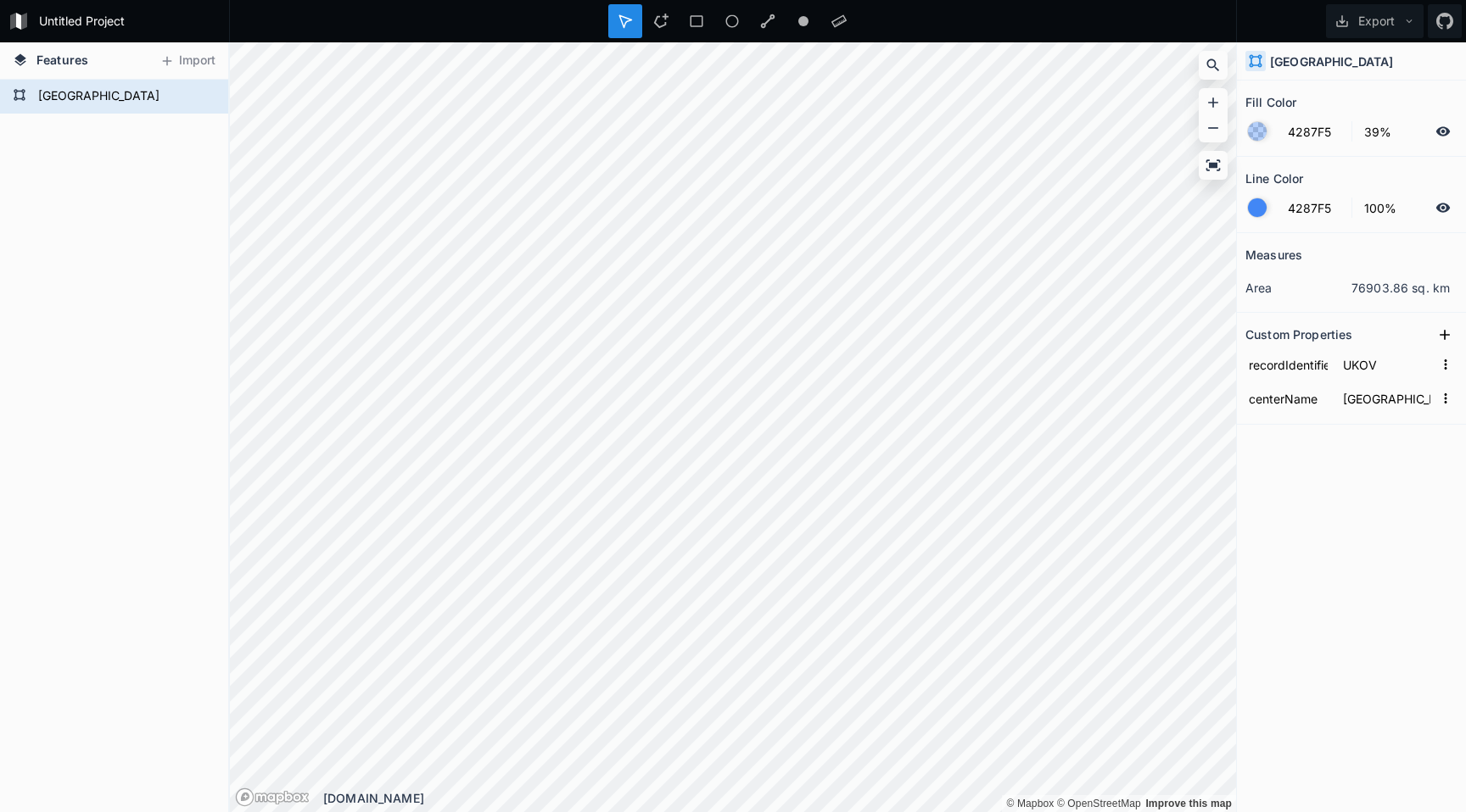
click at [986, 796] on div "© Mapbox © OpenStreetMap Improve this map © Mapbox © OpenStreetMap Improve this…" at bounding box center [733, 427] width 1006 height 770
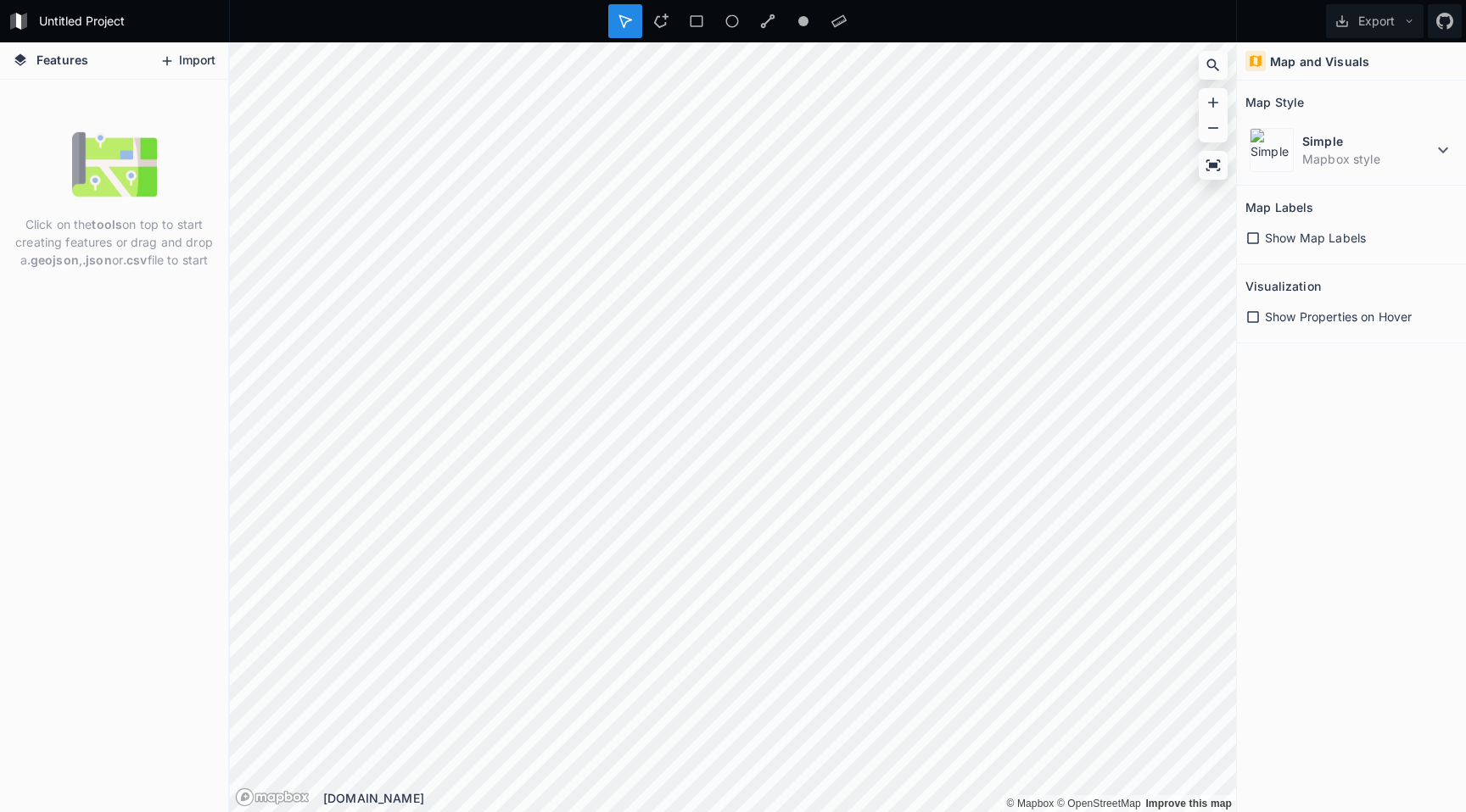
click at [187, 58] on button "Import" at bounding box center [187, 61] width 73 height 27
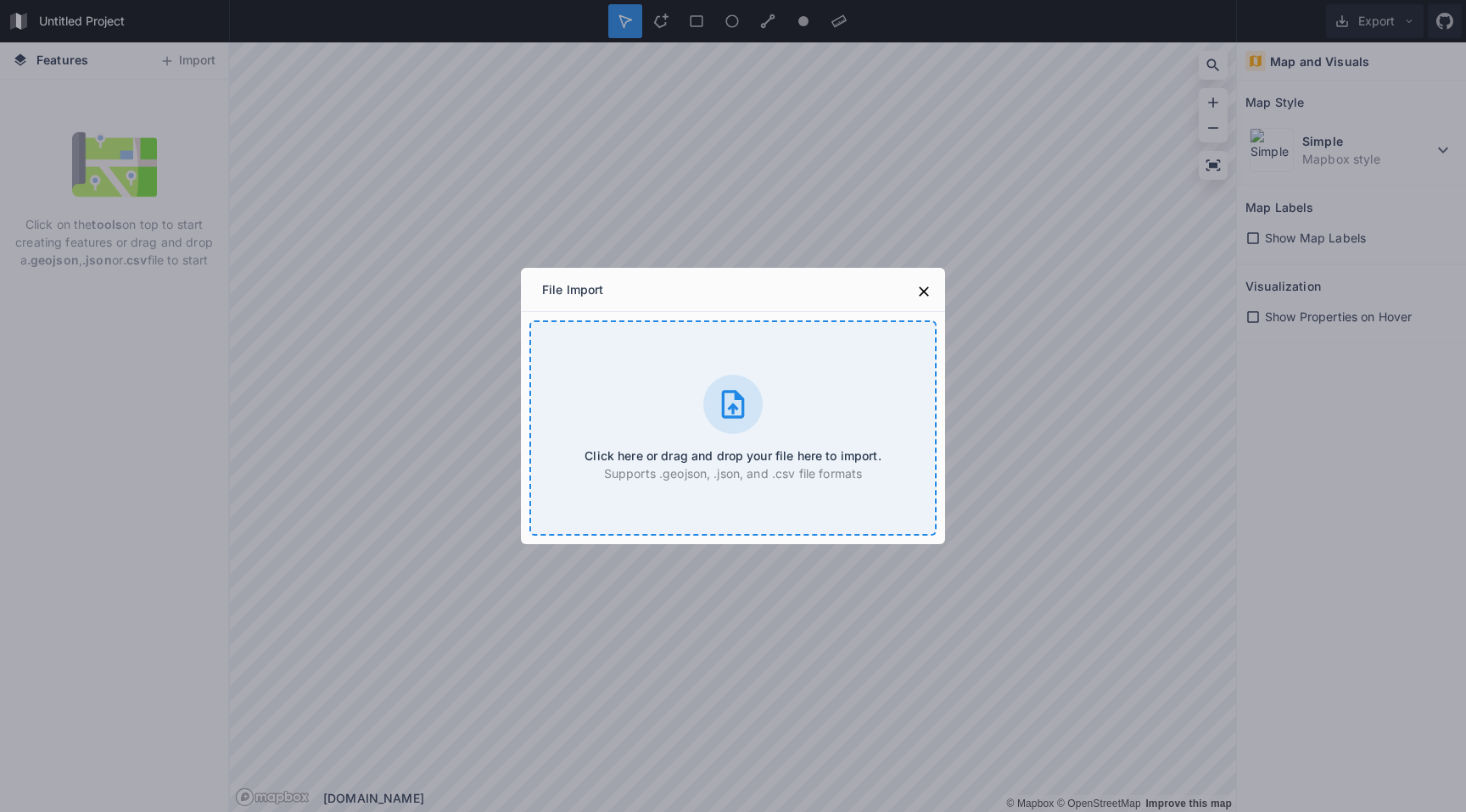
click at [738, 403] on icon at bounding box center [733, 405] width 34 height 34
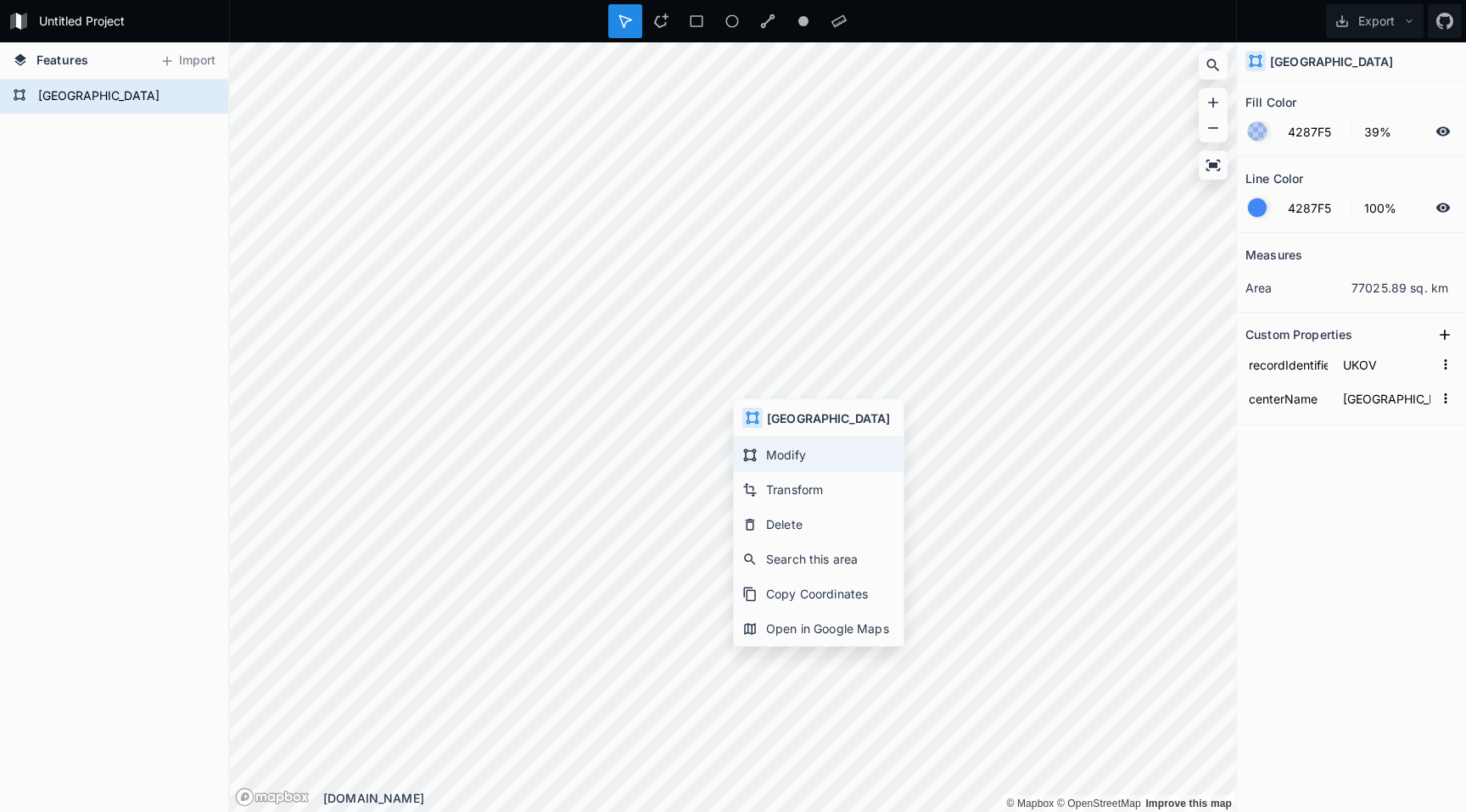
click at [759, 472] on div "Modify" at bounding box center [818, 489] width 169 height 35
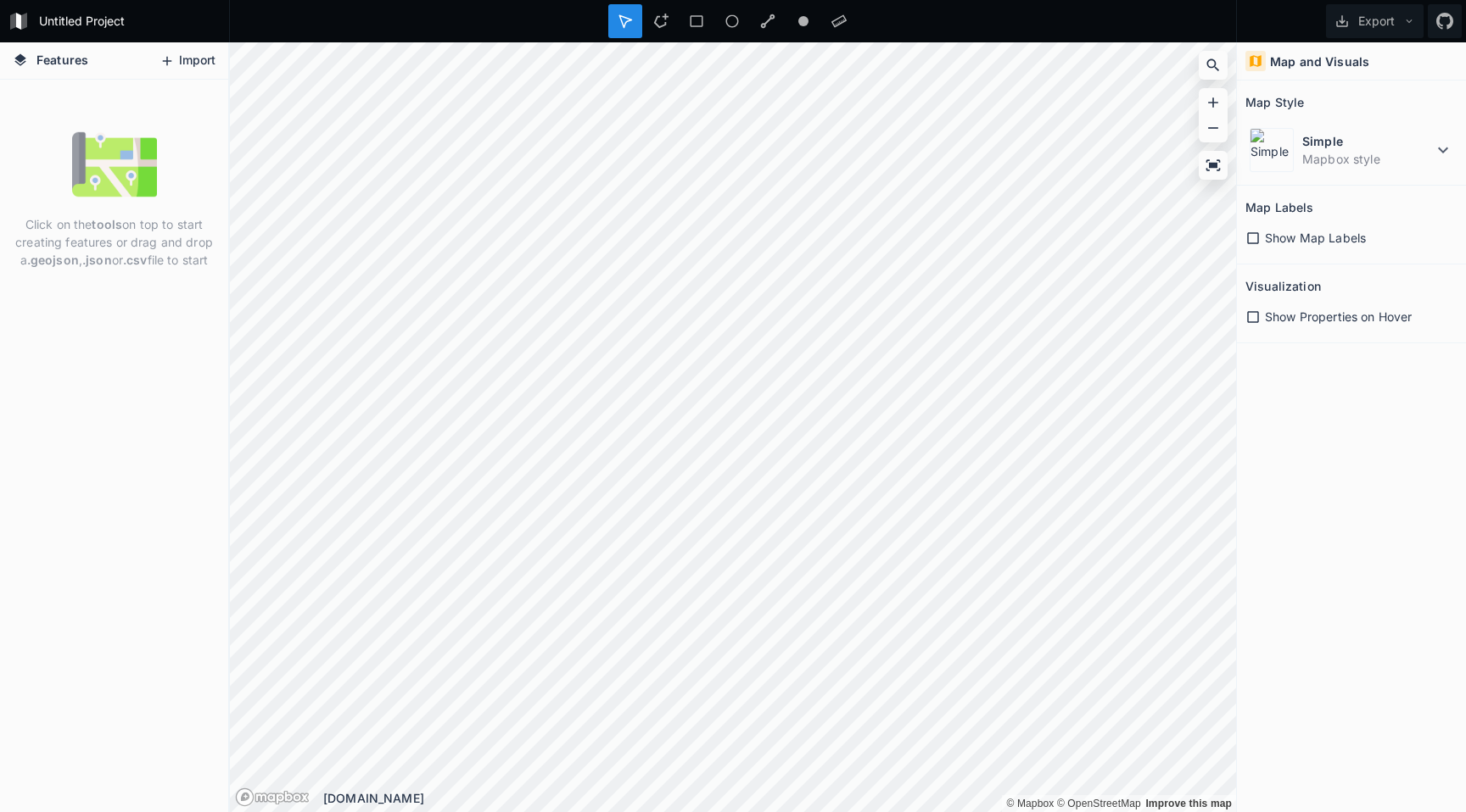
click at [187, 60] on button "Import" at bounding box center [187, 61] width 73 height 27
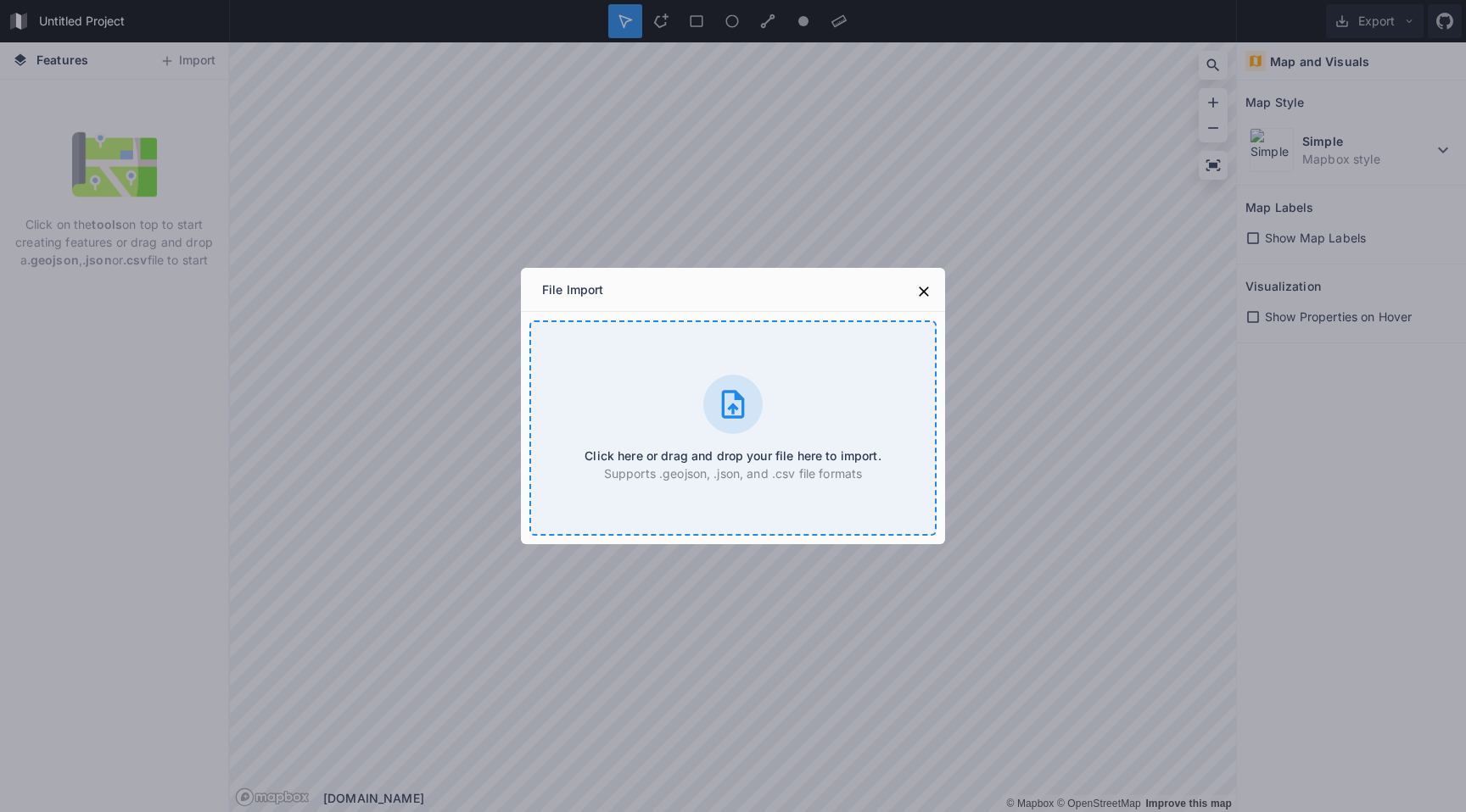
click at [723, 421] on div at bounding box center [733, 405] width 60 height 60
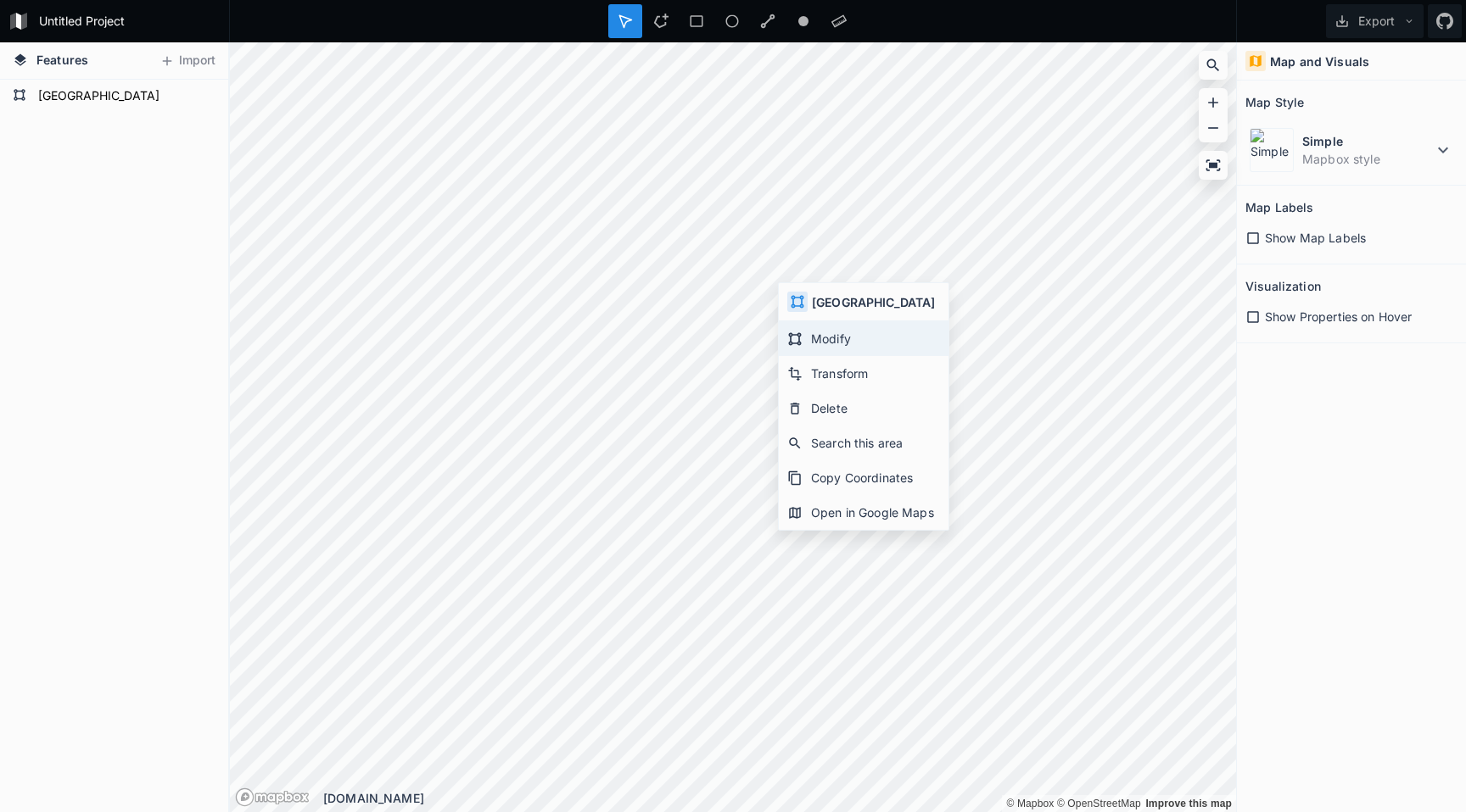
click at [804, 356] on div "Modify" at bounding box center [863, 373] width 169 height 35
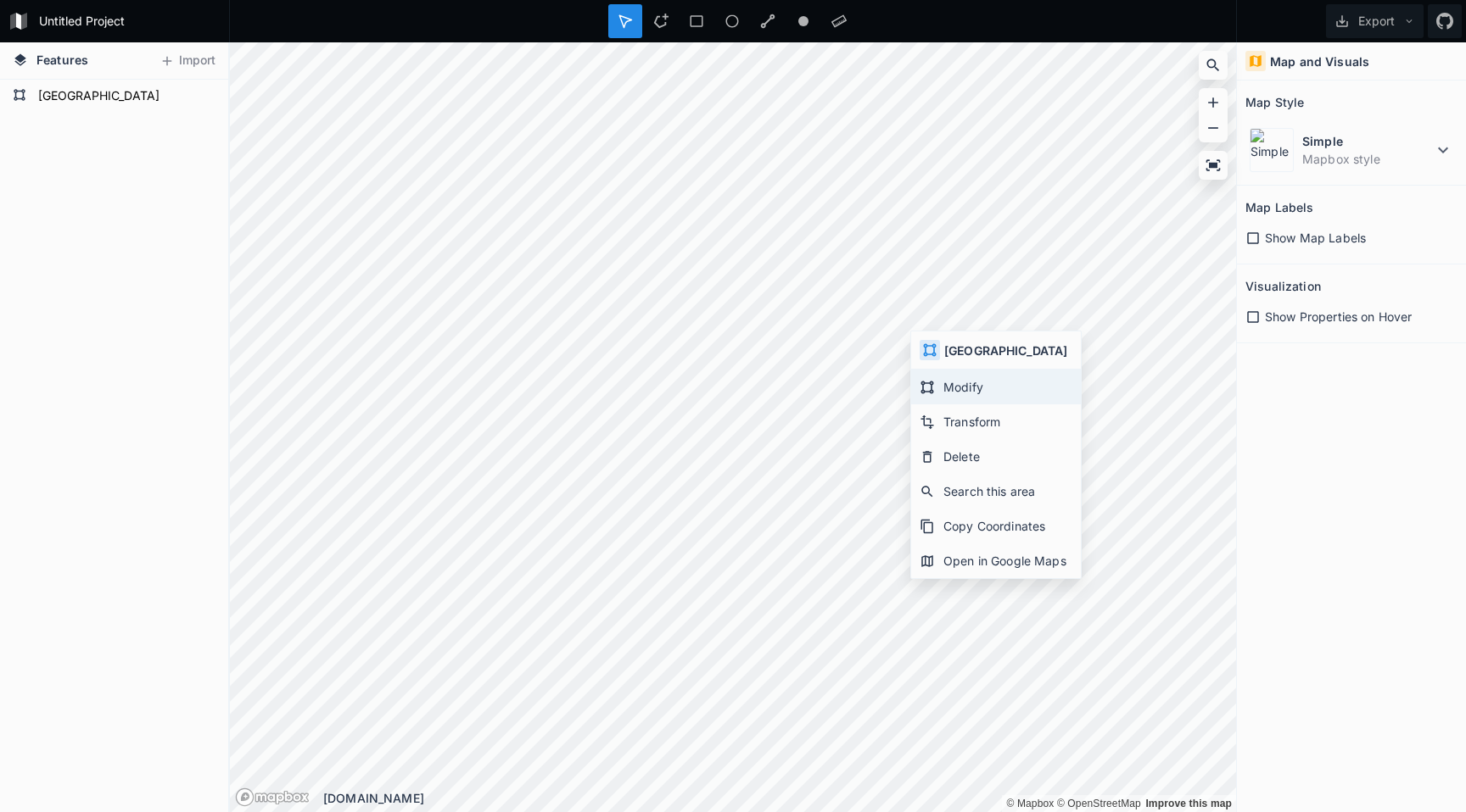
click at [937, 405] on div "Modify" at bounding box center [995, 421] width 169 height 35
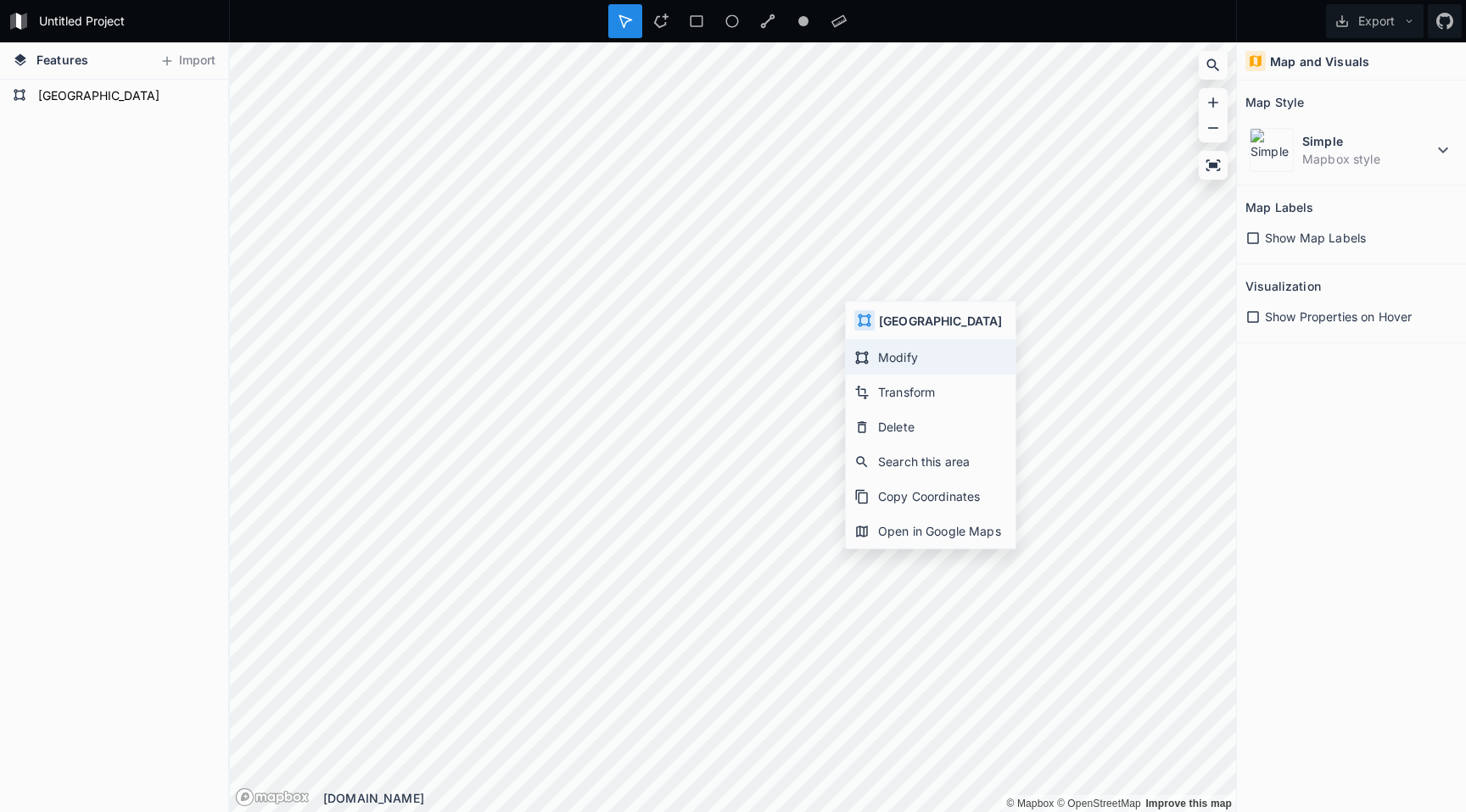
click at [859, 351] on icon at bounding box center [862, 358] width 15 height 15
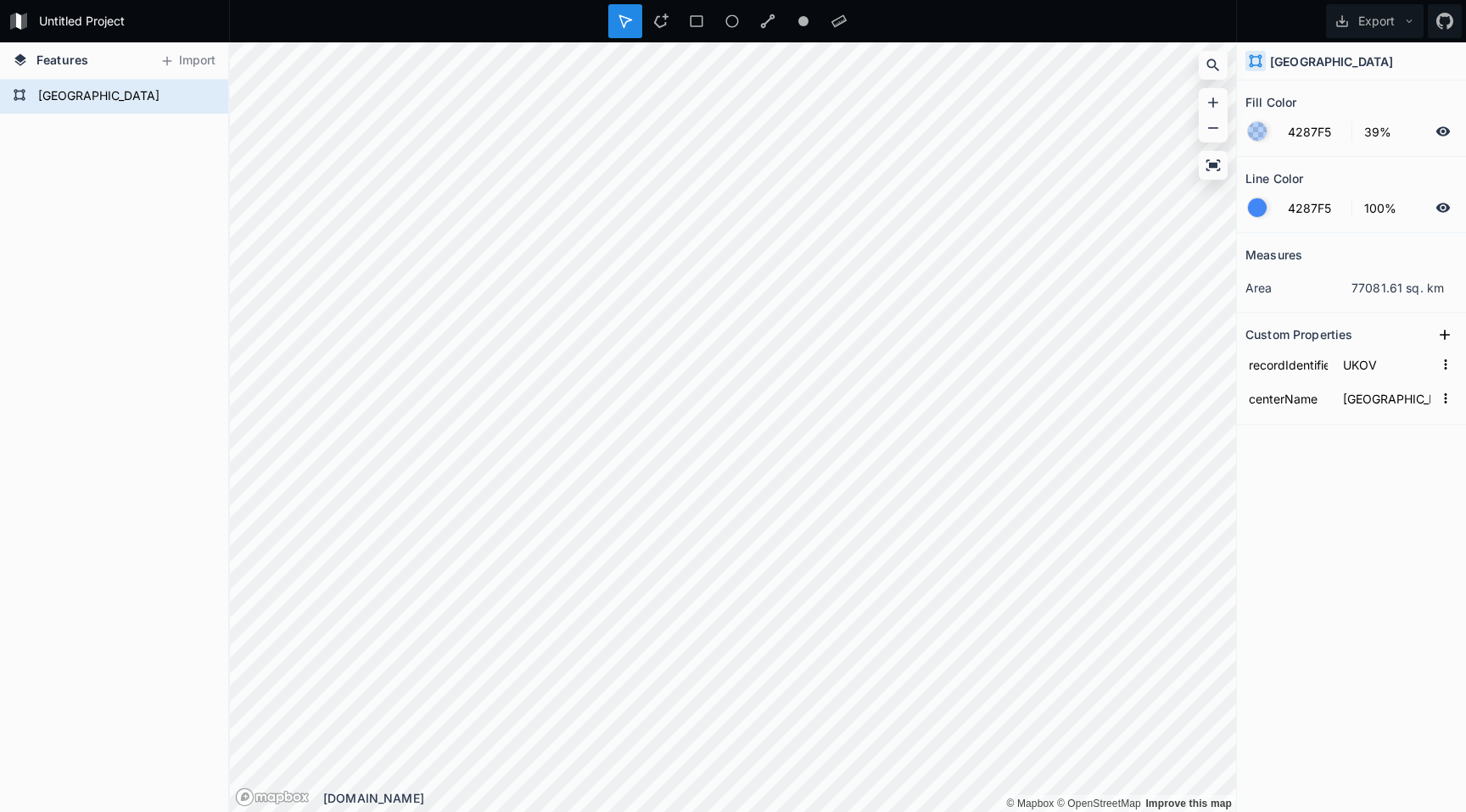
click at [637, 23] on div at bounding box center [625, 21] width 34 height 34
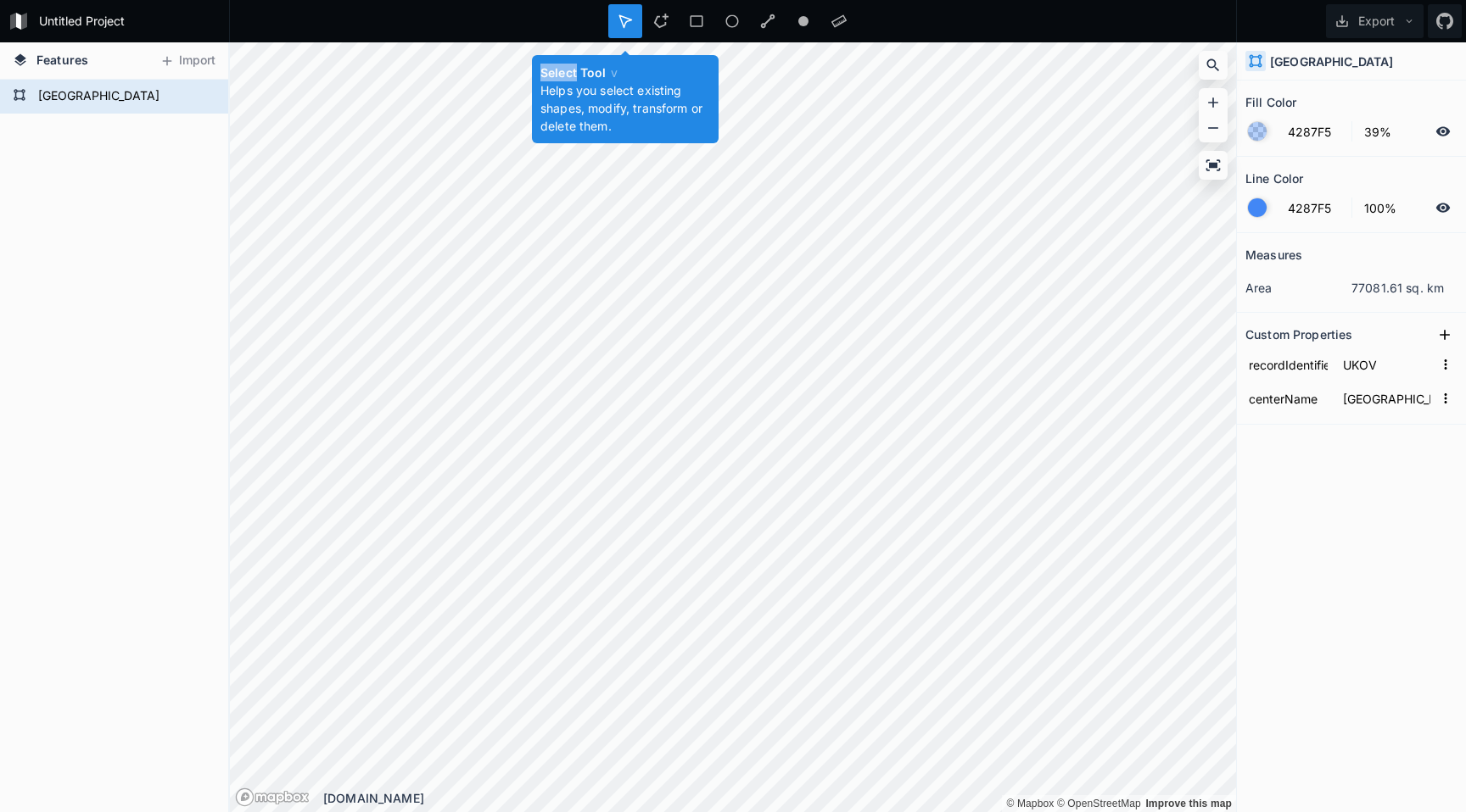
click at [637, 23] on div at bounding box center [625, 21] width 34 height 34
click at [680, 23] on div at bounding box center [697, 21] width 34 height 34
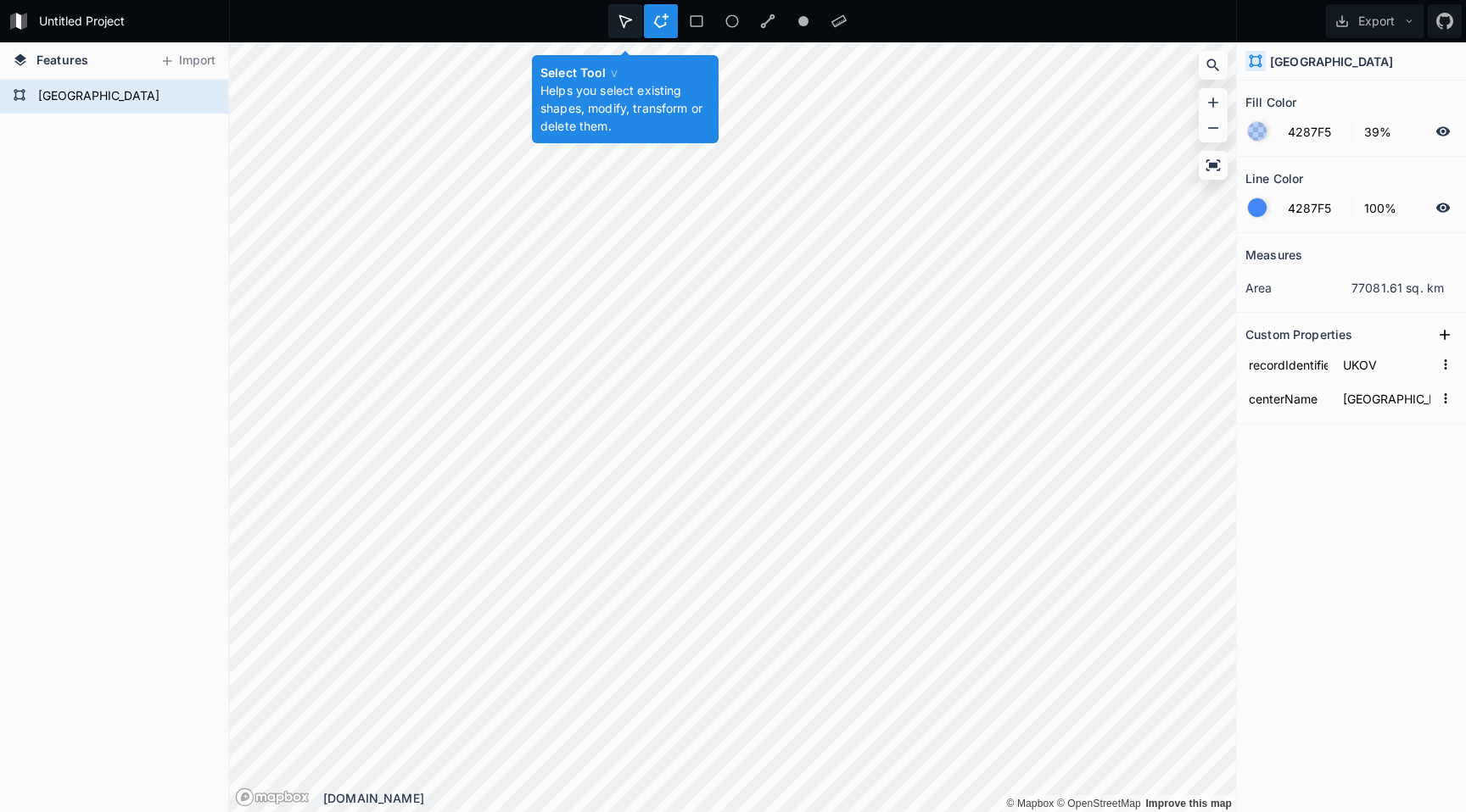
click at [629, 23] on icon at bounding box center [625, 21] width 15 height 15
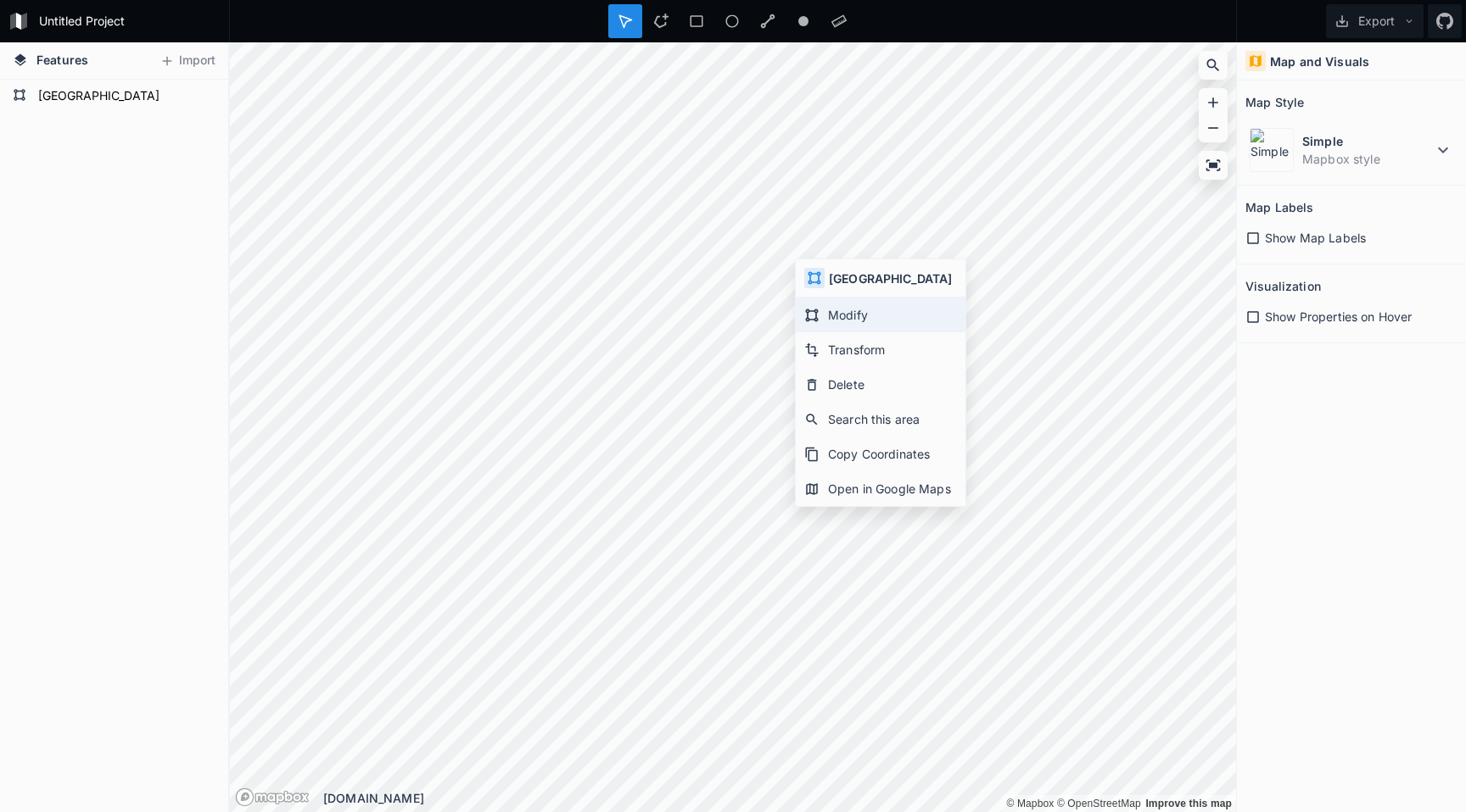
click at [830, 333] on div "Modify" at bounding box center [880, 349] width 169 height 35
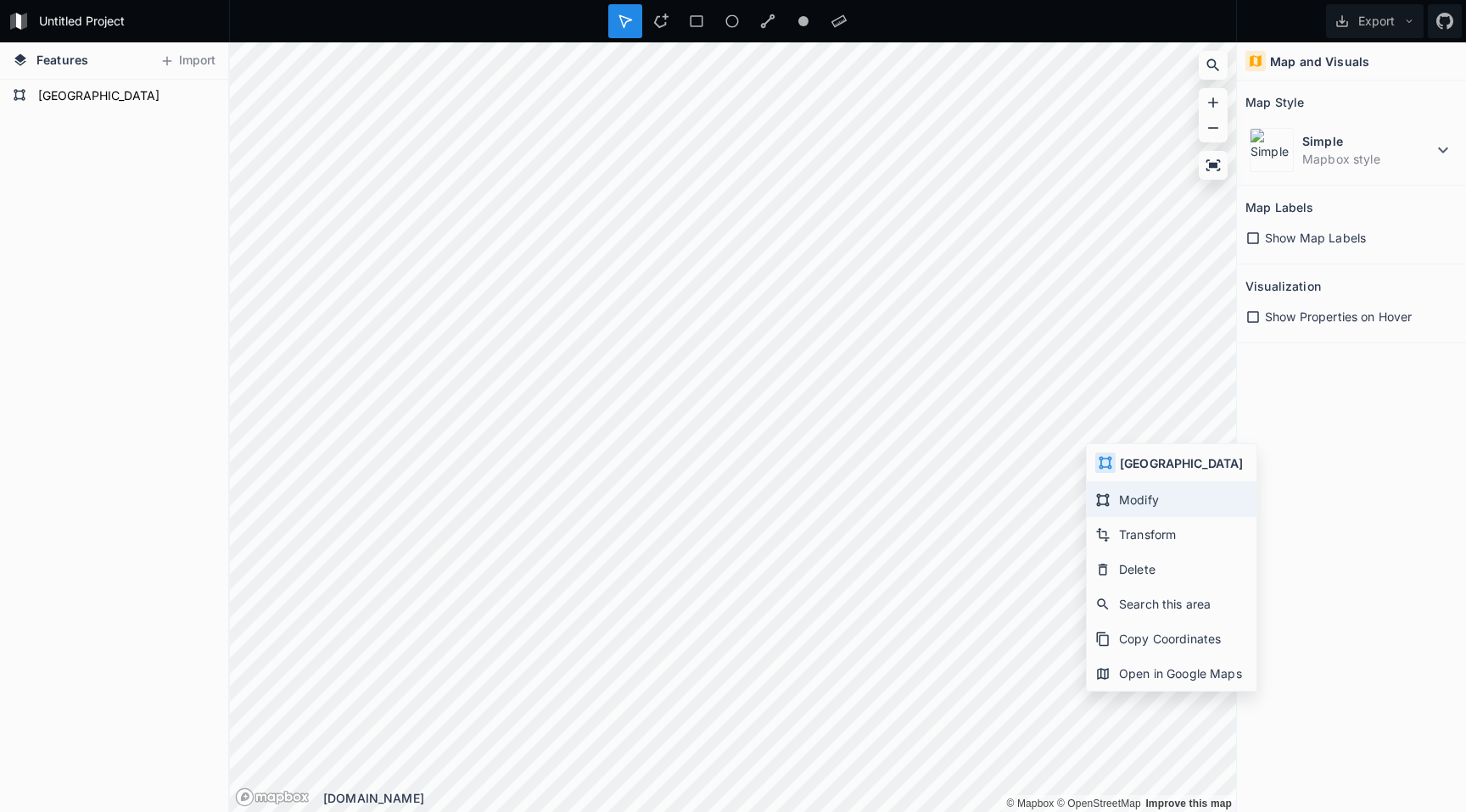
click at [1115, 517] on div "Modify" at bounding box center [1171, 534] width 169 height 35
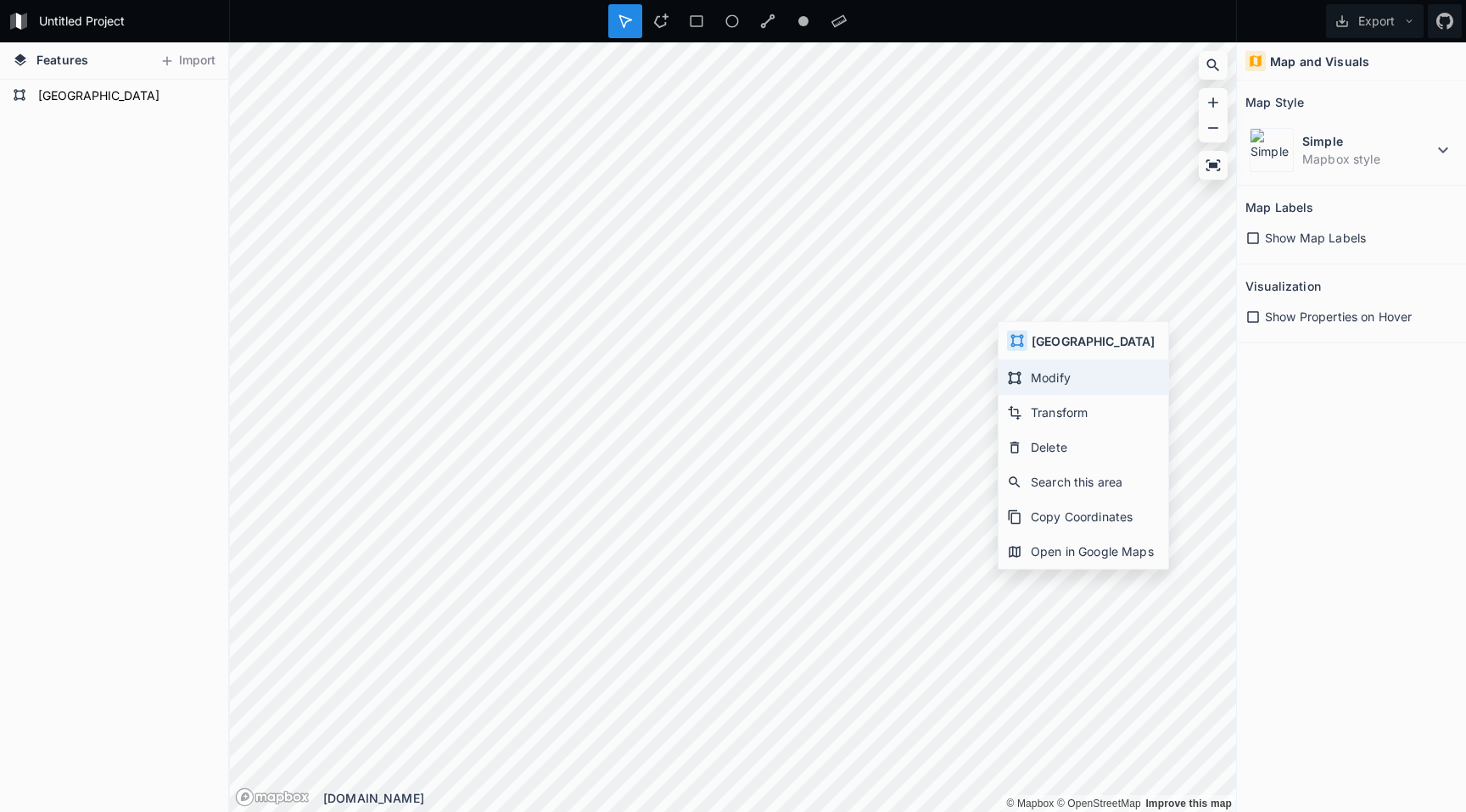
click at [1026, 395] on div "Modify" at bounding box center [1083, 412] width 169 height 35
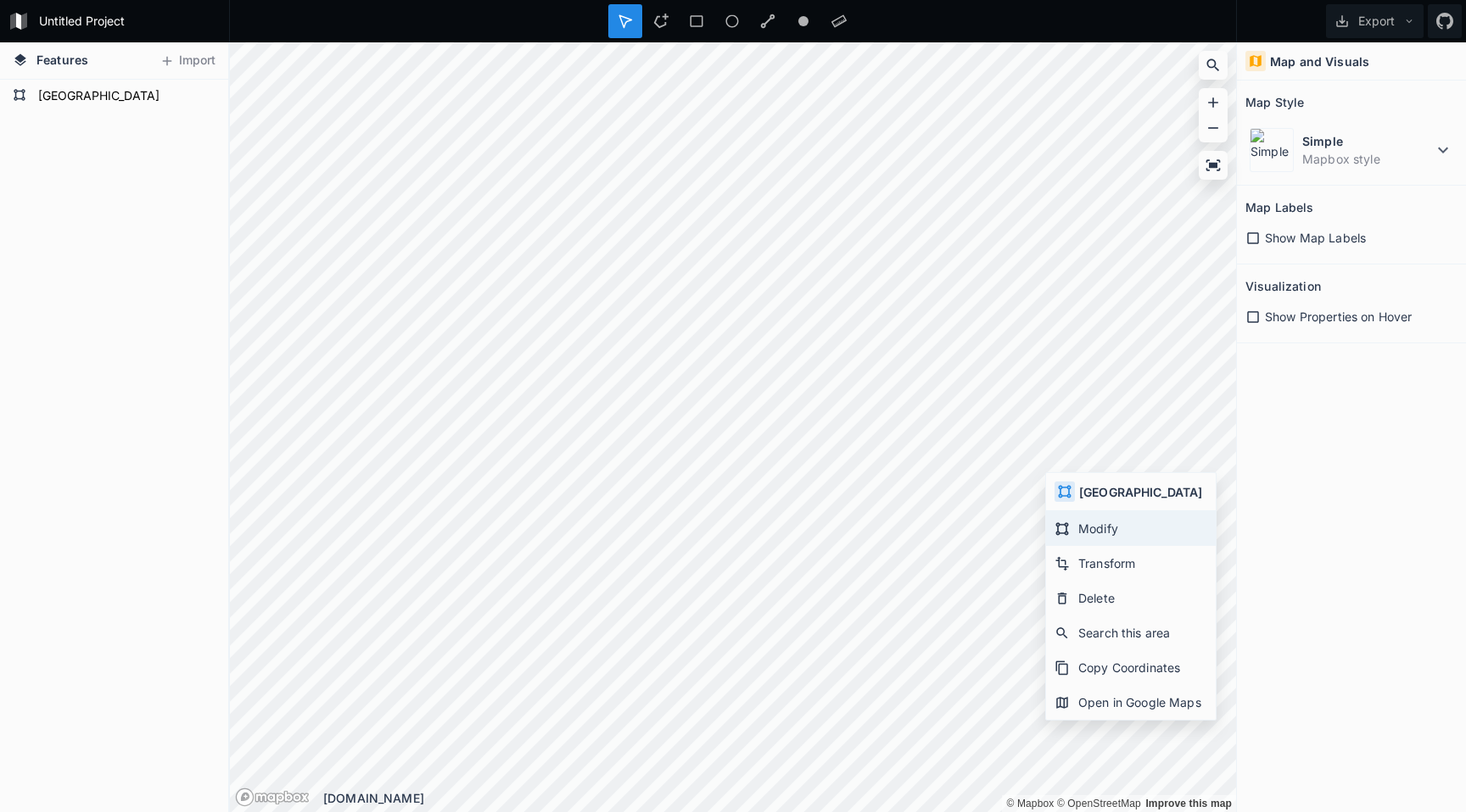
click at [1084, 546] on div "Modify" at bounding box center [1130, 563] width 169 height 35
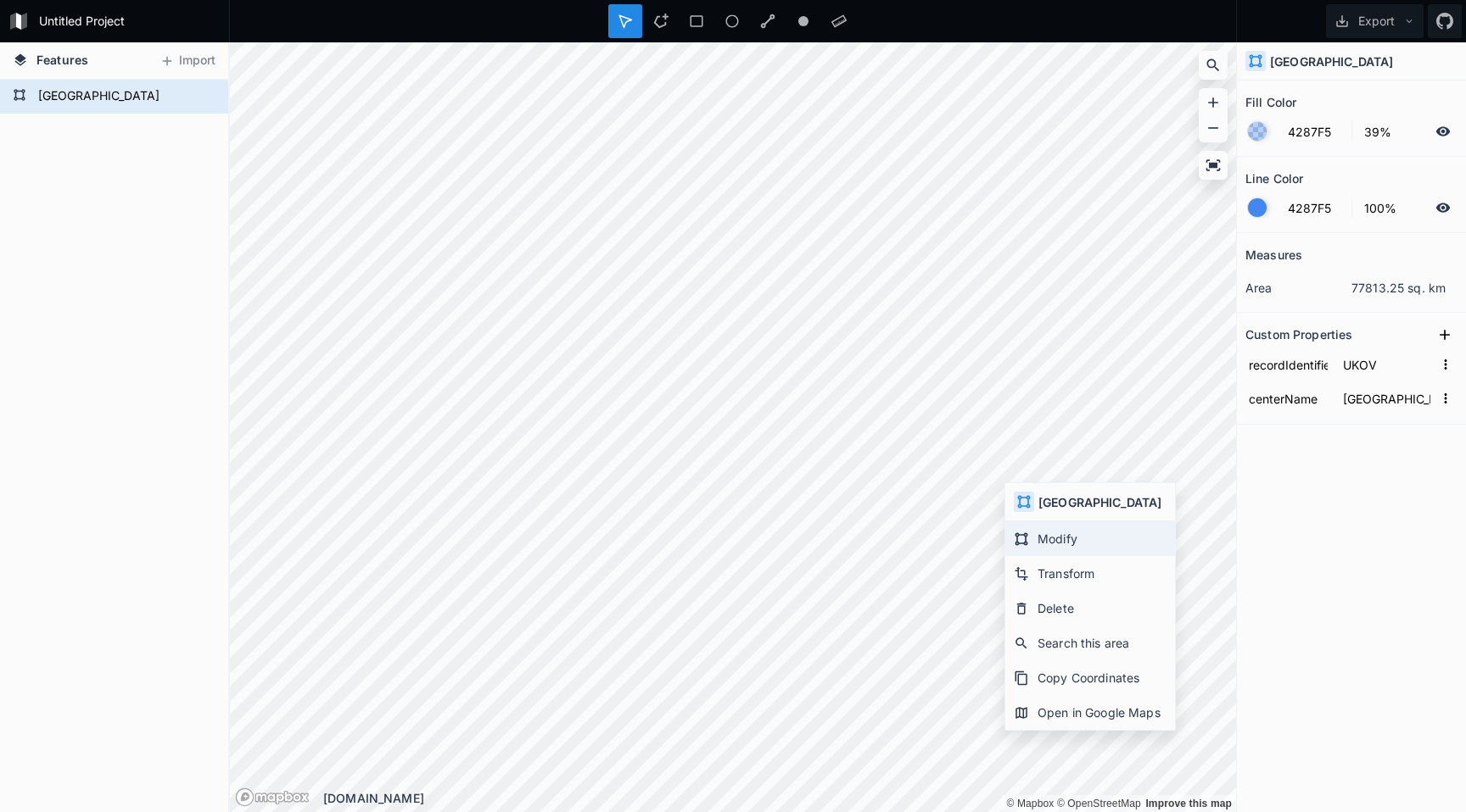
click at [1031, 556] on div "Modify" at bounding box center [1089, 573] width 169 height 35
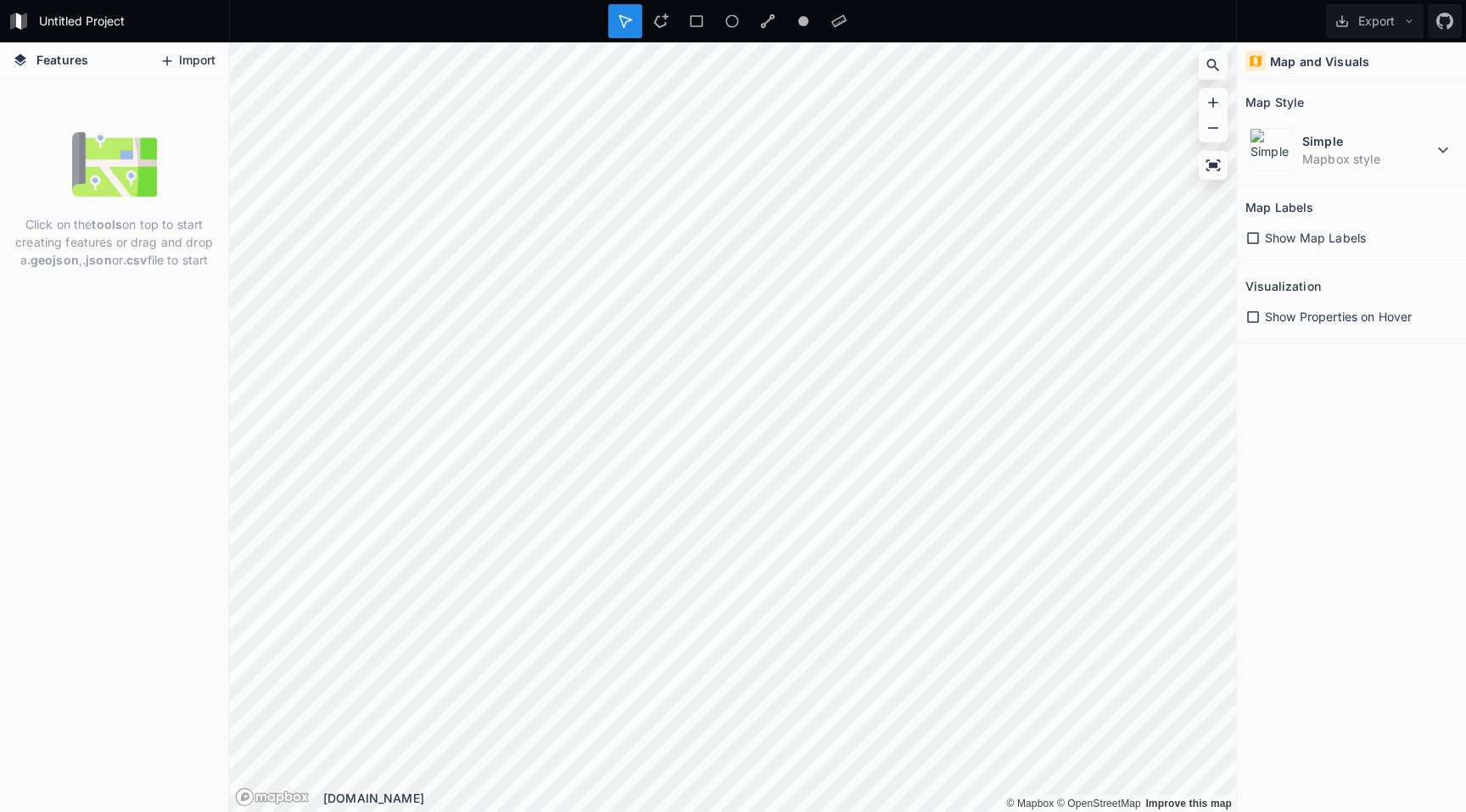
click at [176, 68] on button "Import" at bounding box center [187, 61] width 73 height 27
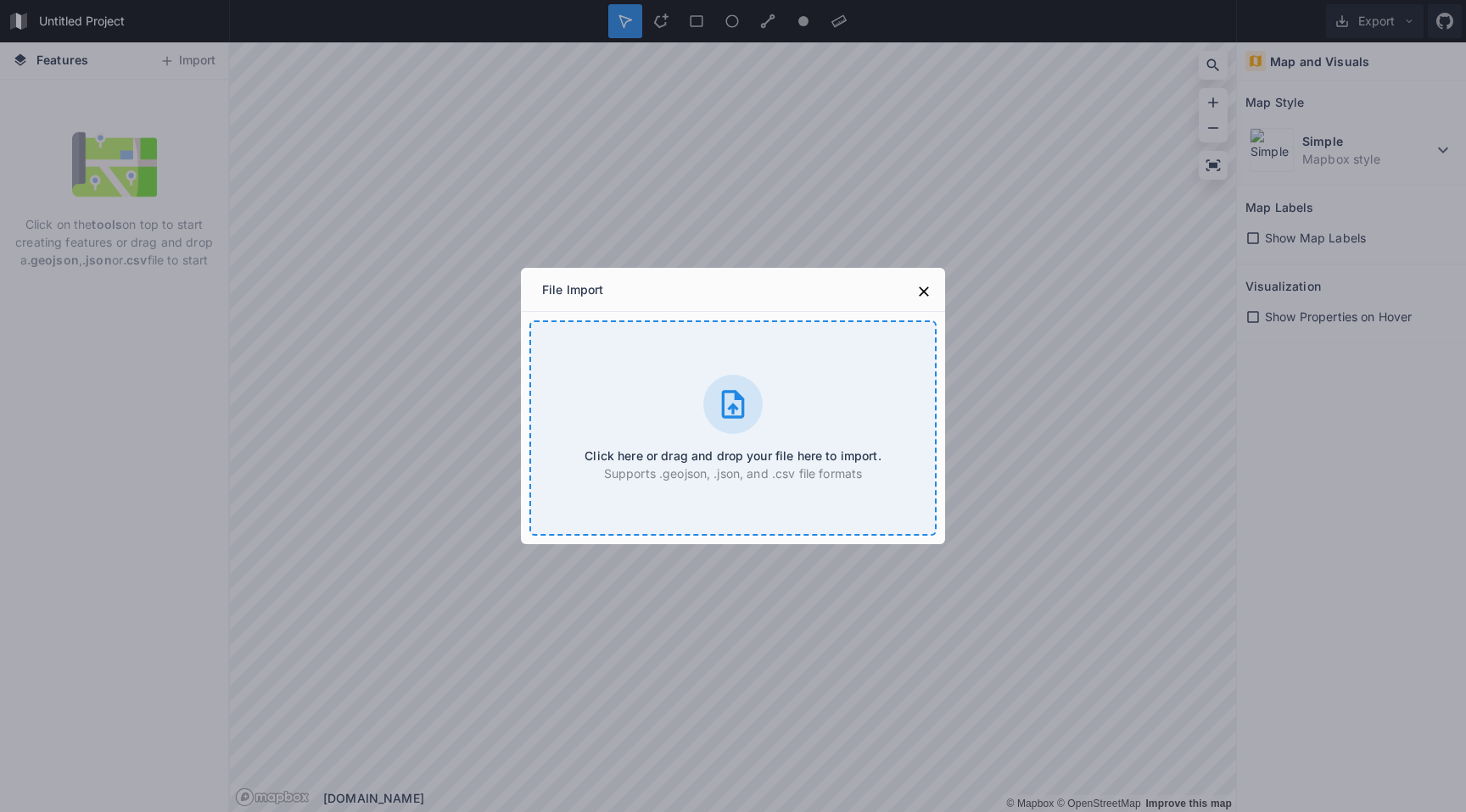
click at [712, 417] on div at bounding box center [733, 405] width 60 height 60
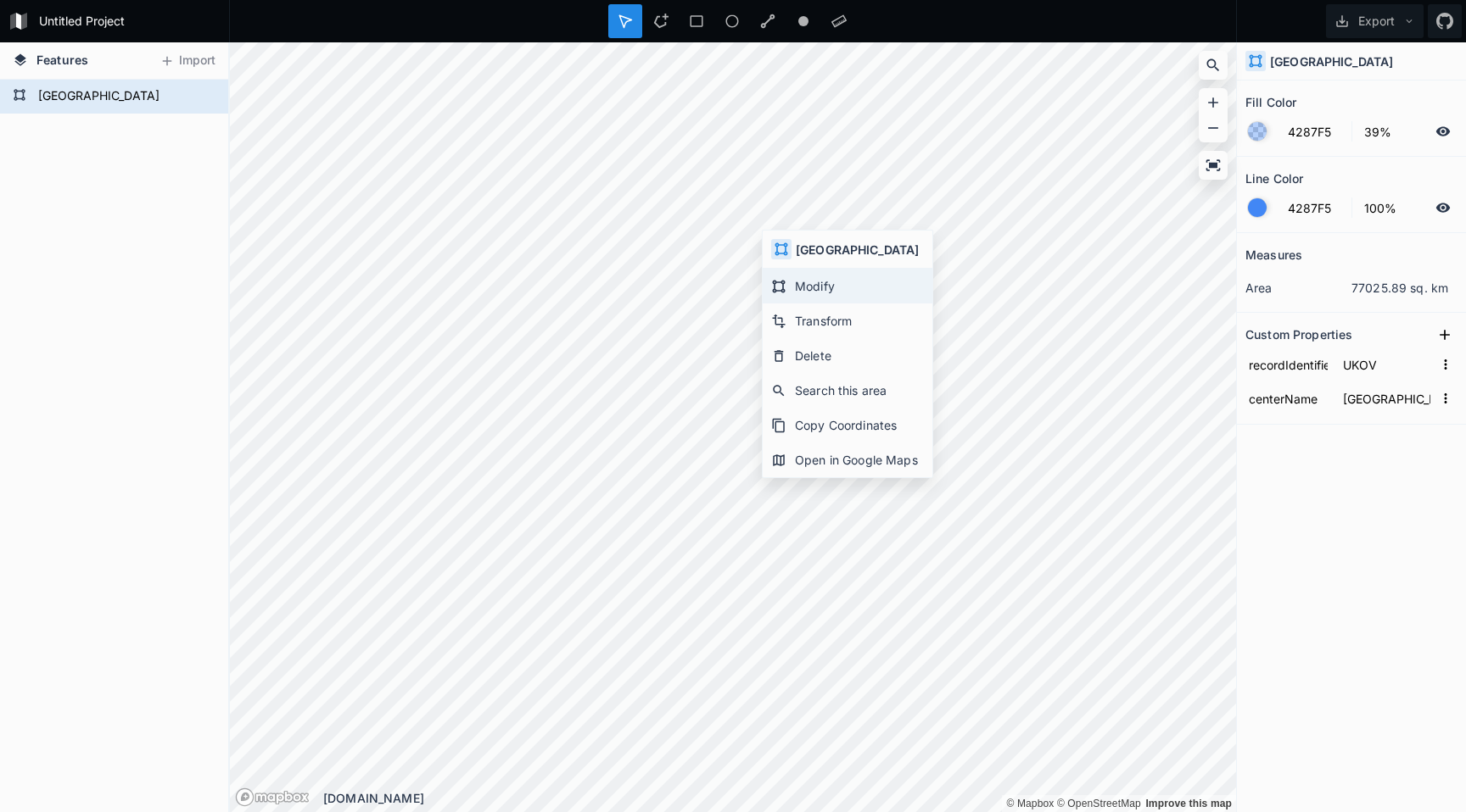
click at [797, 304] on div "Modify" at bounding box center [847, 321] width 169 height 35
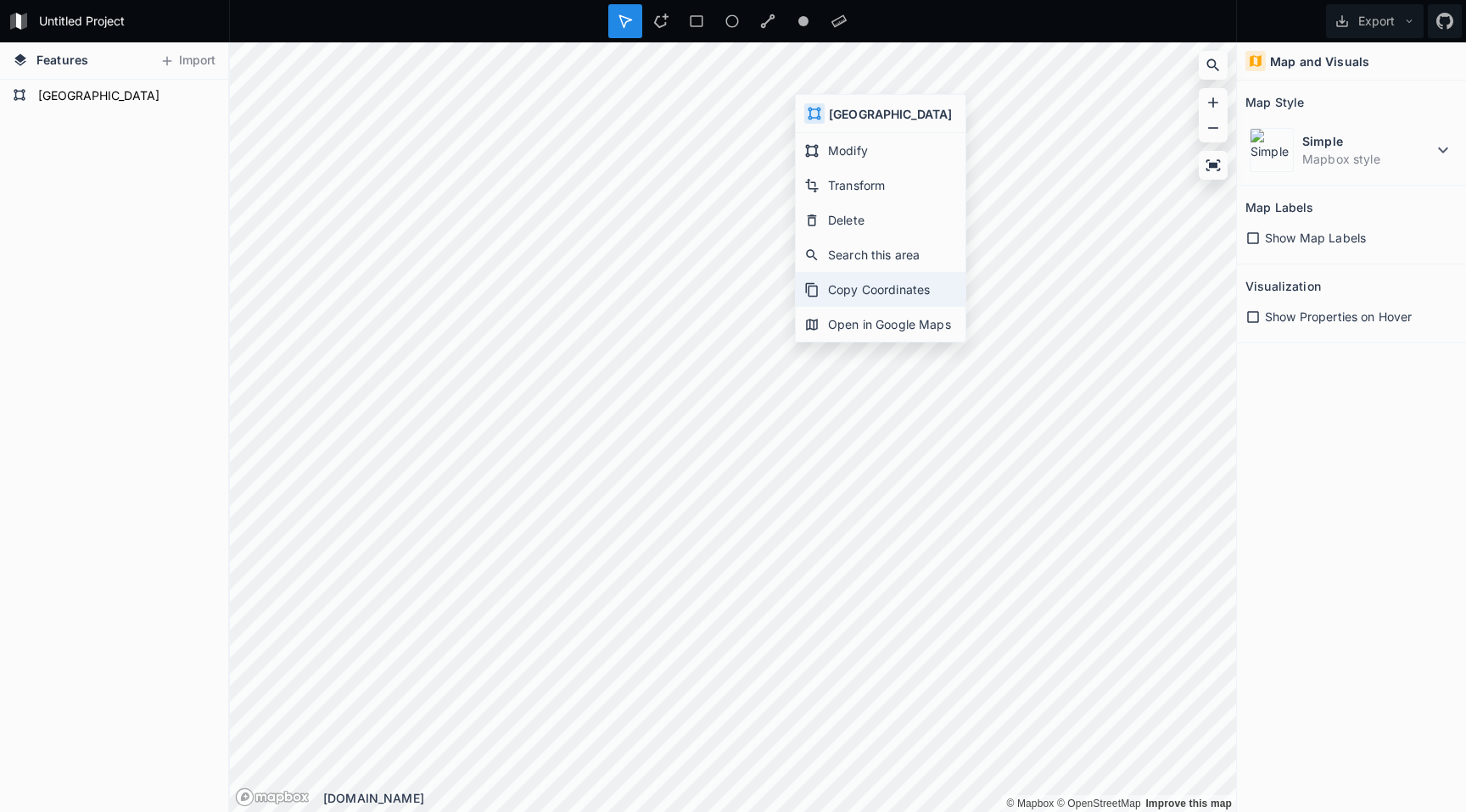
click at [855, 306] on div "Copy Coordinates" at bounding box center [880, 323] width 169 height 35
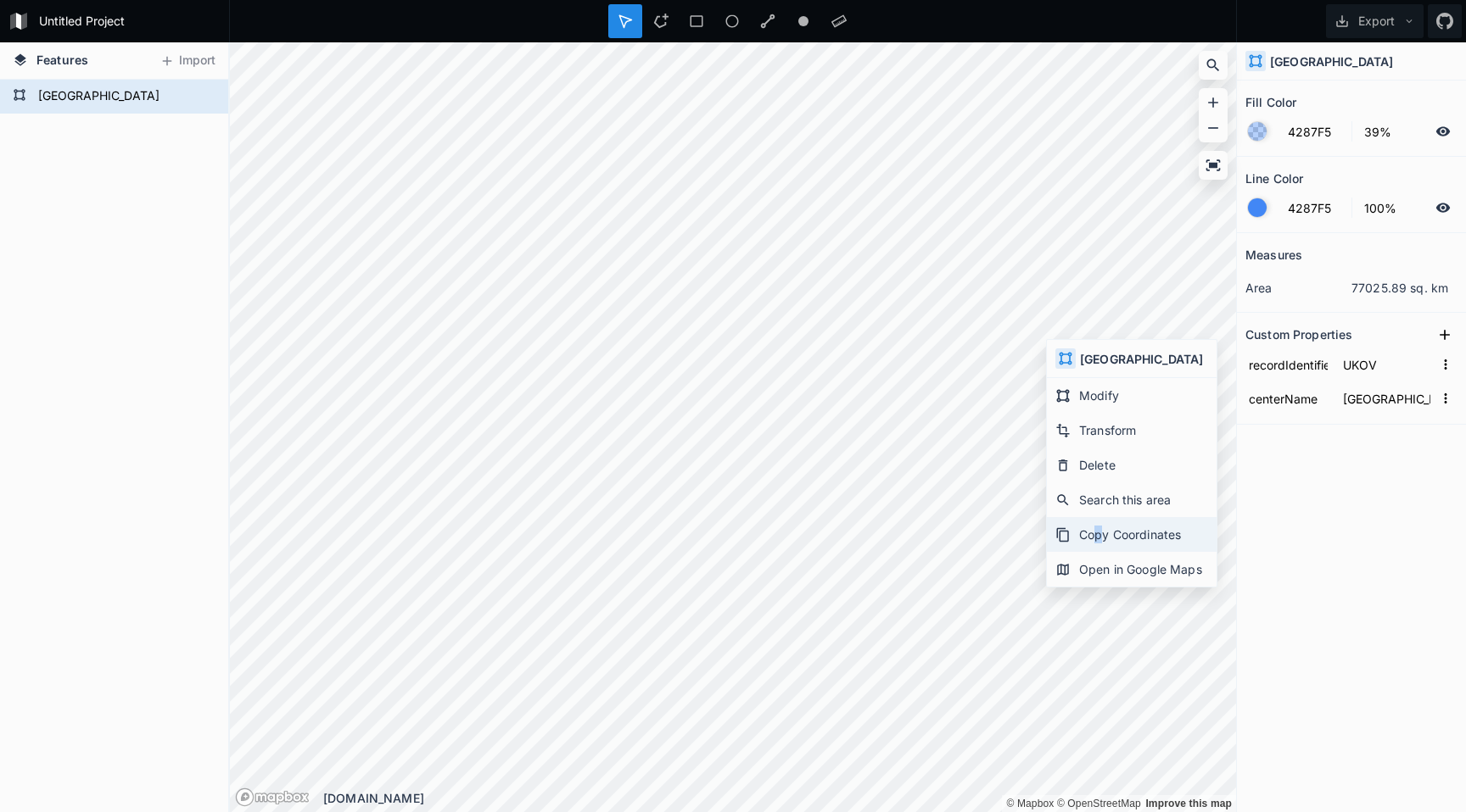
click at [1091, 552] on div "Copy Coordinates" at bounding box center [1131, 569] width 169 height 35
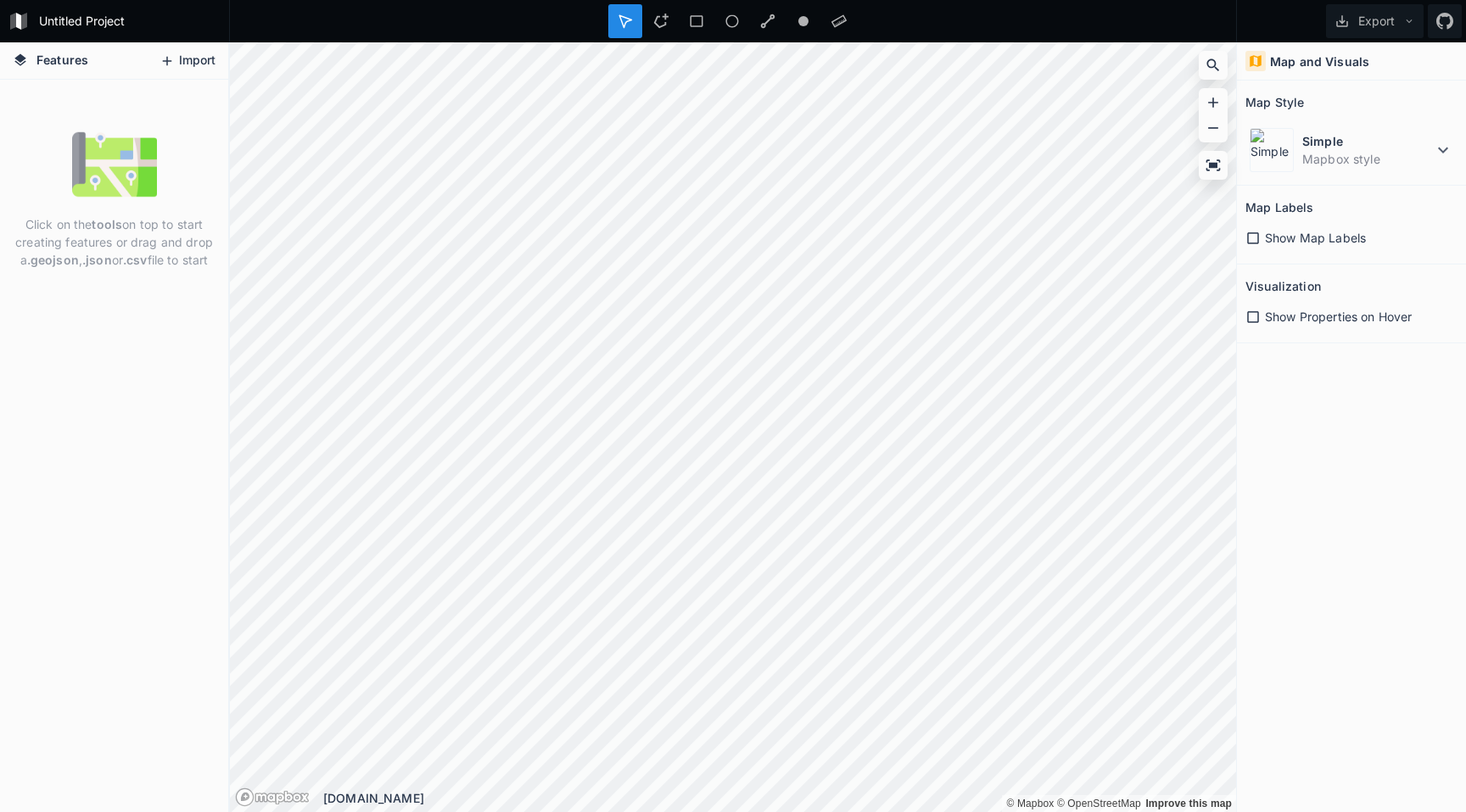
click at [208, 53] on button "Import" at bounding box center [187, 61] width 73 height 27
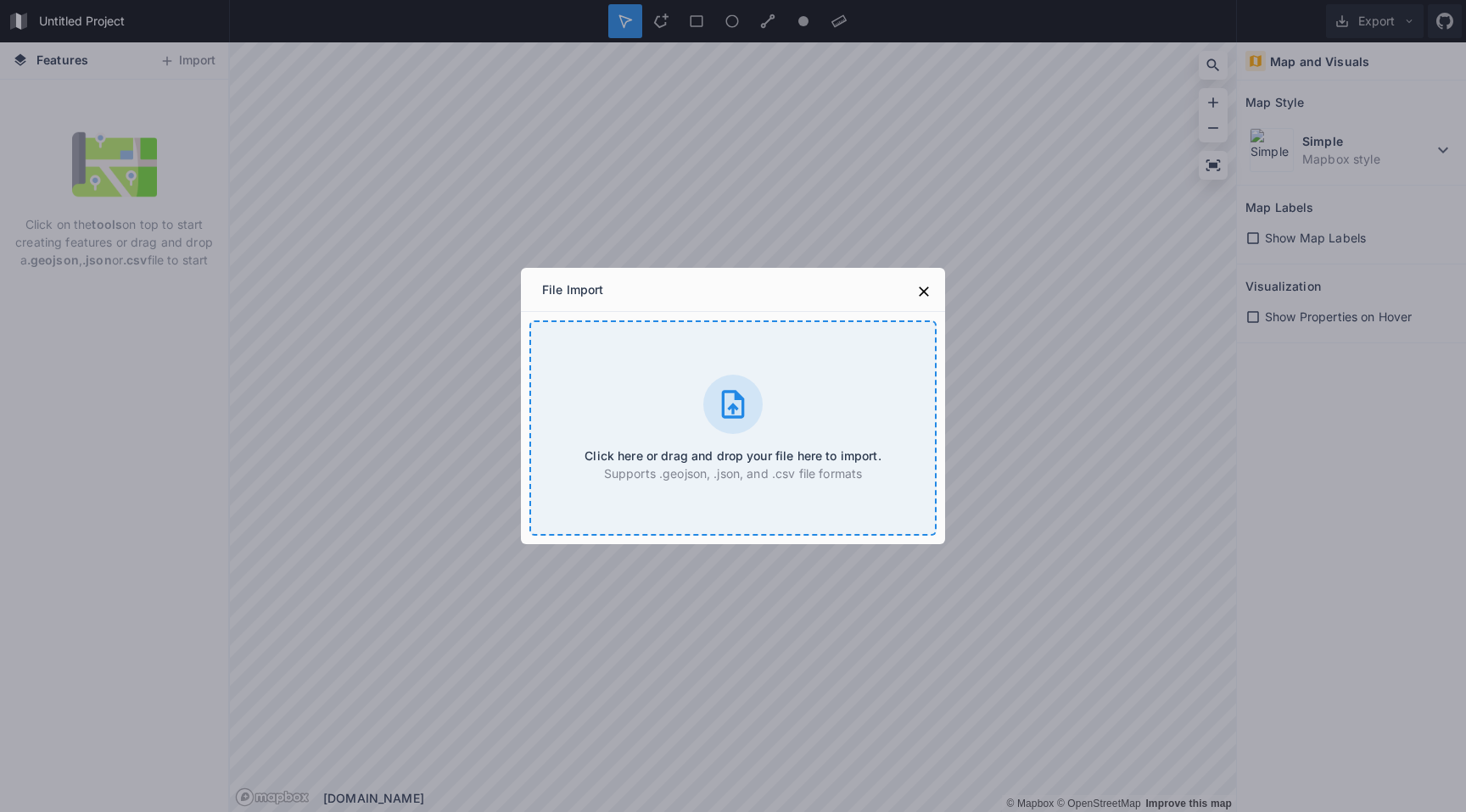
click at [709, 401] on div at bounding box center [733, 405] width 60 height 60
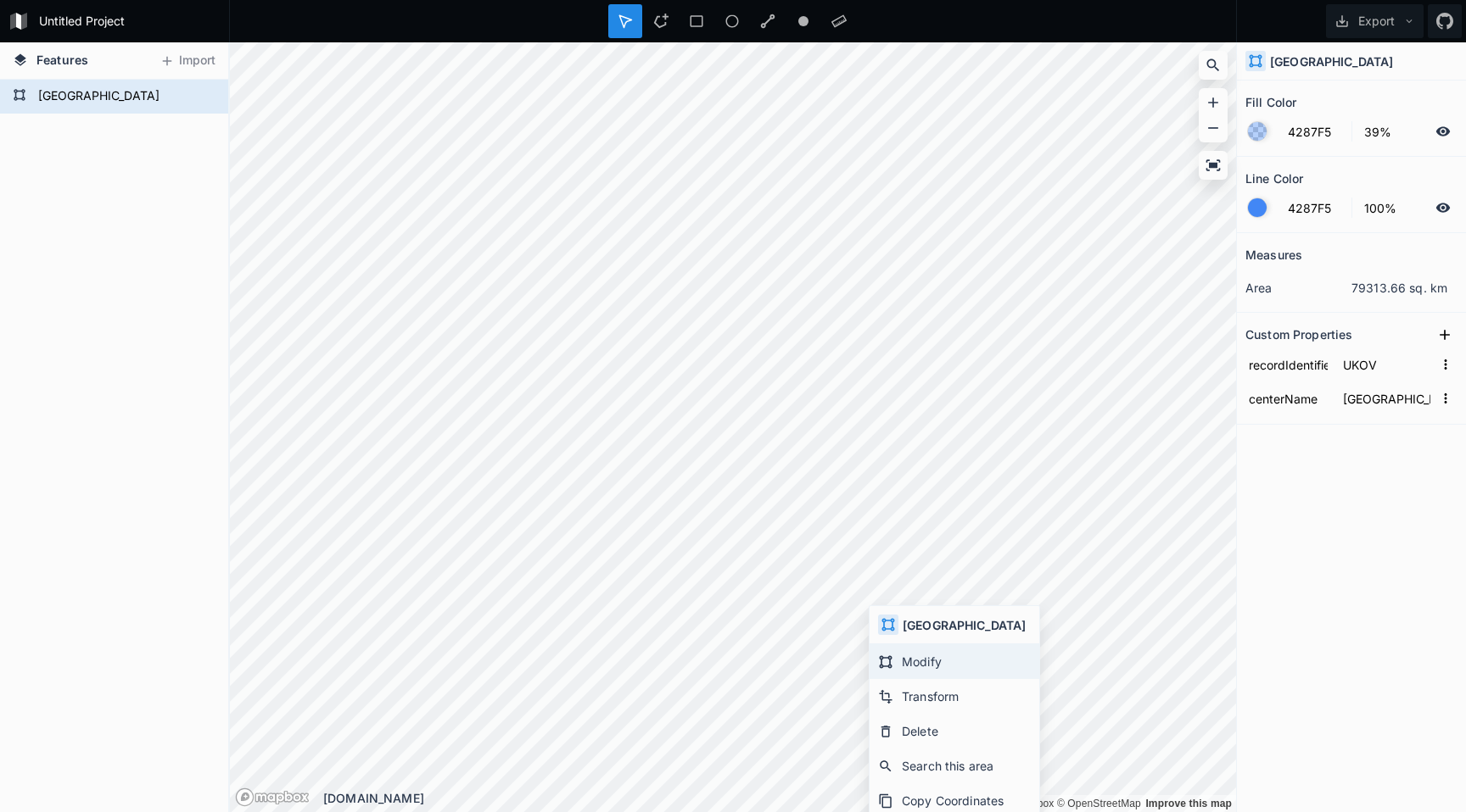
click at [887, 679] on div "Modify" at bounding box center [954, 696] width 169 height 35
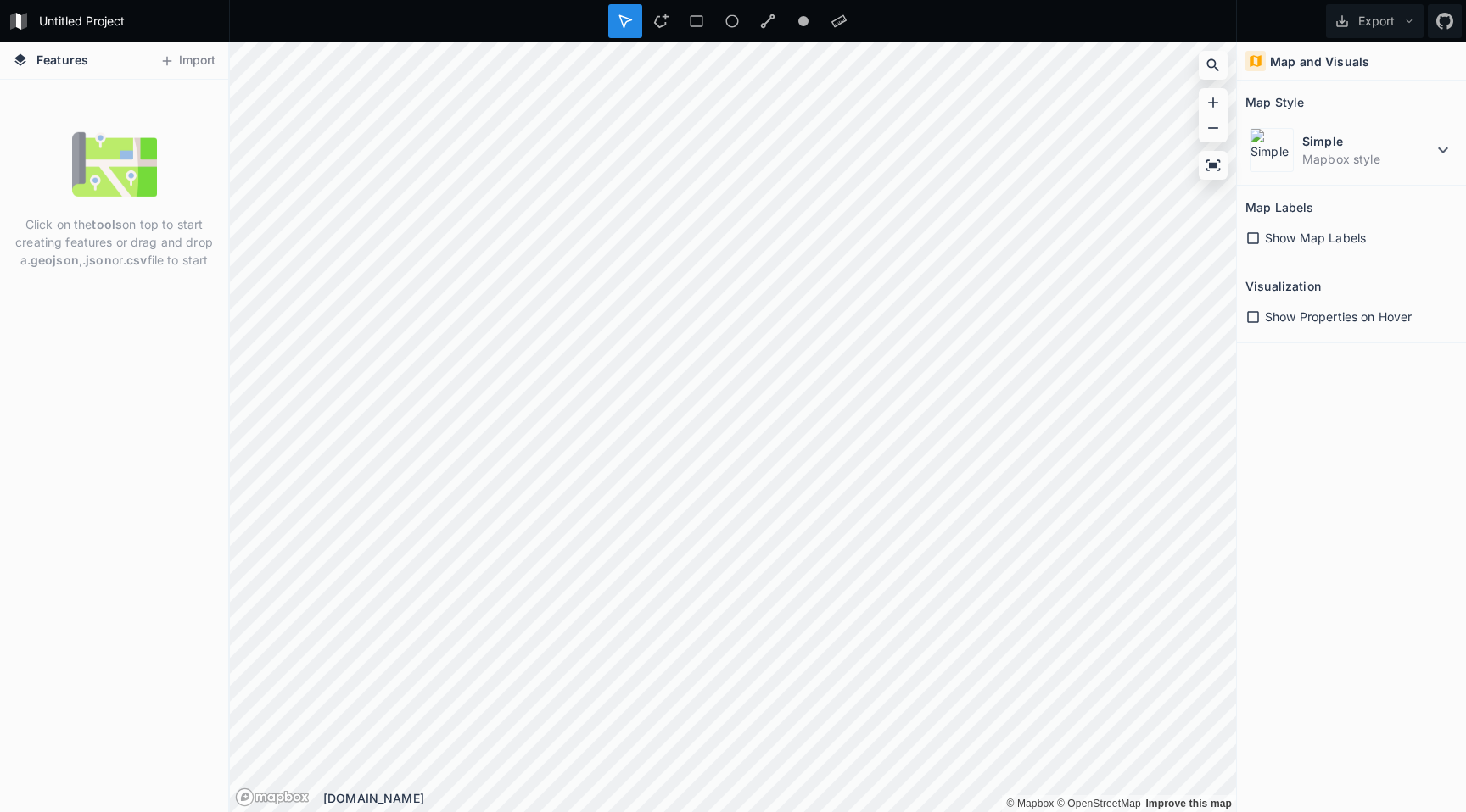
click at [205, 46] on div "Features Import" at bounding box center [114, 61] width 228 height 37
click at [194, 63] on button "Import" at bounding box center [187, 61] width 73 height 27
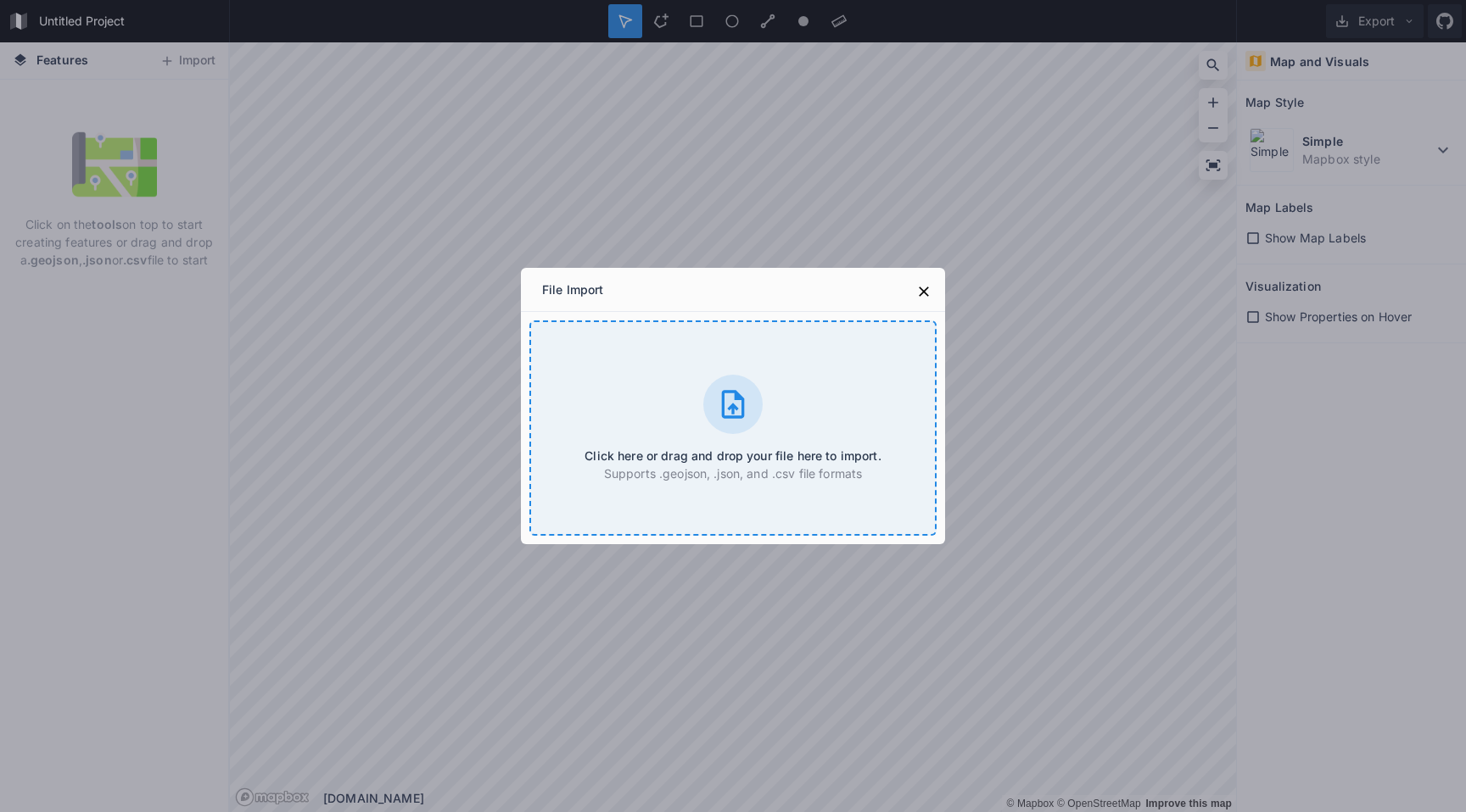
click at [732, 409] on icon at bounding box center [733, 404] width 22 height 28
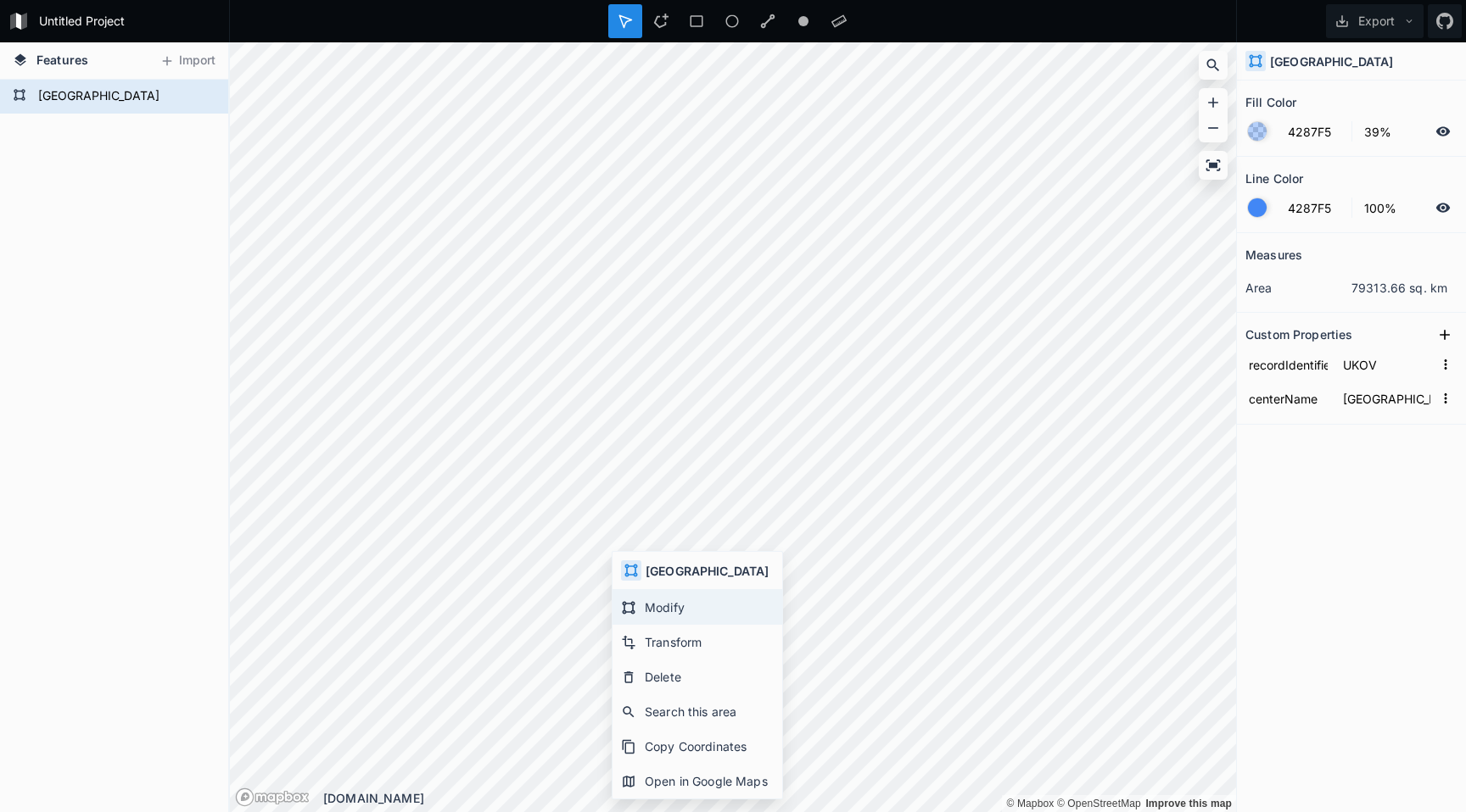
click at [629, 625] on div "Modify" at bounding box center [697, 642] width 169 height 35
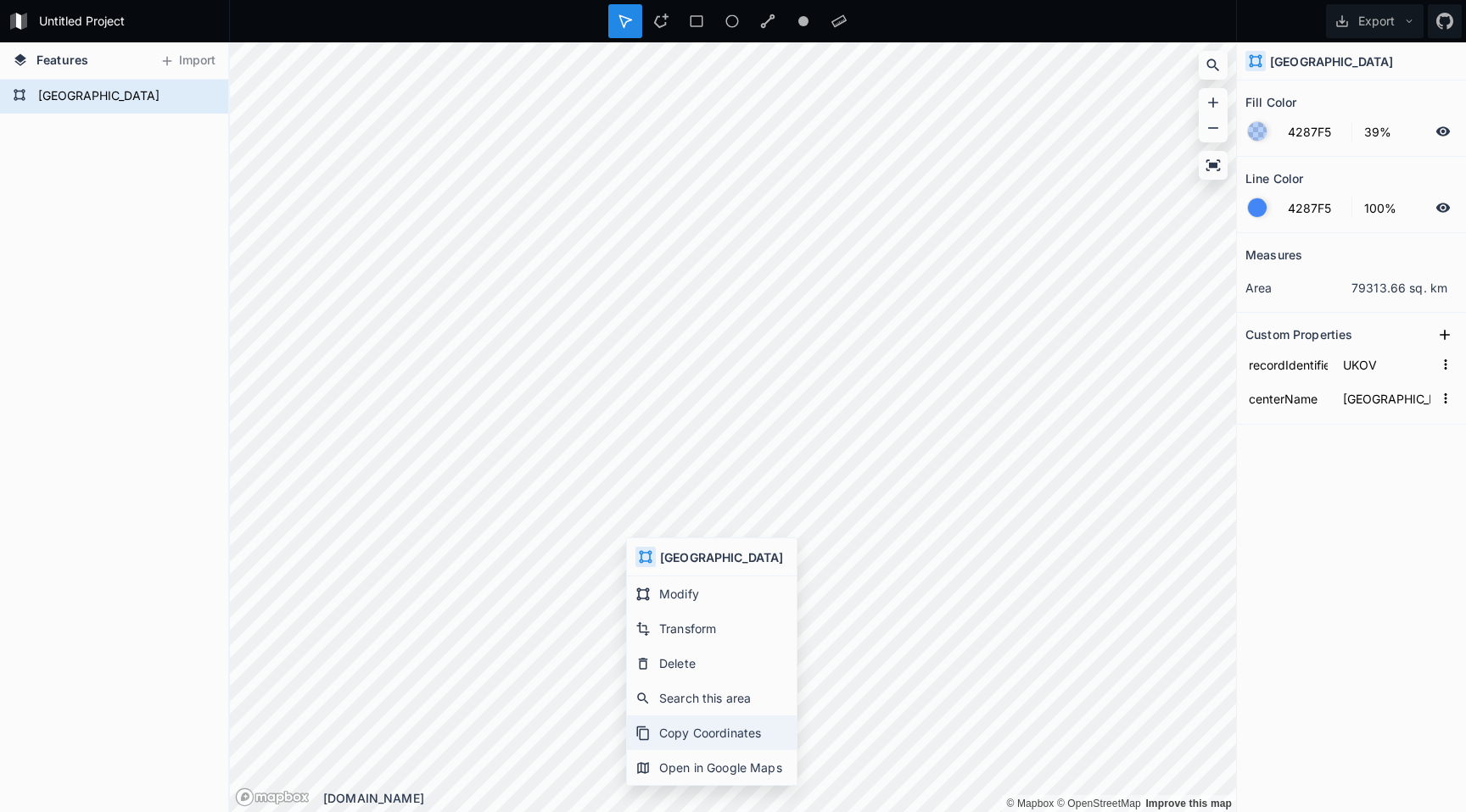
click at [655, 750] on div "Copy Coordinates" at bounding box center [711, 767] width 169 height 35
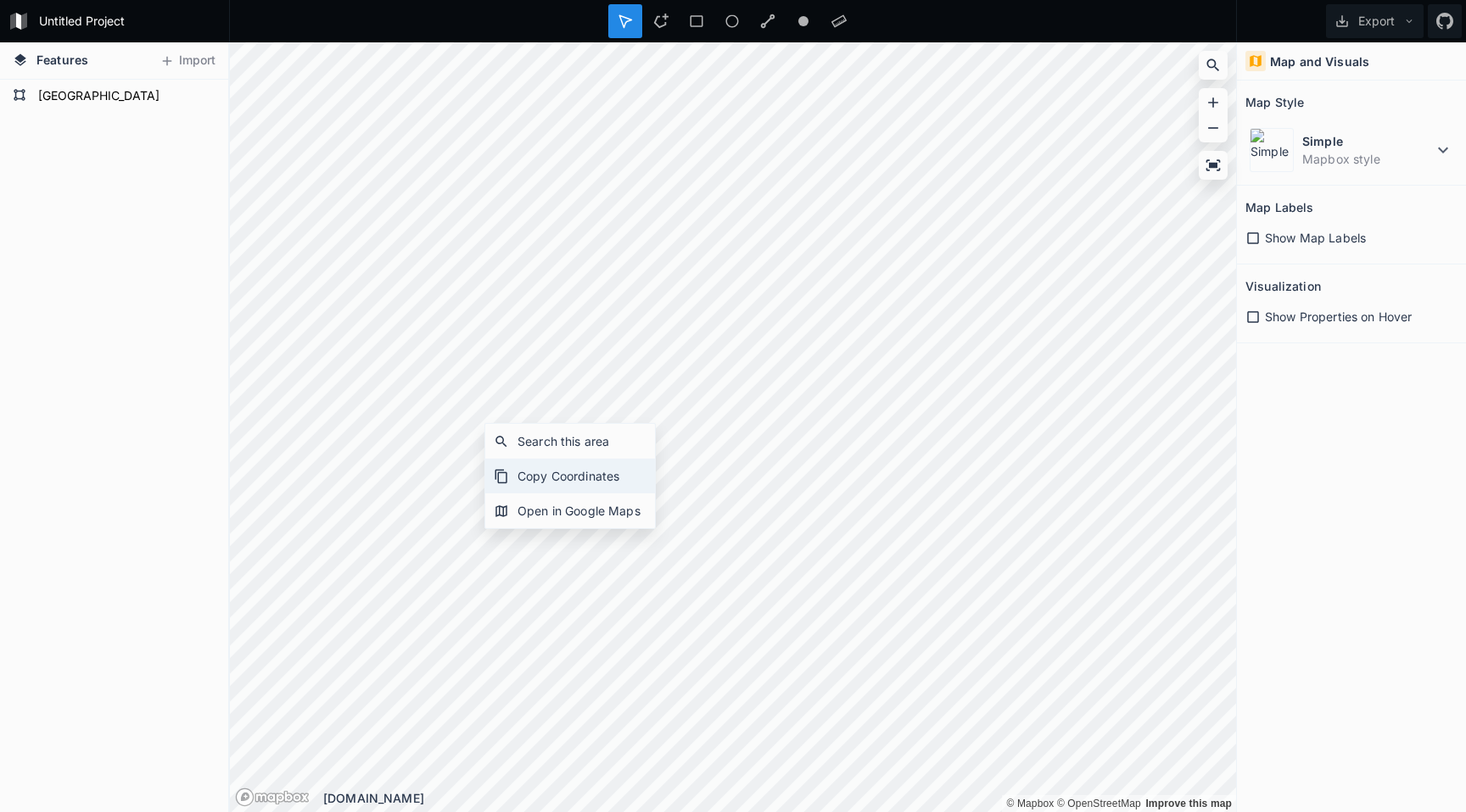
click at [525, 493] on div "Copy Coordinates" at bounding box center [569, 510] width 169 height 35
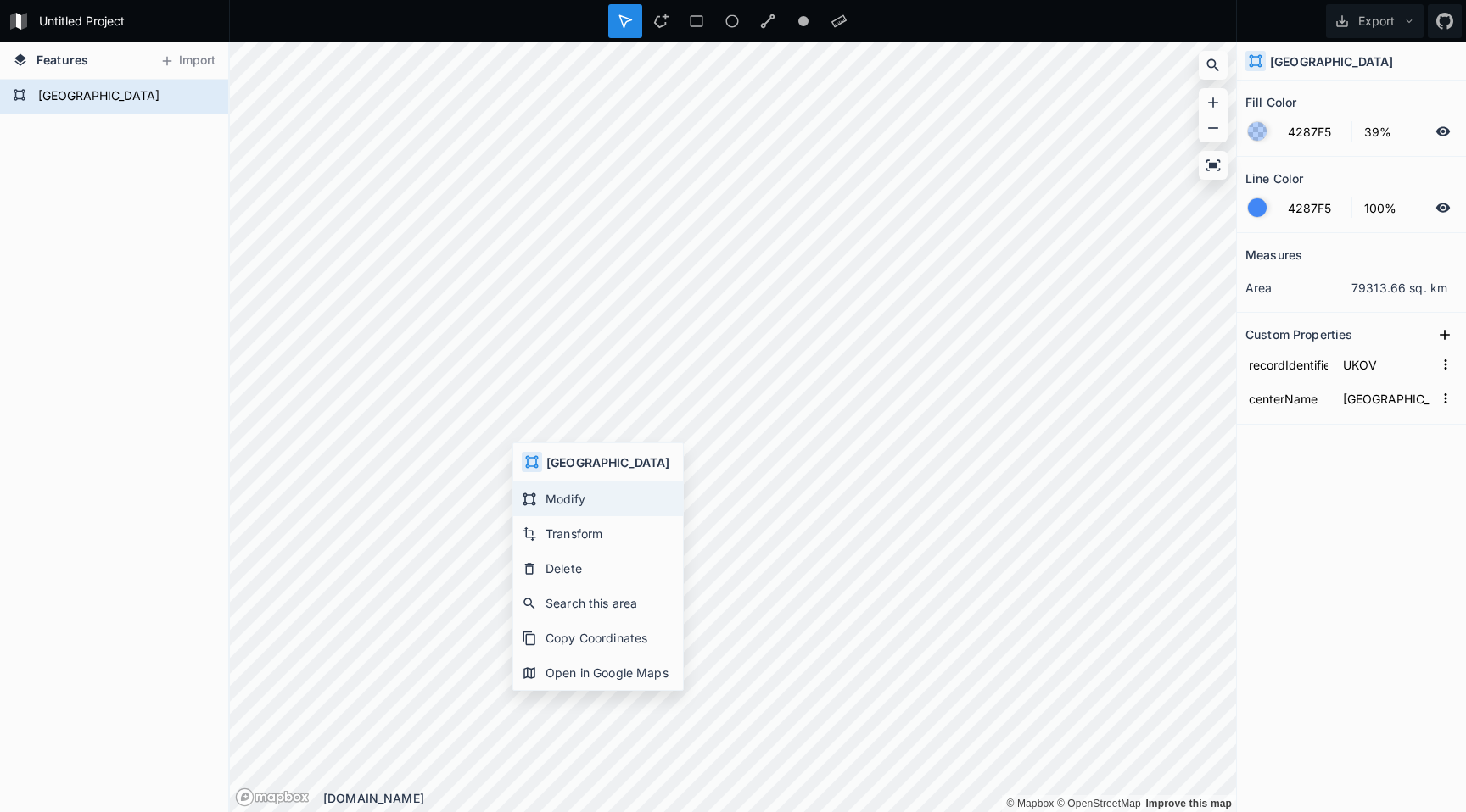
click at [532, 516] on div "Modify" at bounding box center [597, 533] width 169 height 35
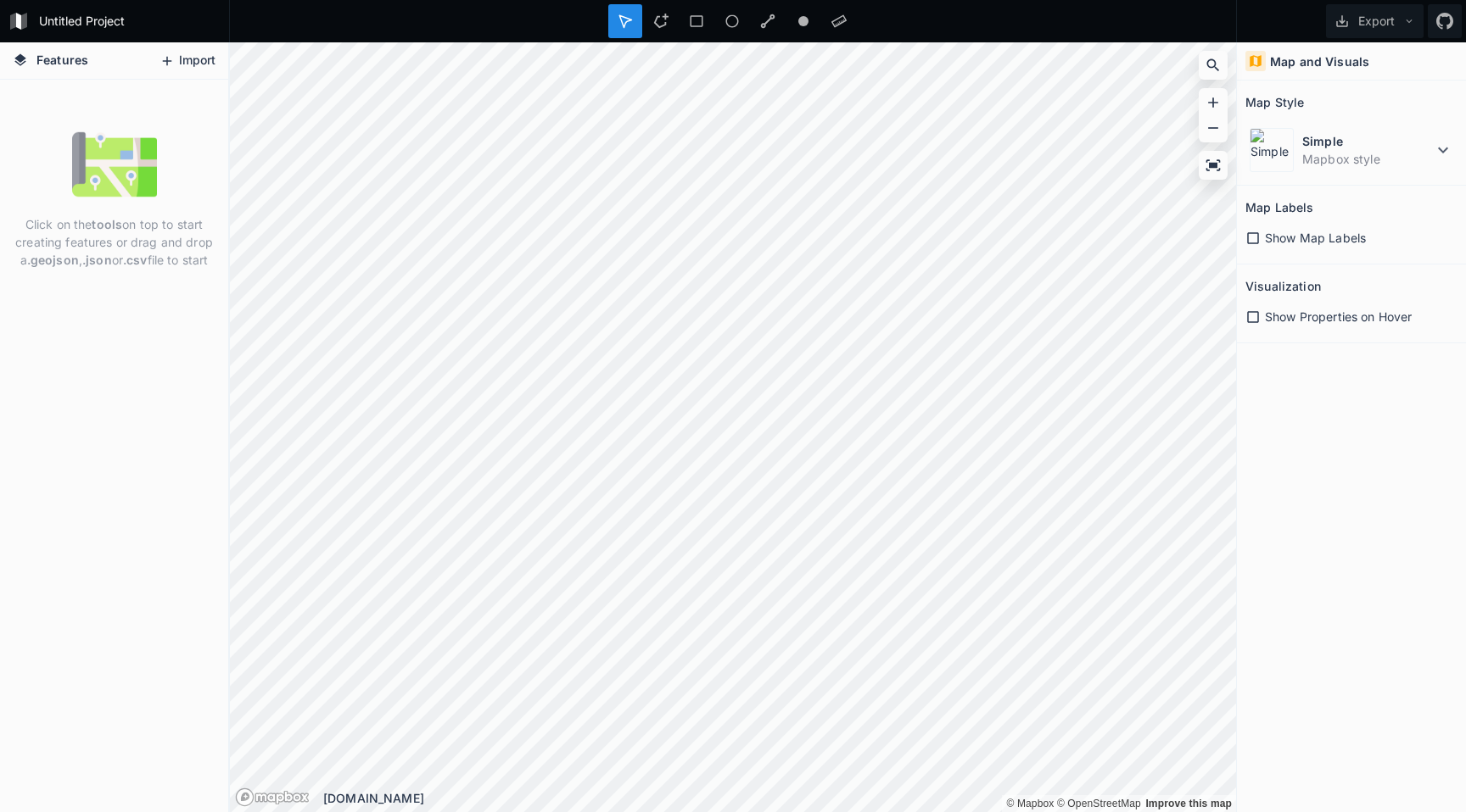
click at [164, 61] on icon at bounding box center [167, 61] width 9 height 9
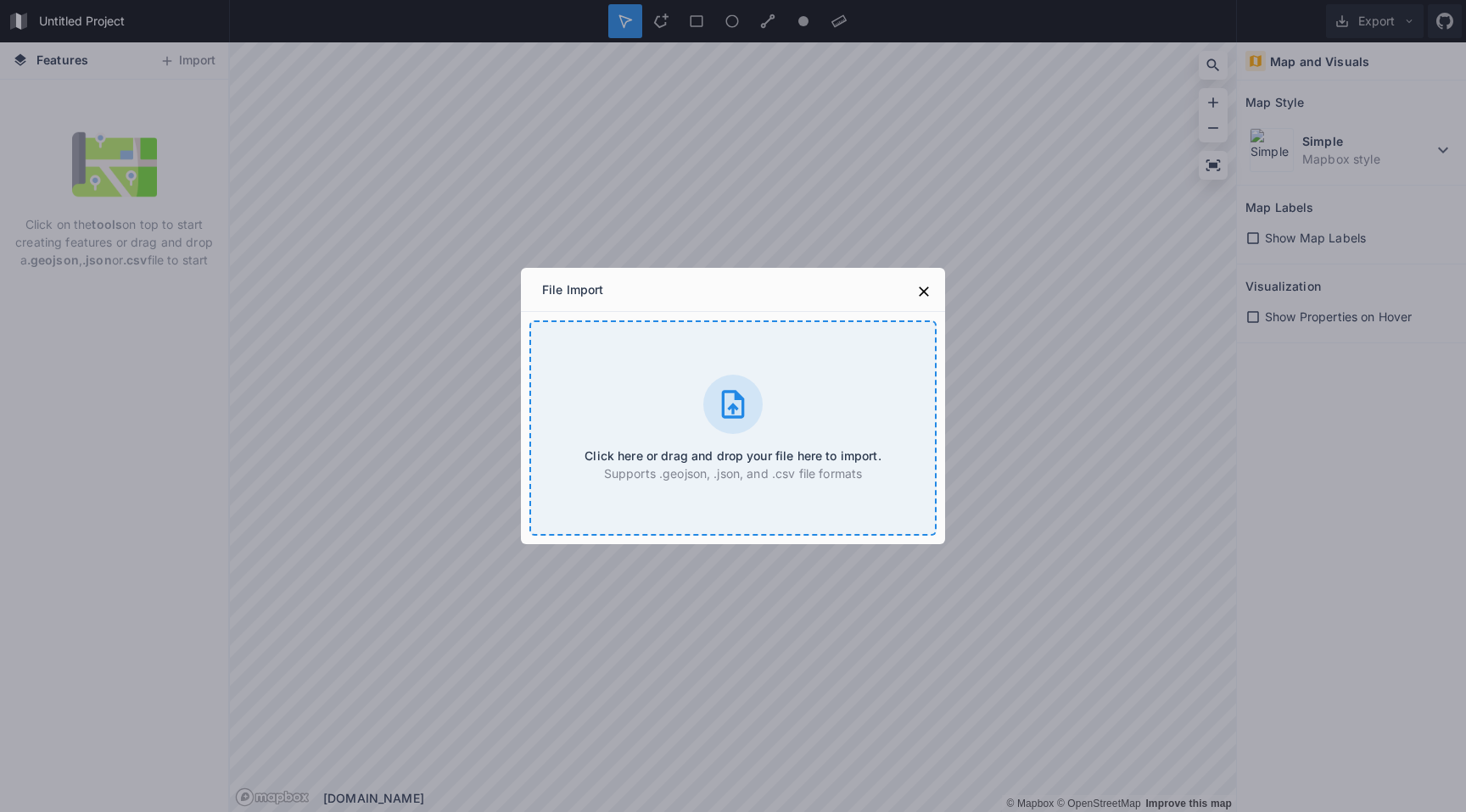
click at [712, 388] on div at bounding box center [733, 405] width 60 height 60
